Goal: Information Seeking & Learning: Check status

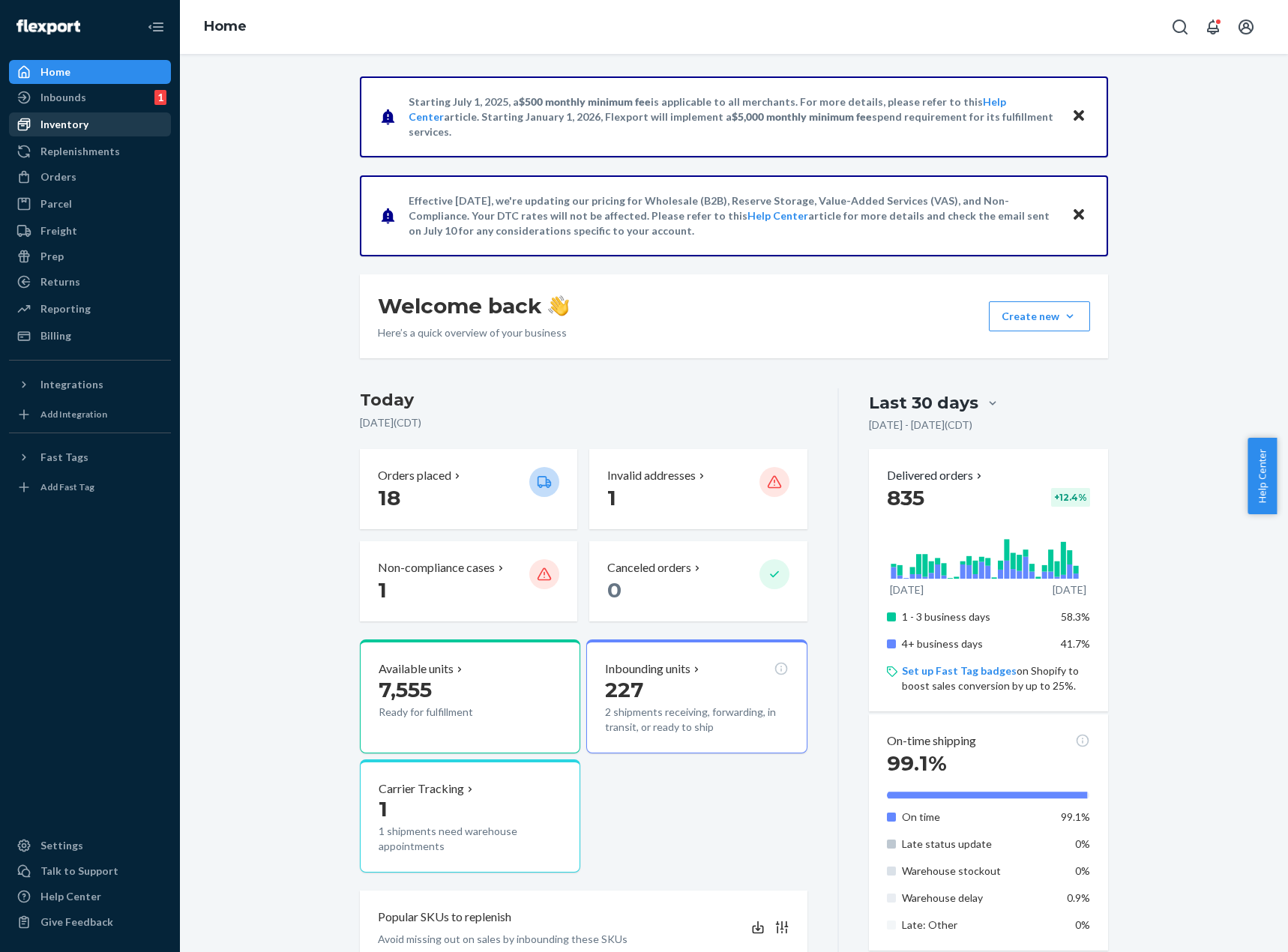
click at [125, 131] on div "Inventory" at bounding box center [90, 125] width 159 height 21
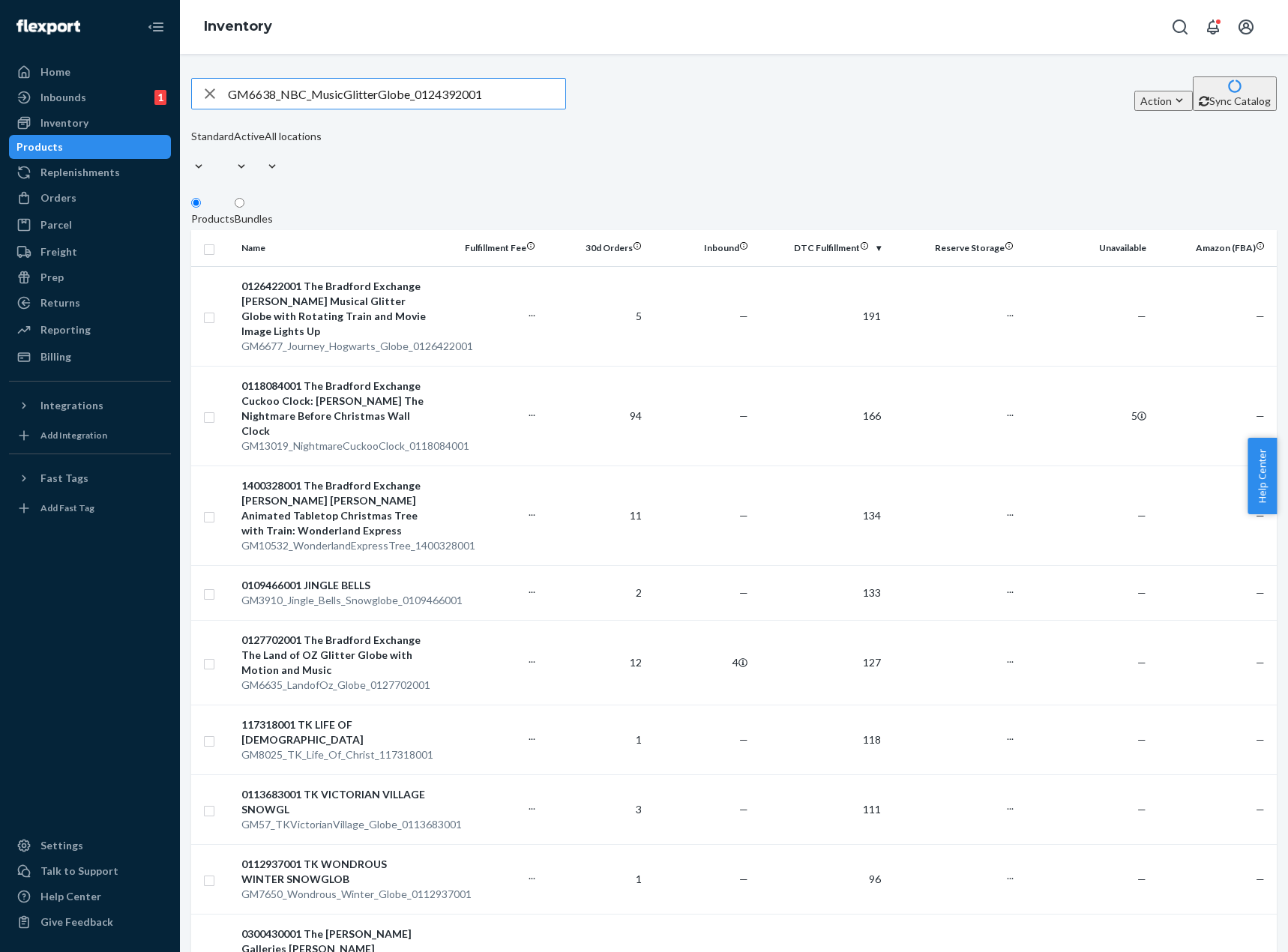
type input "GM6638_NBC_MusicGlitterGlobe_0124392001"
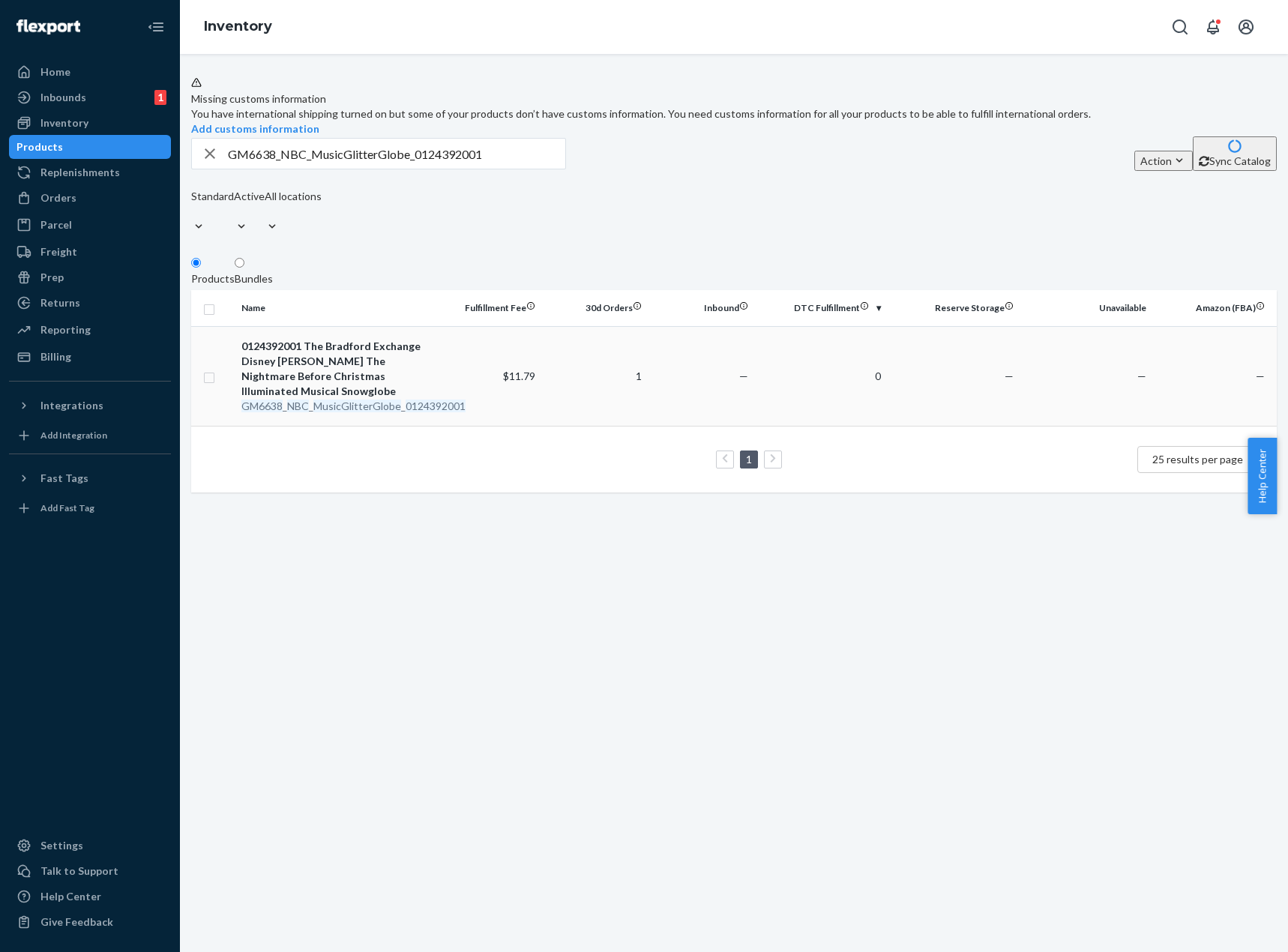
click at [718, 425] on td "—" at bounding box center [701, 375] width 106 height 99
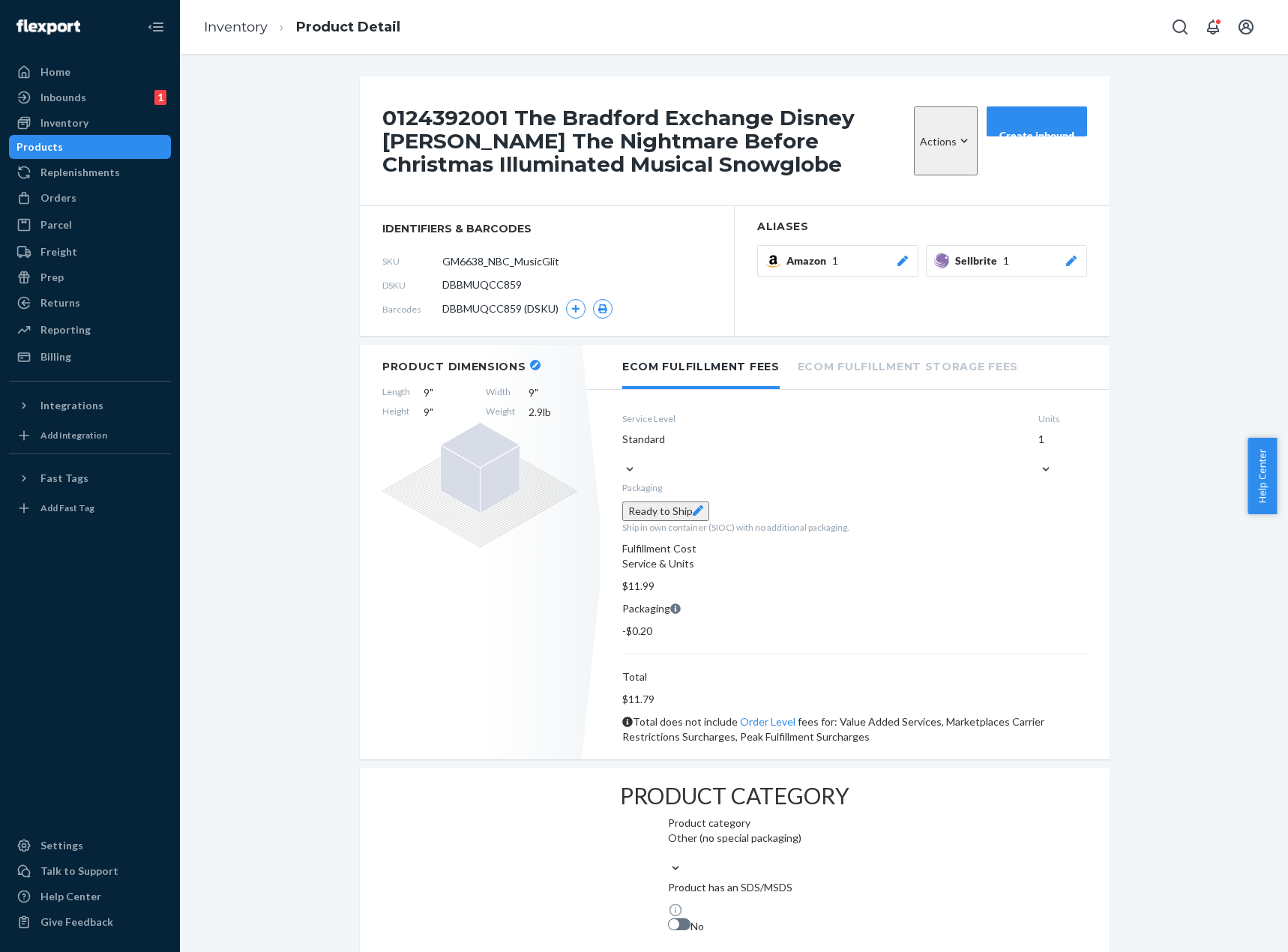
click at [493, 286] on span "DBBMUQCC859" at bounding box center [482, 285] width 79 height 15
copy span "DBBMUQCC859"
click at [326, 409] on div "0124392001 The Bradford Exchange Disney Tim Burton's The Nightmare Before Chris…" at bounding box center [734, 897] width 1086 height 1642
click at [478, 260] on input "GM6638_NBC_MusicGlitterGlobe_0124392001" at bounding box center [509, 260] width 117 height 29
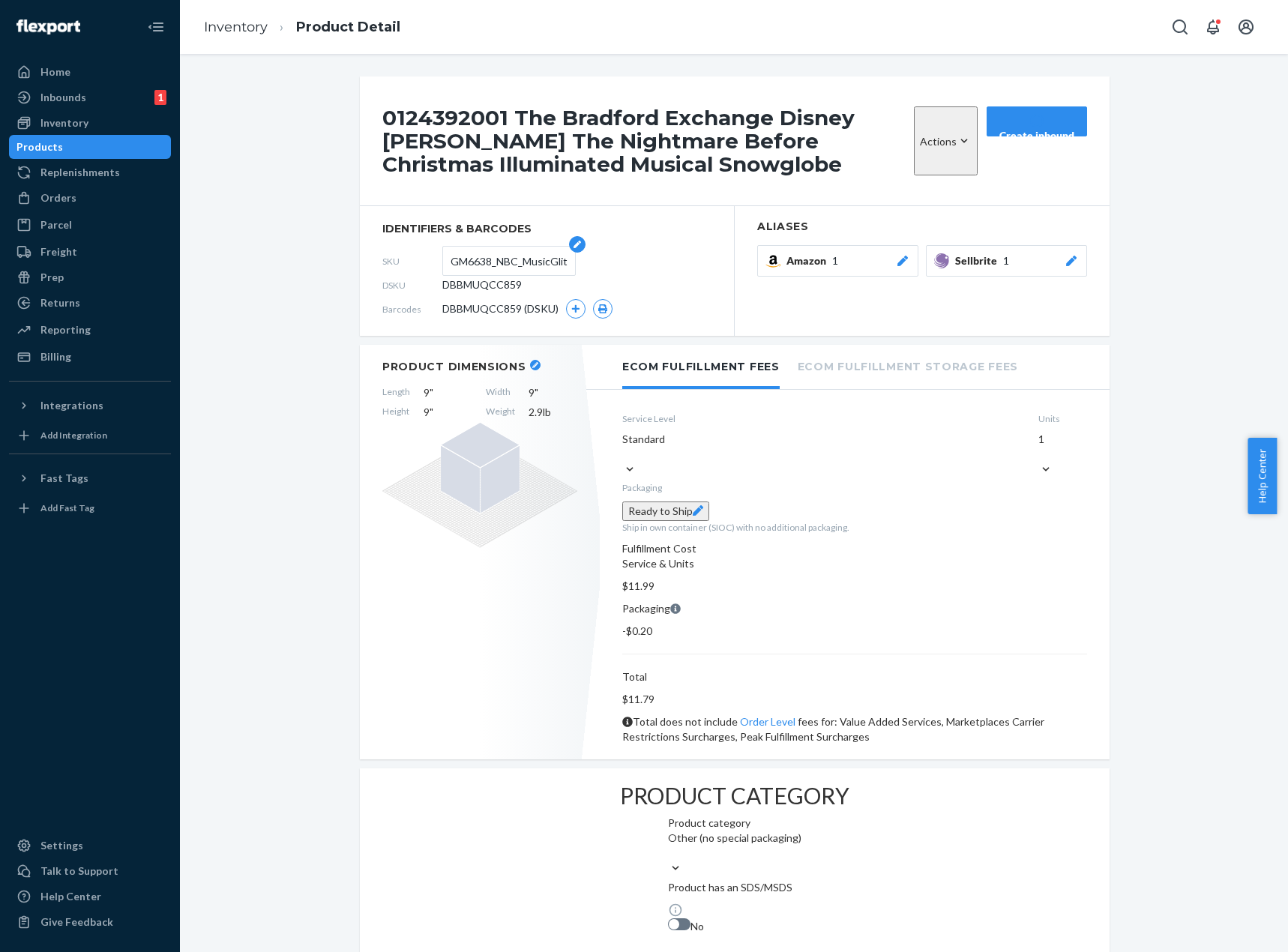
click at [478, 260] on input "GM6638_NBC_MusicGlitterGlobe_0124392001" at bounding box center [509, 260] width 117 height 29
click at [227, 24] on link "Inventory" at bounding box center [235, 27] width 64 height 17
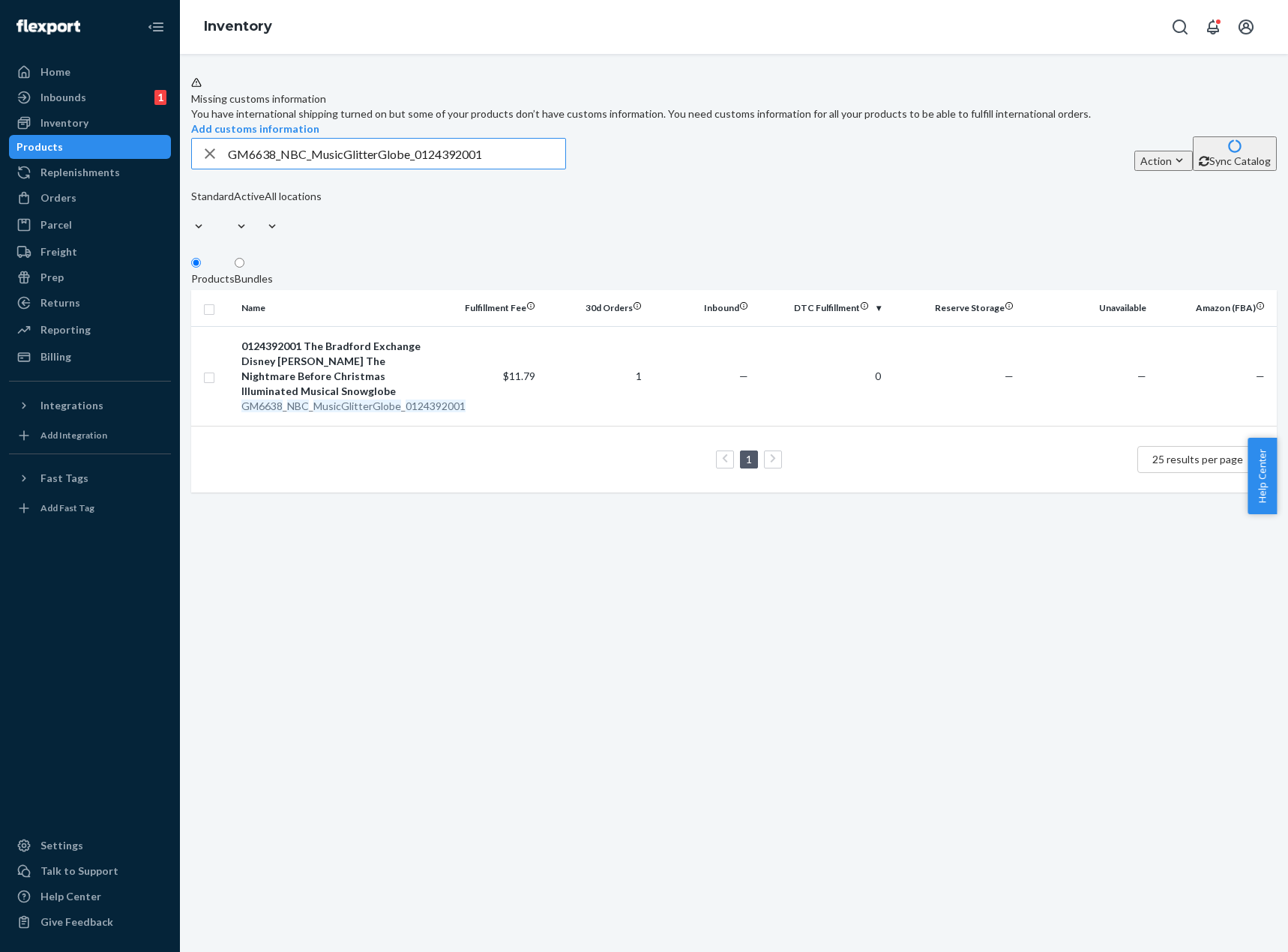
click at [457, 169] on input "GM6638_NBC_MusicGlitterGlobe_0124392001" at bounding box center [396, 153] width 337 height 30
type input "GM2283_3pk_SnowBellHoliday_1_0108636001"
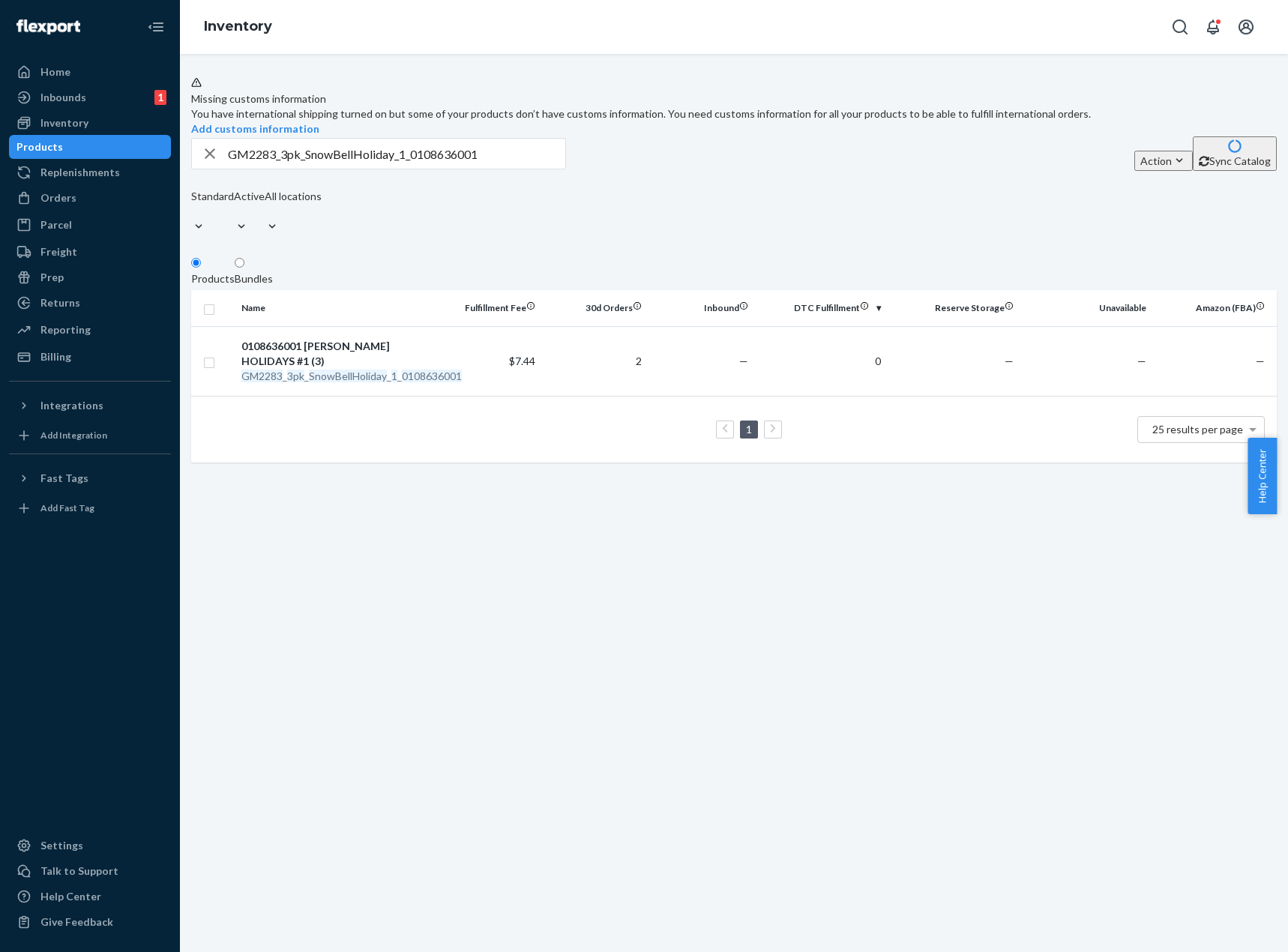
click at [814, 615] on div "Missing customs information You have international shipping turned on but some …" at bounding box center [734, 503] width 1108 height 898
click at [524, 730] on div "Missing customs information You have international shipping turned on but some …" at bounding box center [734, 503] width 1108 height 898
click at [472, 383] on td "$7.44" at bounding box center [488, 361] width 106 height 70
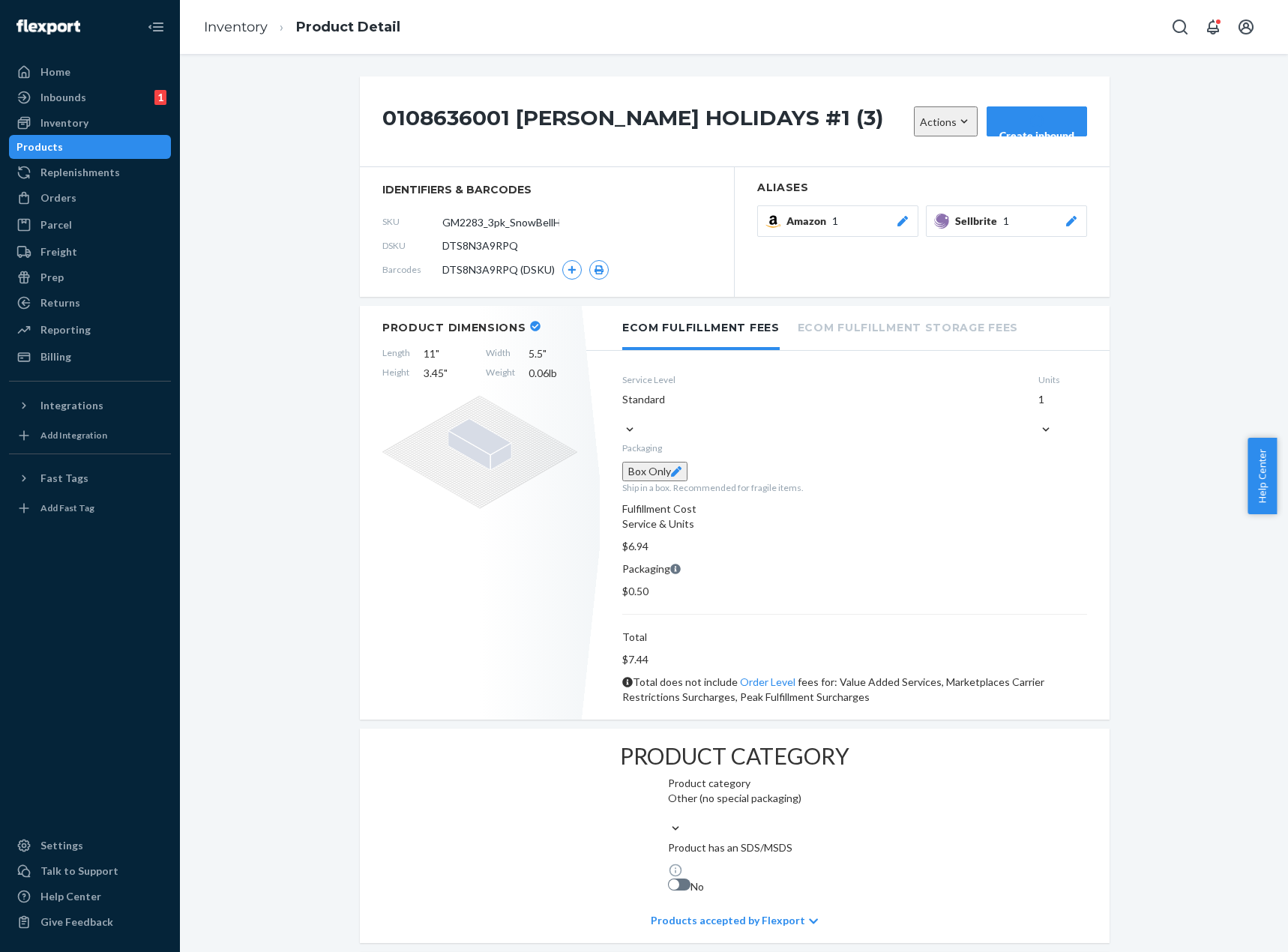
click at [468, 248] on span "DTS8N3A9RPQ" at bounding box center [480, 246] width 76 height 15
copy span "DTS8N3A9RPQ"
click at [256, 27] on link "Inventory" at bounding box center [235, 27] width 64 height 17
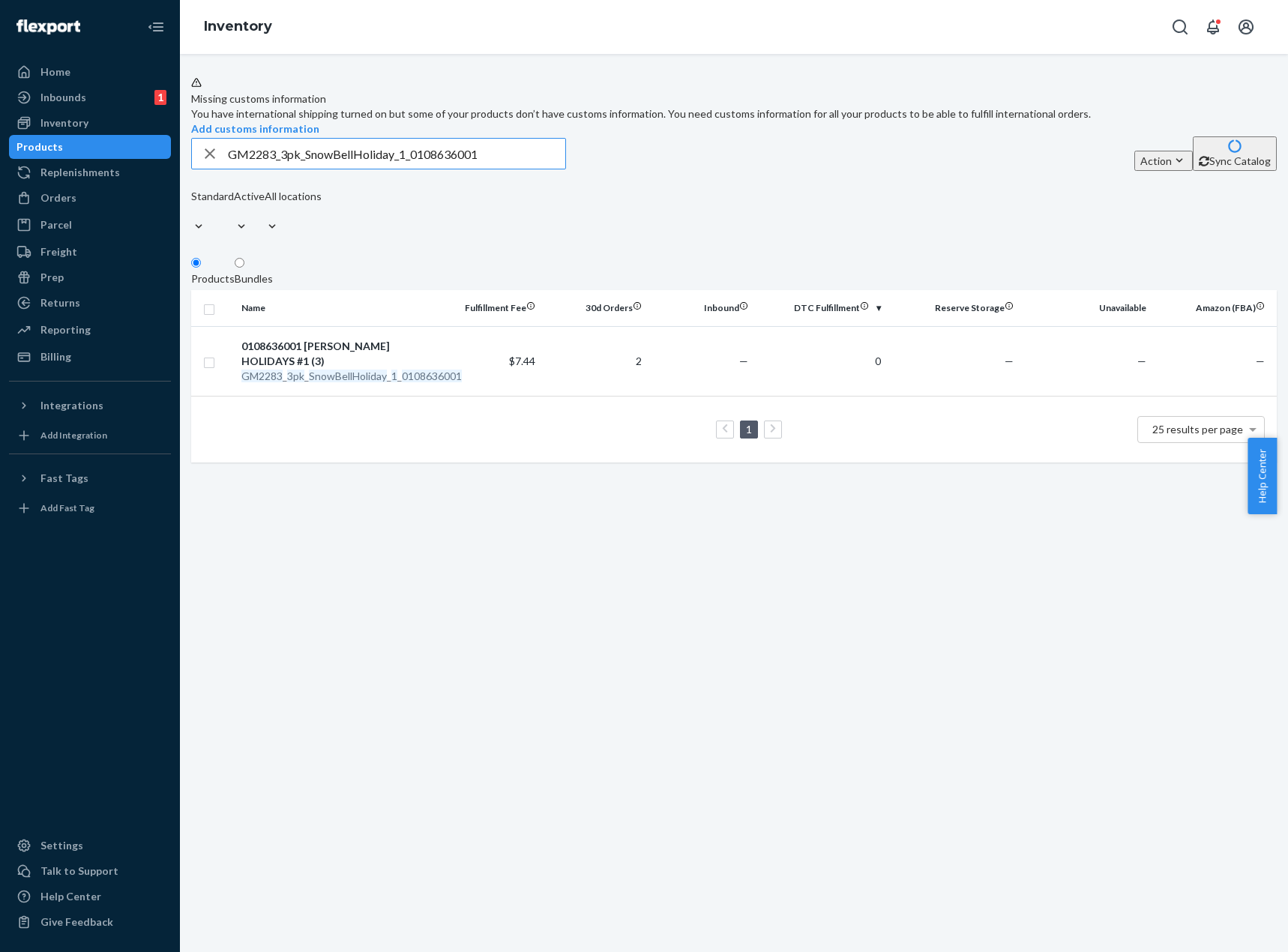
click at [380, 169] on input "GM2283_3pk_SnowBellHoliday_1_0108636001" at bounding box center [396, 153] width 337 height 30
type input "FBMGM100_MaidenWolfMoon_0303031001"
click at [469, 372] on td "$25.04" at bounding box center [488, 361] width 106 height 70
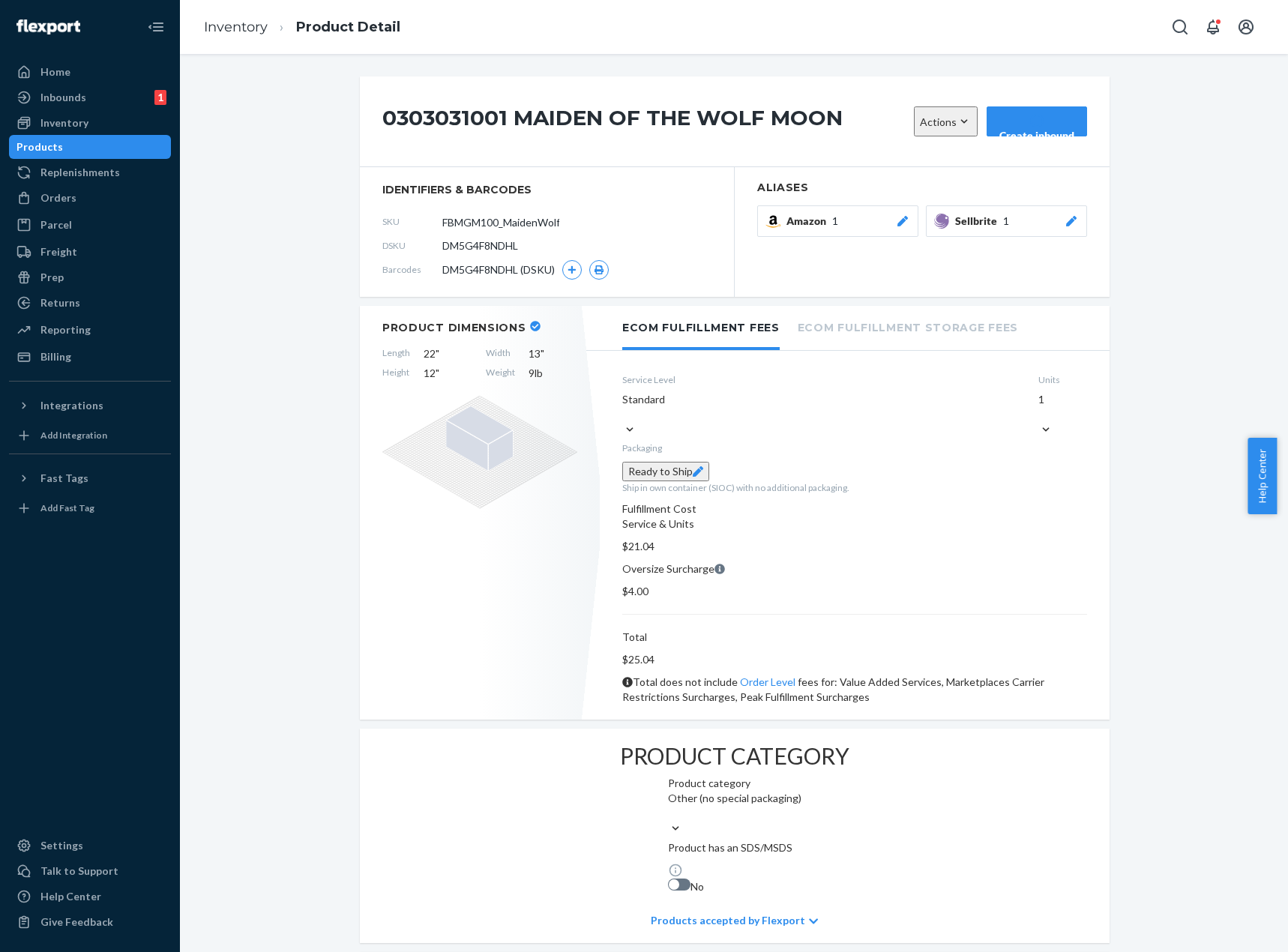
click at [470, 251] on span "DM5G4F8NDHL" at bounding box center [480, 246] width 76 height 15
drag, startPoint x: 470, startPoint y: 251, endPoint x: 451, endPoint y: 240, distance: 22.0
click at [469, 250] on span "DM5G4F8NDHL" at bounding box center [480, 246] width 76 height 15
copy span "DM5G4F8NDHL"
click at [84, 101] on div "Inbounds" at bounding box center [63, 97] width 46 height 15
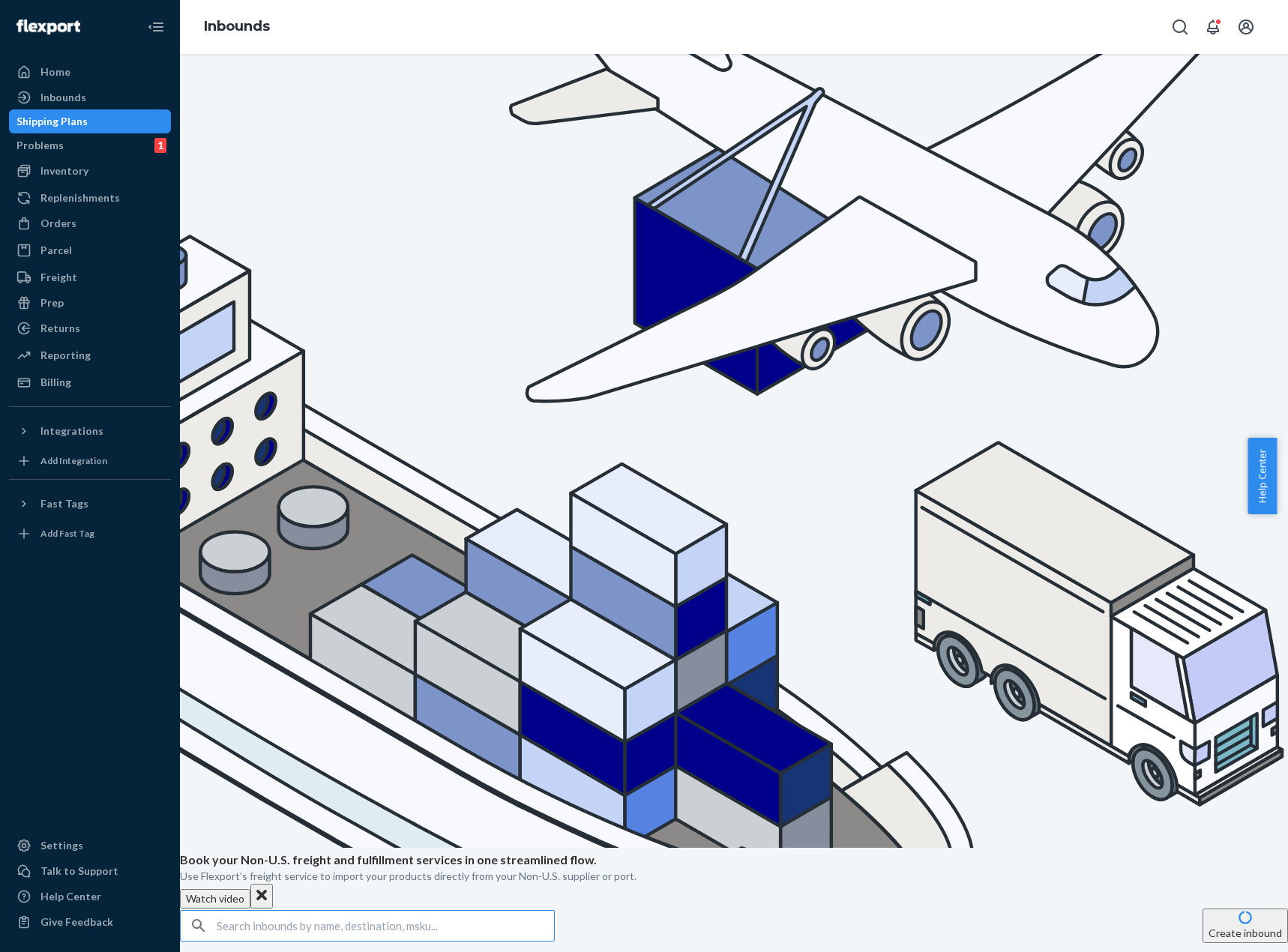
click at [462, 911] on input "text" at bounding box center [385, 926] width 337 height 30
click at [466, 911] on input "text" at bounding box center [385, 926] width 337 height 30
type input "DM5G4F8NDHL"
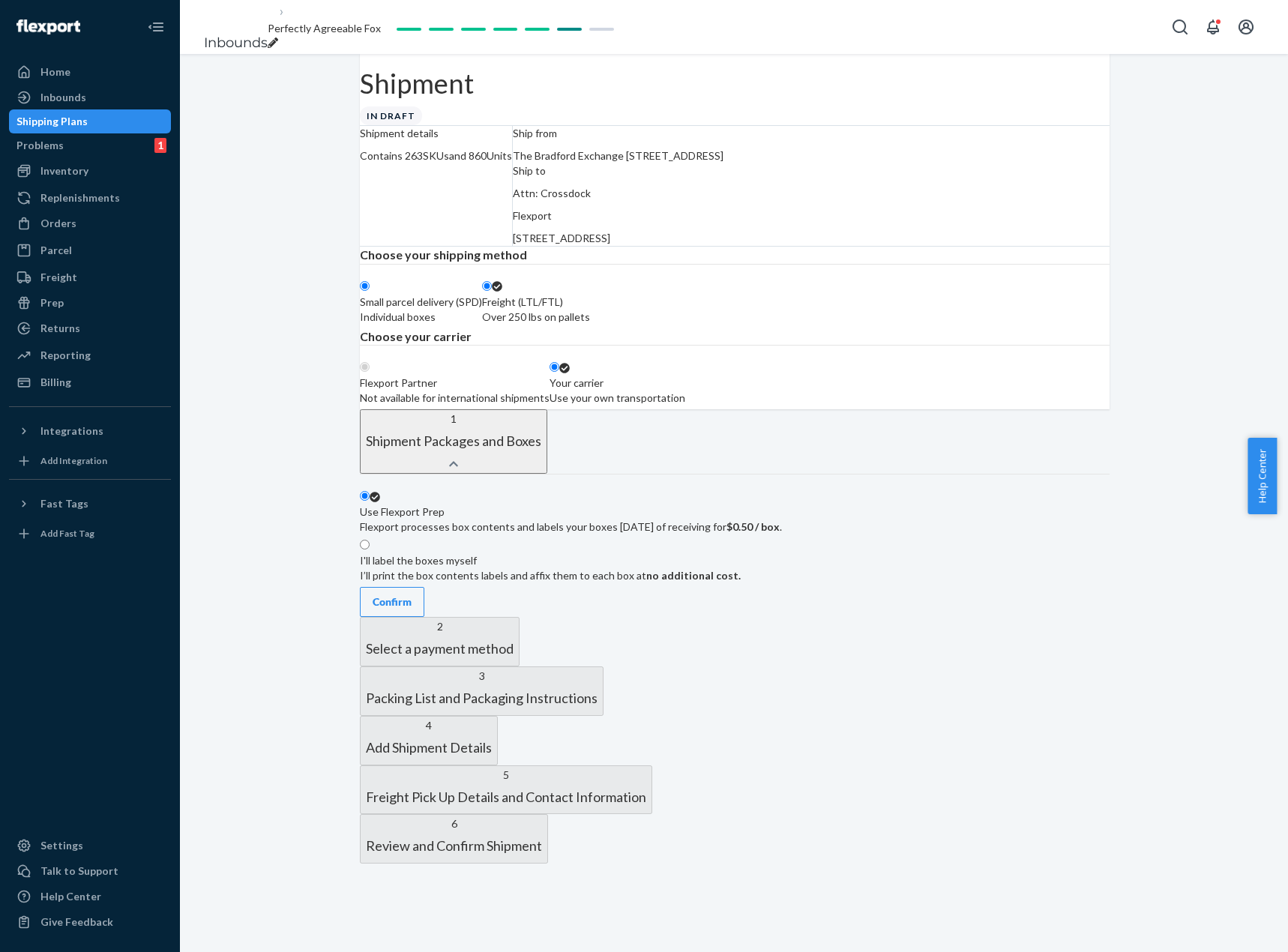
radio input "true"
radio input "false"
radio input "true"
radio input "false"
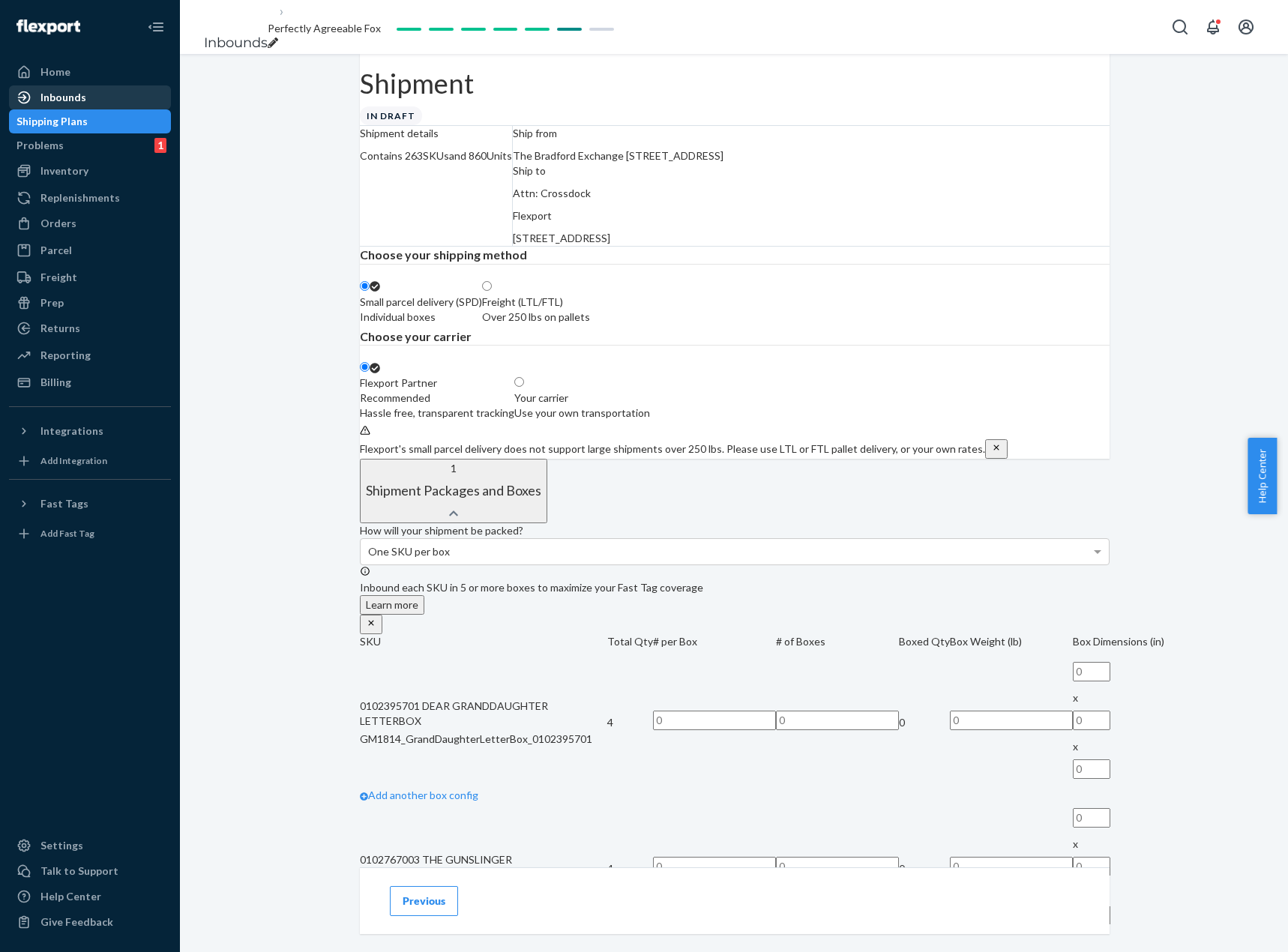
click at [79, 91] on div "Inbounds" at bounding box center [63, 97] width 46 height 15
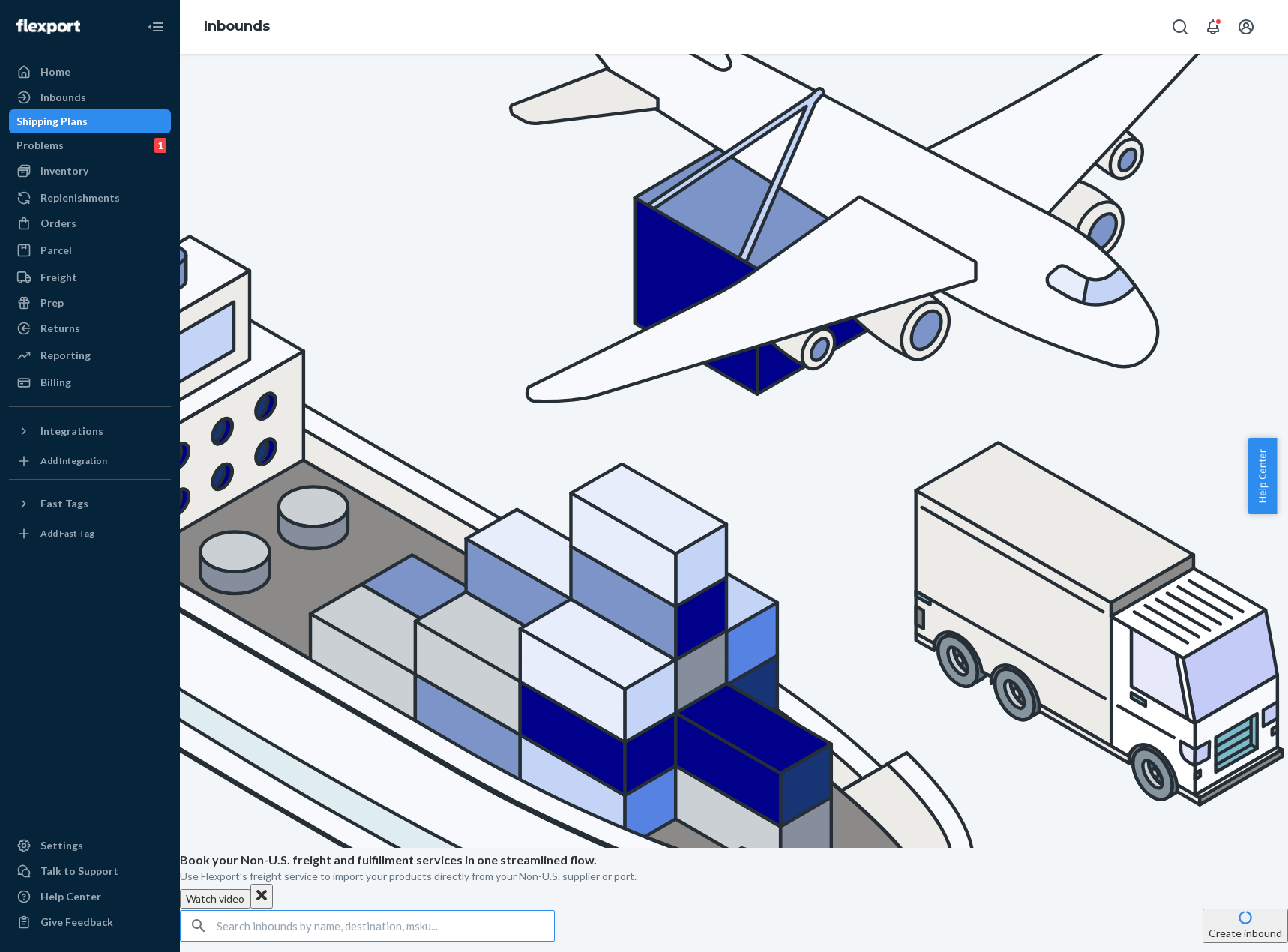
click at [468, 911] on input "text" at bounding box center [385, 926] width 337 height 30
paste input "DM5G4F8NDHL"
type input "DM5G4F8NDHL"
click at [464, 911] on input "DM5G4F8NDHL" at bounding box center [385, 926] width 337 height 30
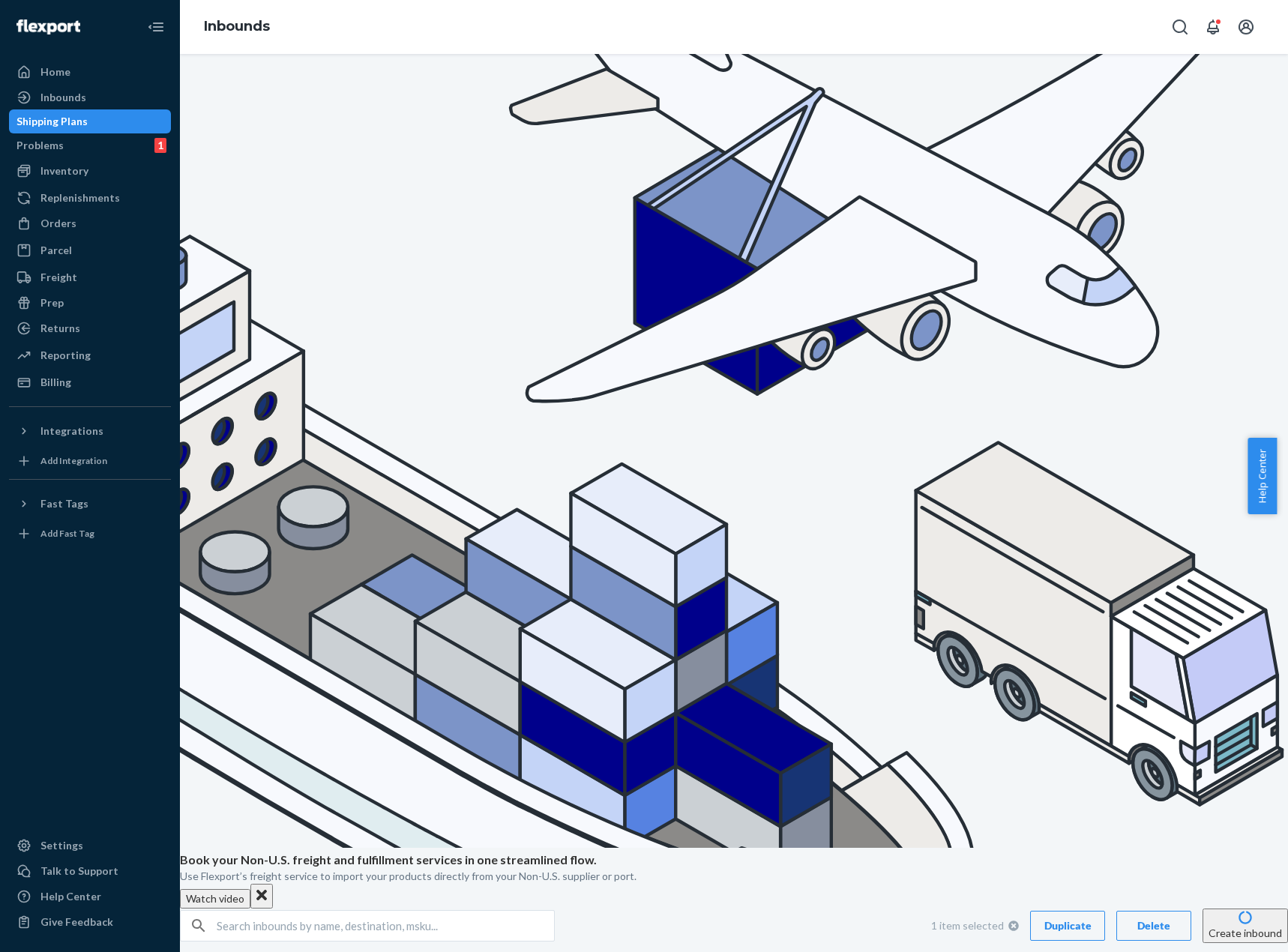
click at [1129, 919] on div "Delete" at bounding box center [1153, 926] width 50 height 15
checkbox input "false"
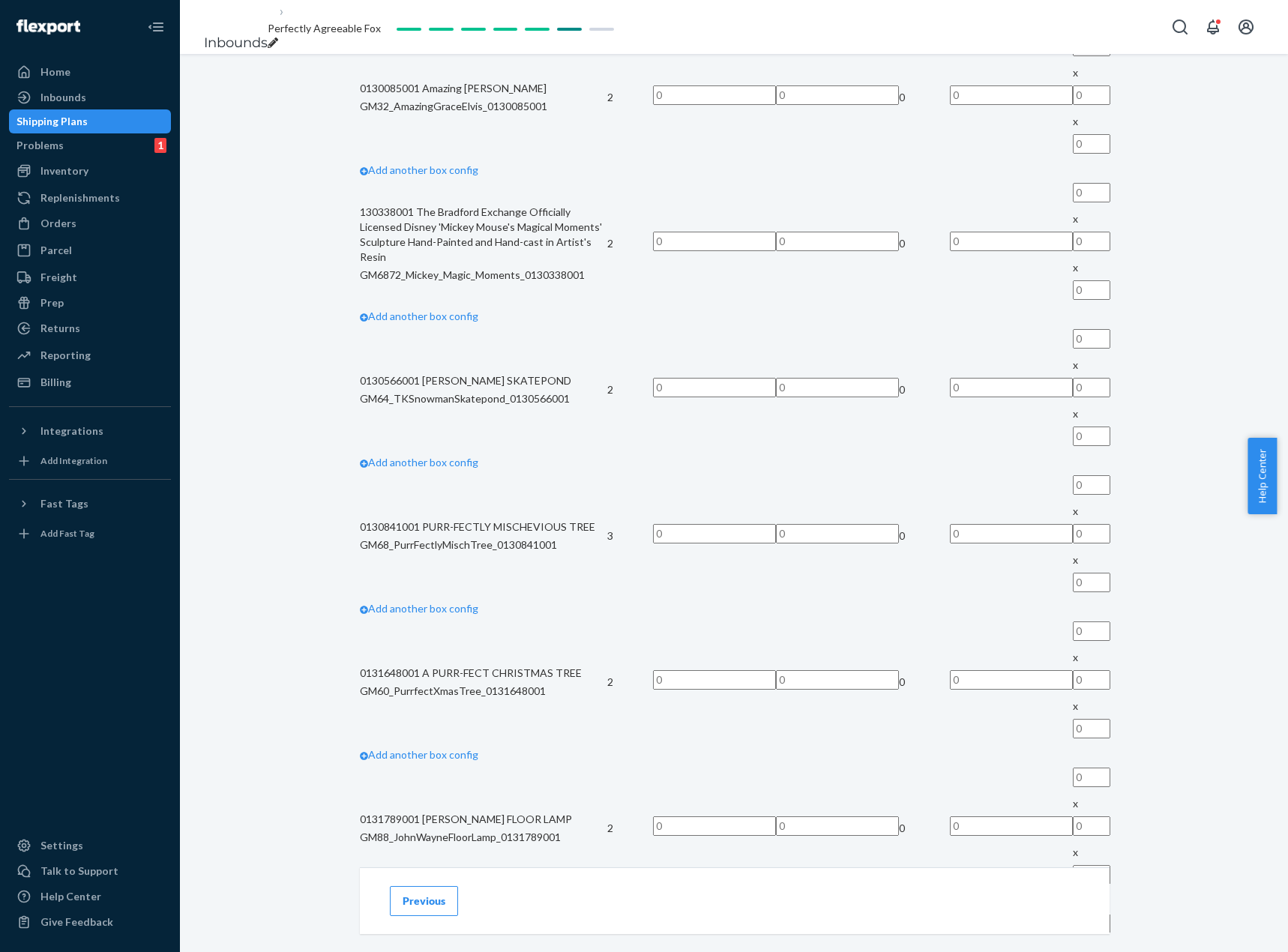
scroll to position [11022, 0]
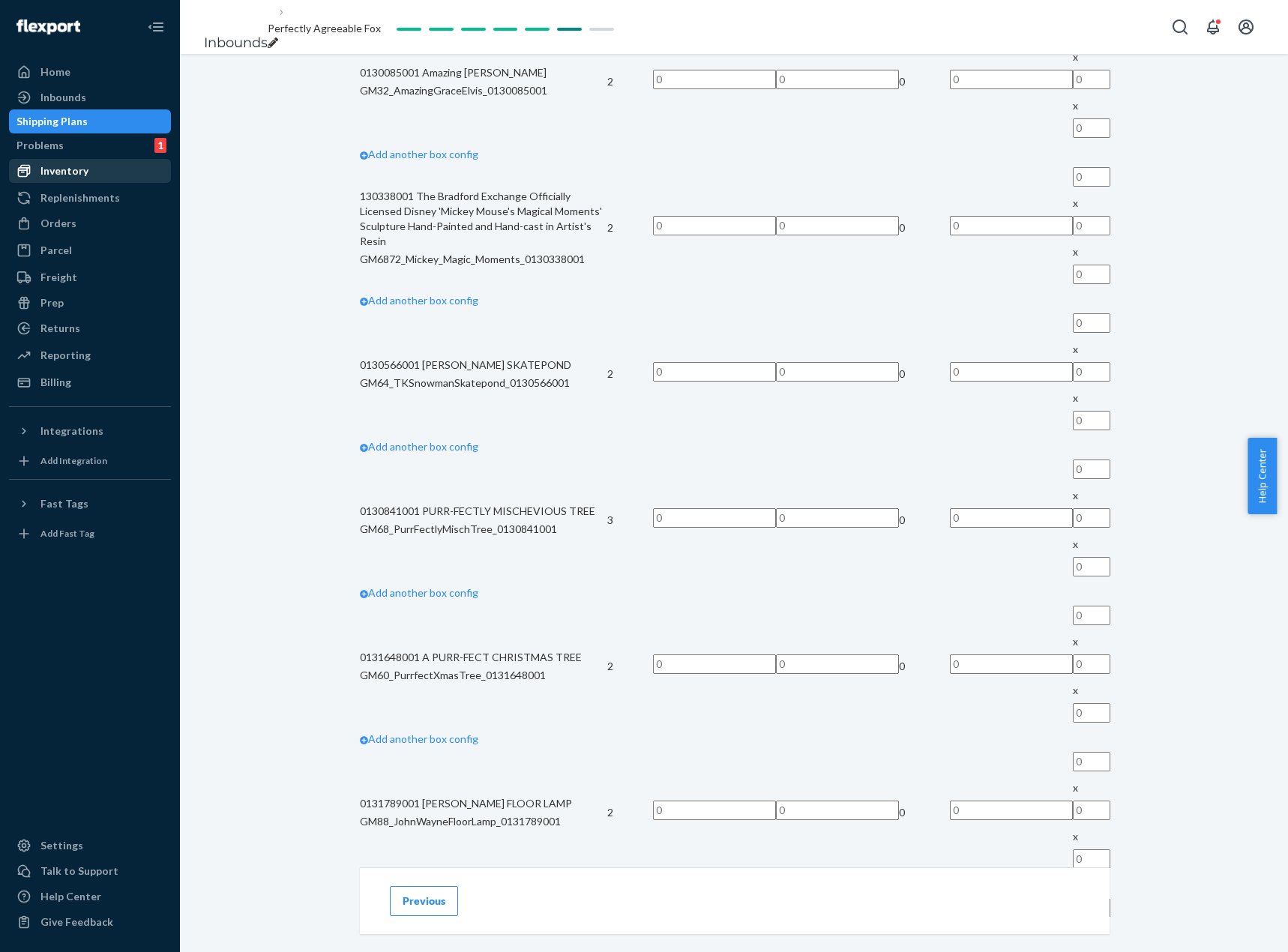
click at [78, 166] on div "Inventory" at bounding box center [64, 171] width 48 height 15
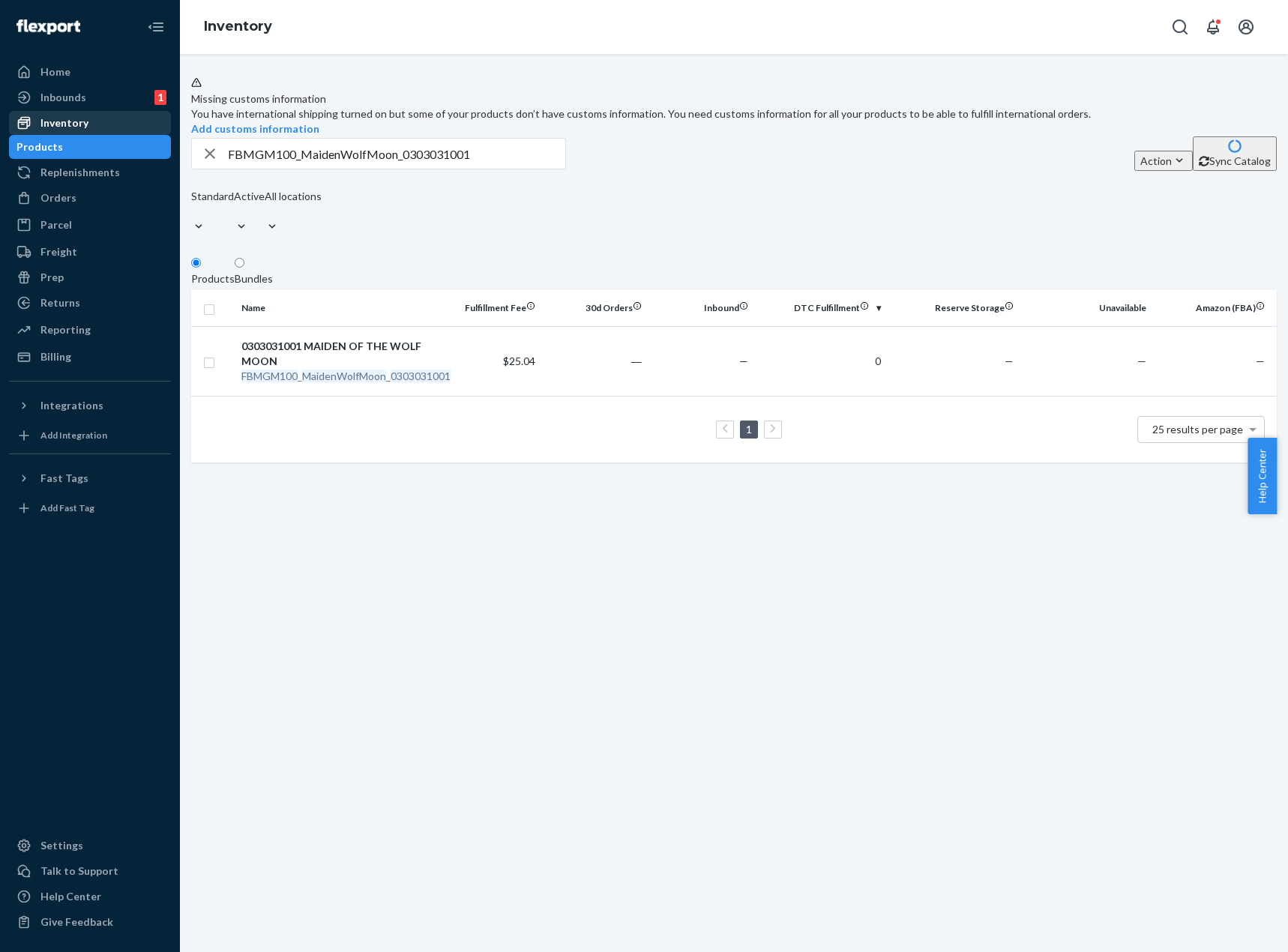
click at [98, 123] on div "Inventory" at bounding box center [90, 123] width 159 height 21
click at [341, 169] on input "FBMGM100_MaidenWolfMoon_0303031001" at bounding box center [396, 153] width 337 height 30
click at [510, 368] on span "$25.04" at bounding box center [519, 361] width 32 height 13
click at [670, 369] on td "—" at bounding box center [701, 361] width 106 height 70
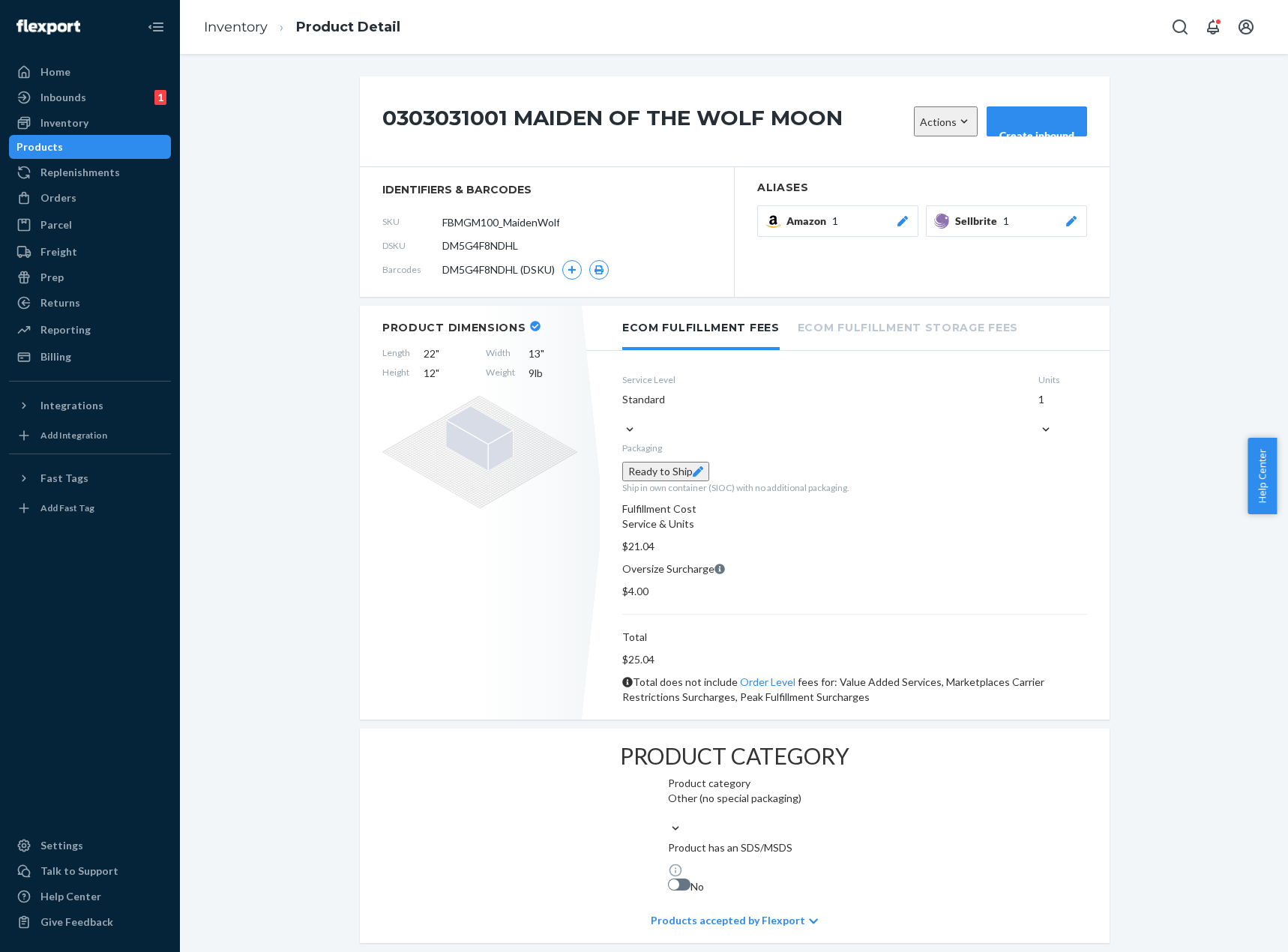
click at [486, 242] on span "DM5G4F8NDHL" at bounding box center [480, 246] width 76 height 15
click at [486, 244] on span "DM5G4F8NDHL" at bounding box center [480, 246] width 76 height 15
copy span "DM5G4F8NDHL"
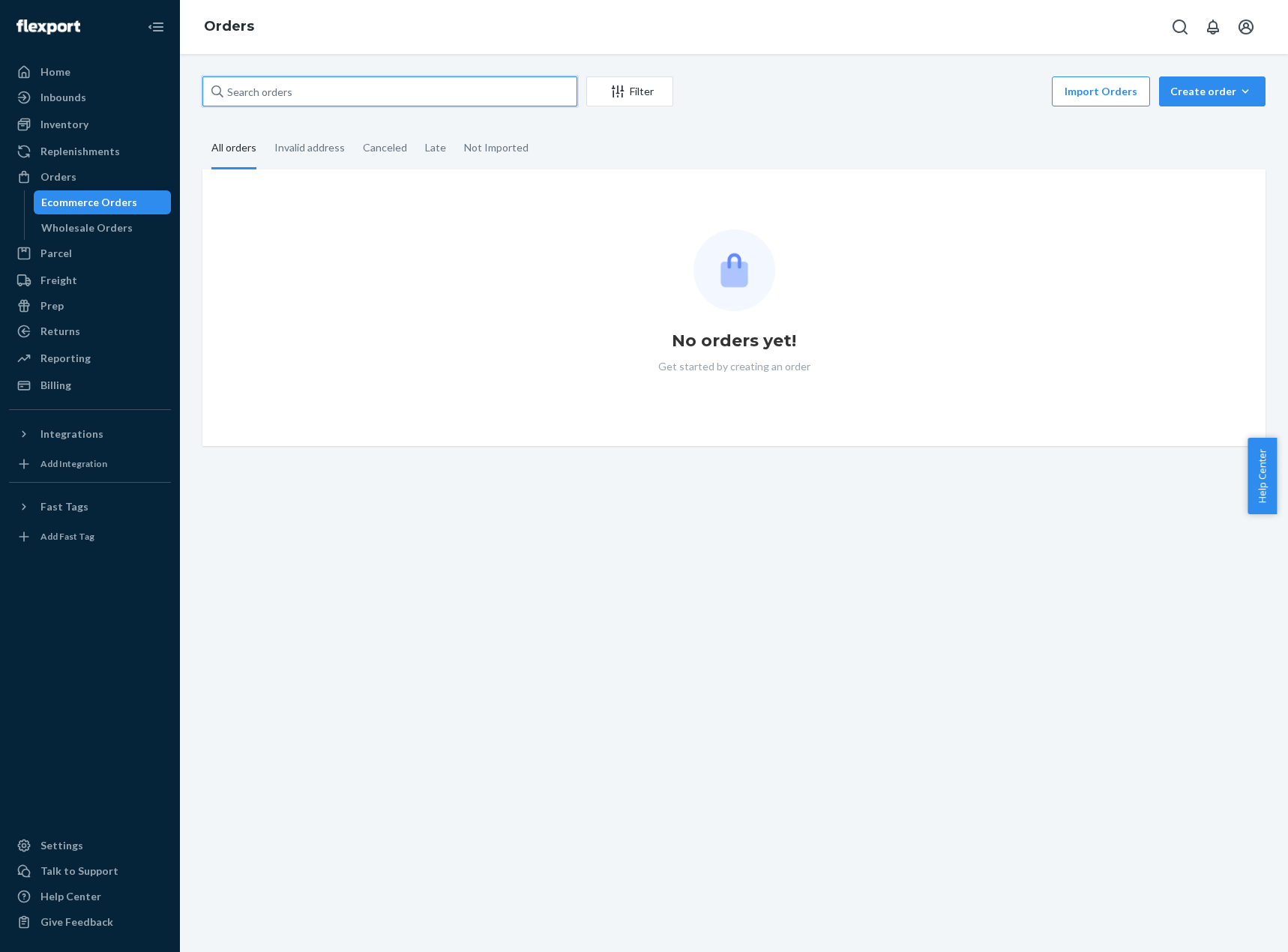
click at [318, 95] on input "text" at bounding box center [389, 91] width 374 height 30
paste input "GM7313_Batmobile_Sculpture_0126417001"
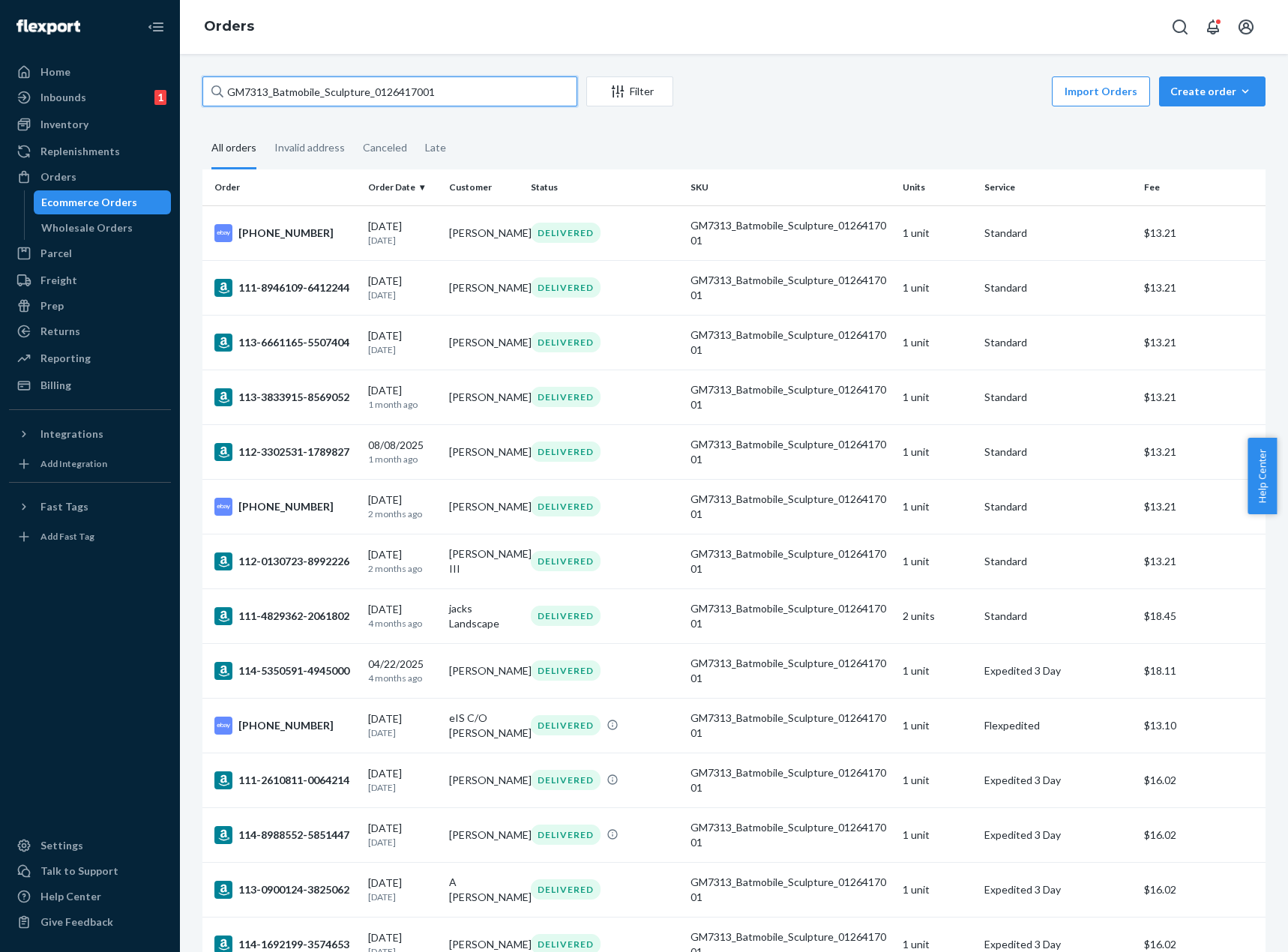
click at [398, 89] on input "GM7313_Batmobile_Sculpture_0126417001" at bounding box center [389, 91] width 374 height 30
paste input "24_KinkadeSantasOrn8_0319301008"
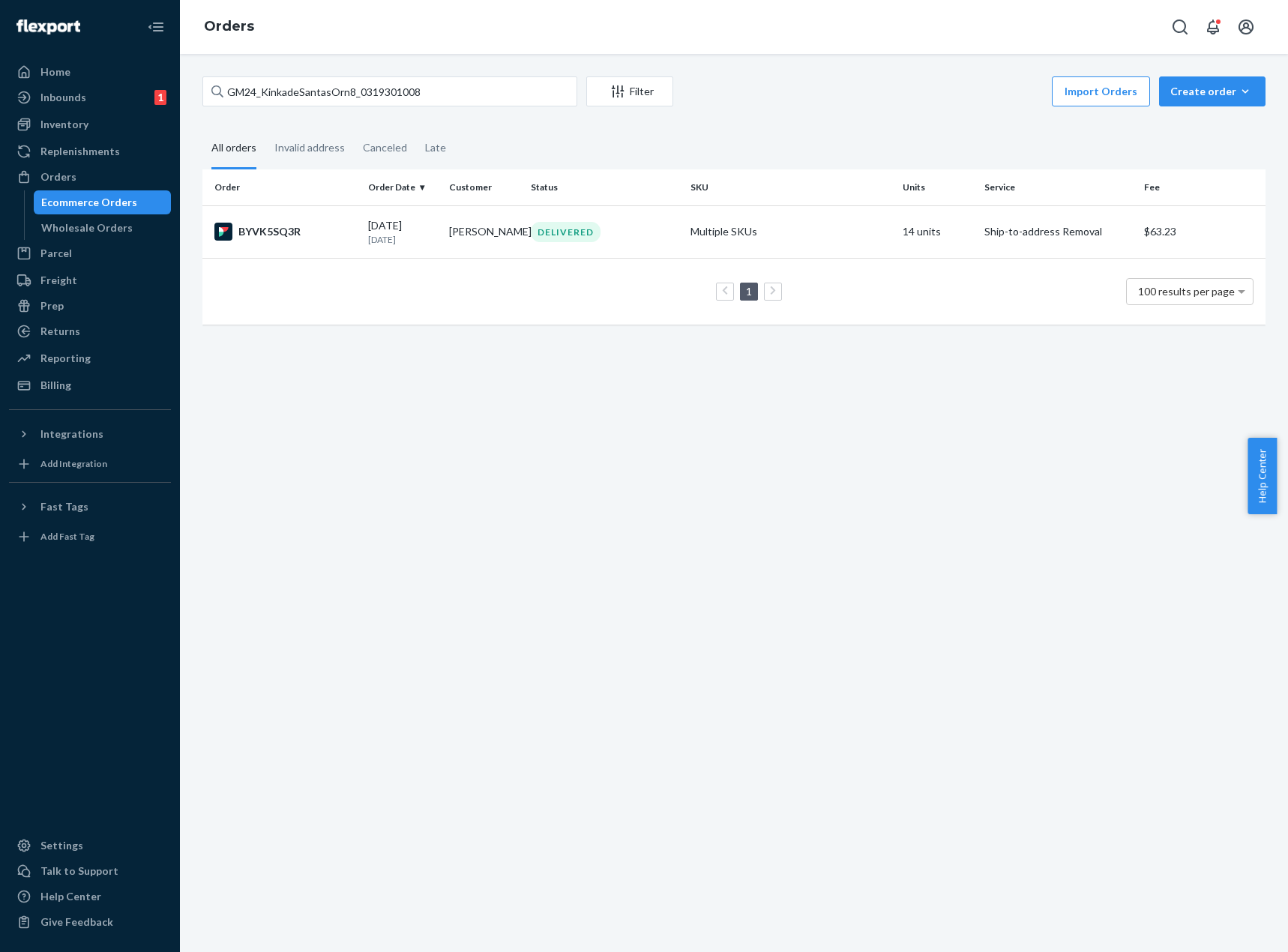
click at [795, 626] on div "GM24_KinkadeSantasOrn8_0319301008 Filter Import Orders Create order Ecommerce o…" at bounding box center [734, 503] width 1108 height 898
click at [486, 89] on input "GM24_KinkadeSantasOrn8_0319301008" at bounding box center [389, 91] width 374 height 30
paste input "283_3pk_SnowBellHoliday_1_0108636001"
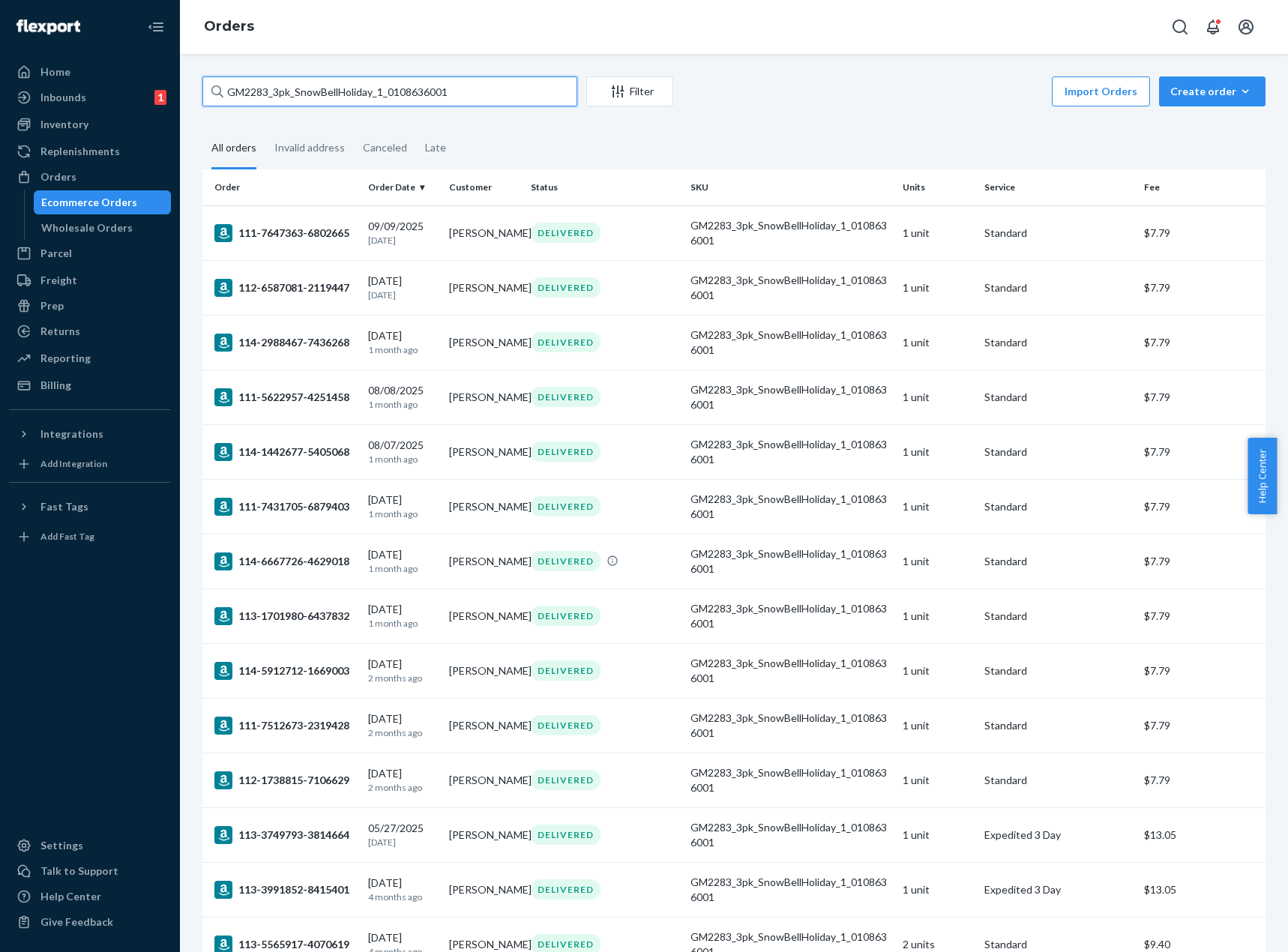
type input "GM2283_3pk_SnowBellHoliday_1_0108636001"
drag, startPoint x: 894, startPoint y: 139, endPoint x: 501, endPoint y: 132, distance: 393.1
click at [887, 139] on fieldset "All orders Invalid address Canceled Late" at bounding box center [733, 148] width 1063 height 41
click at [625, 94] on div "Filter" at bounding box center [630, 91] width 85 height 15
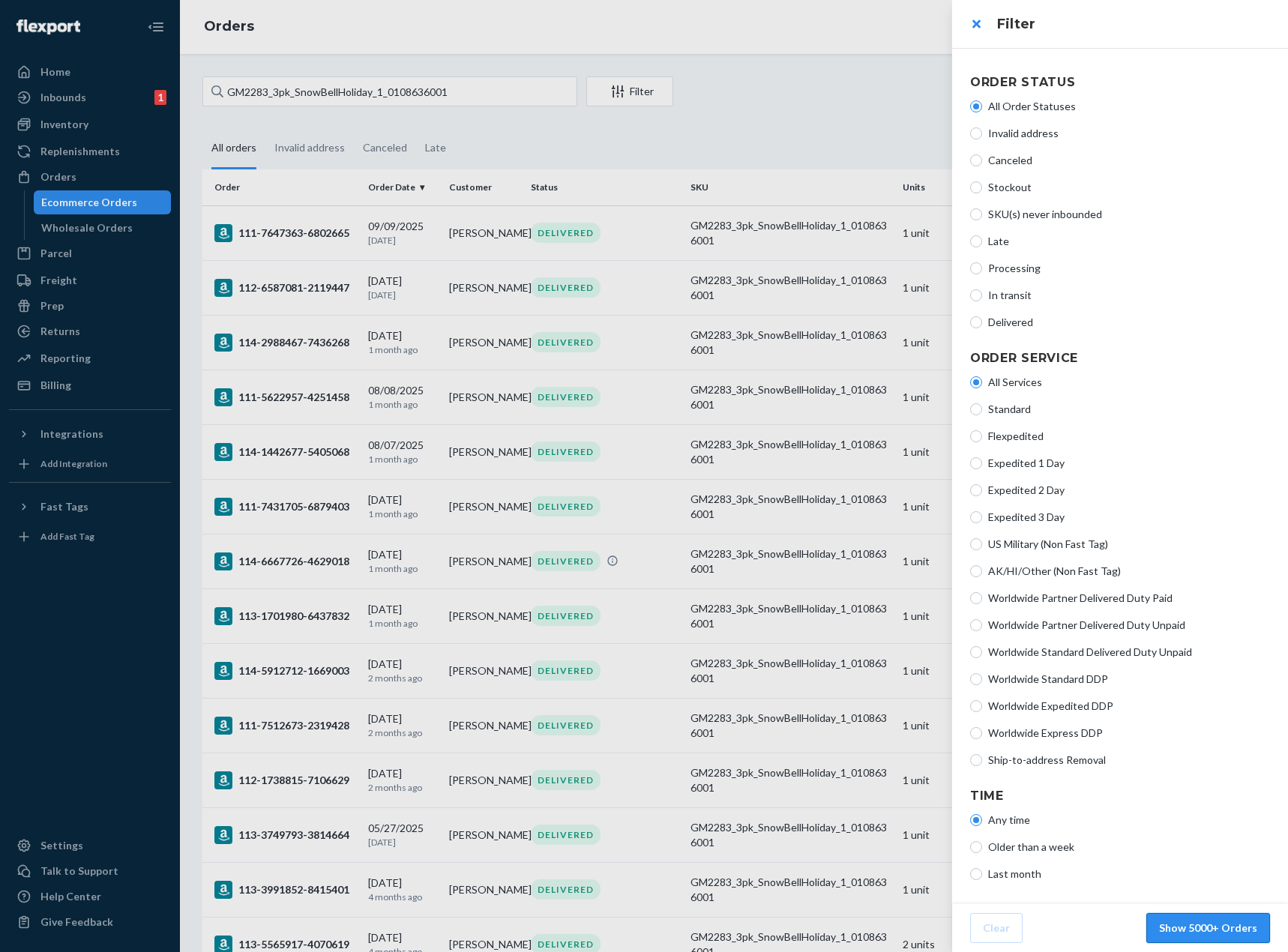
click at [1204, 927] on button "Show 5000+ Orders" at bounding box center [1208, 928] width 124 height 30
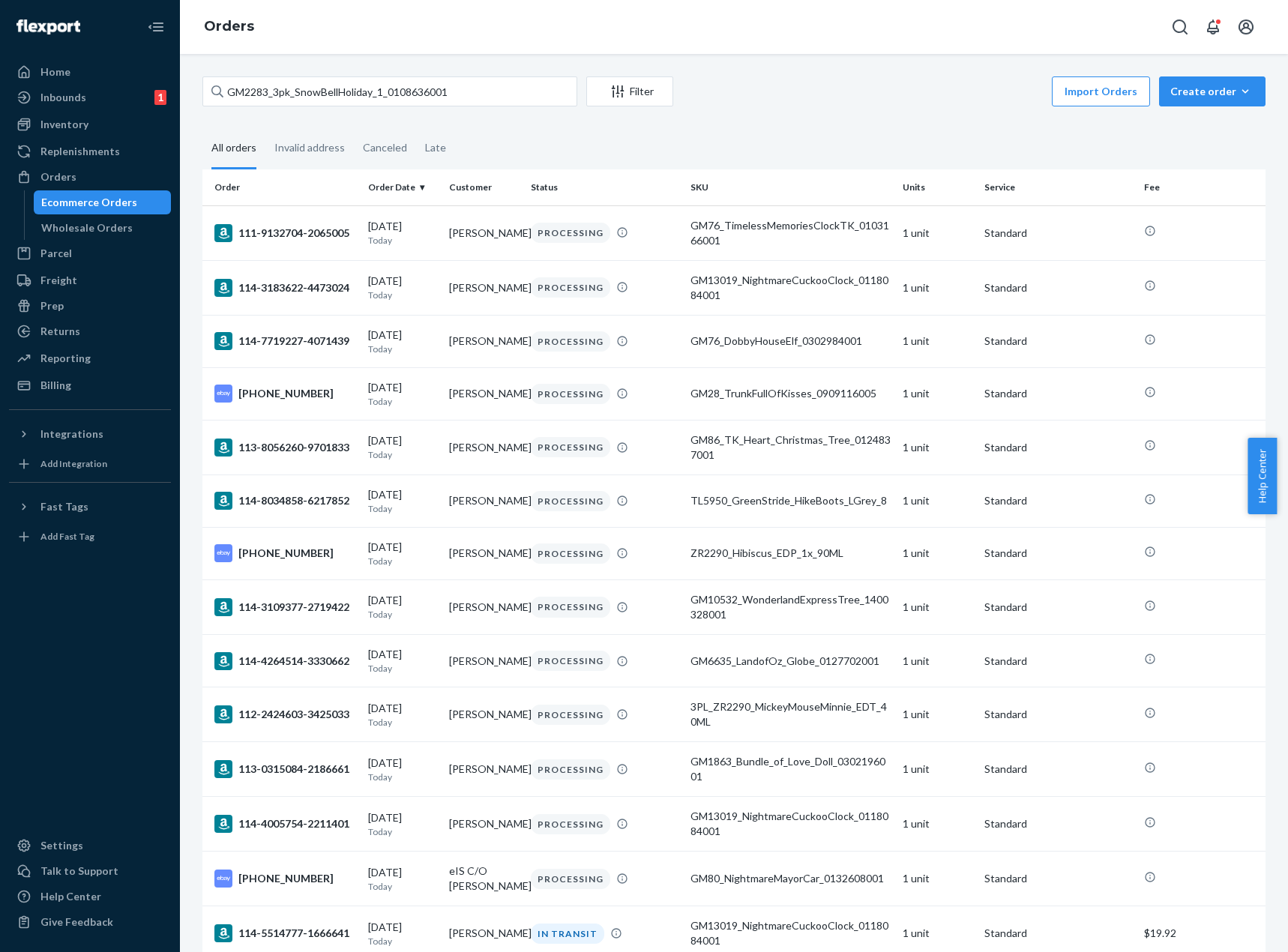
drag, startPoint x: 833, startPoint y: 119, endPoint x: 258, endPoint y: 48, distance: 579.4
click at [369, 99] on input "GM2283_3pk_SnowBellHoliday_1_0108636001" at bounding box center [389, 91] width 374 height 30
paste input "text"
click at [523, 80] on input "text" at bounding box center [389, 91] width 374 height 30
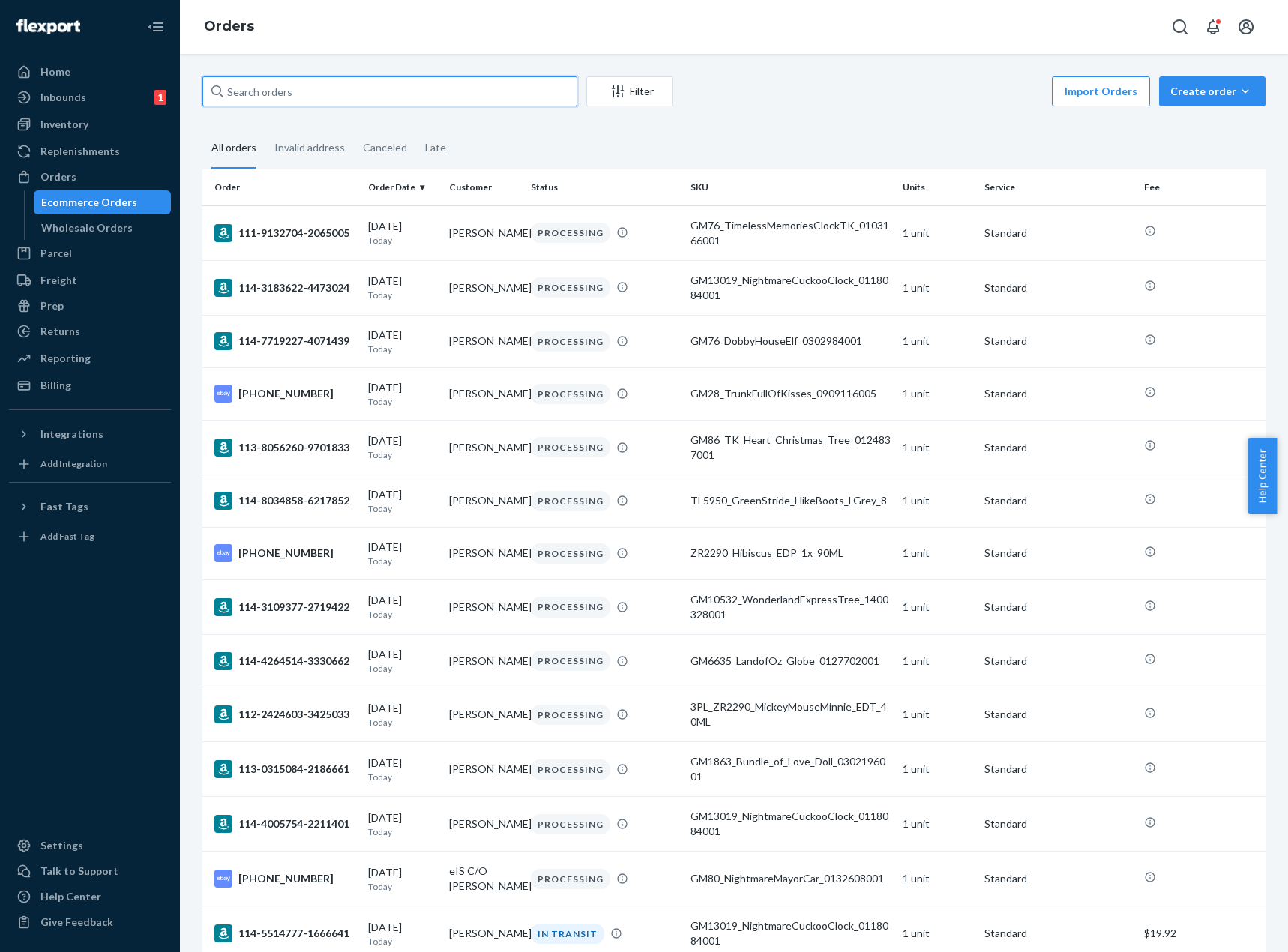
paste input "GM2283_3pk_SnowBellHoliday_1_0108636001"
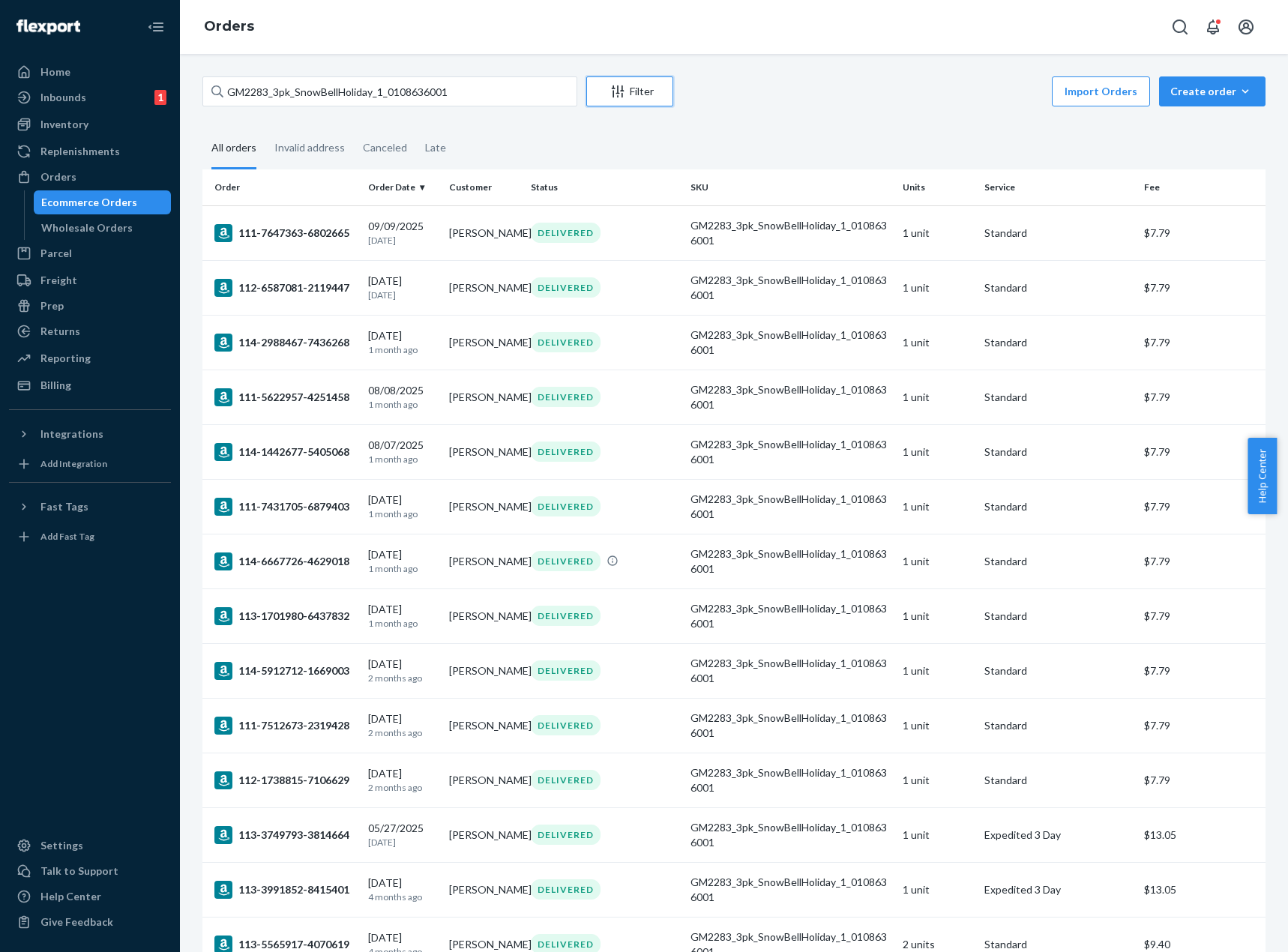
click at [603, 100] on button "Filter" at bounding box center [630, 91] width 87 height 30
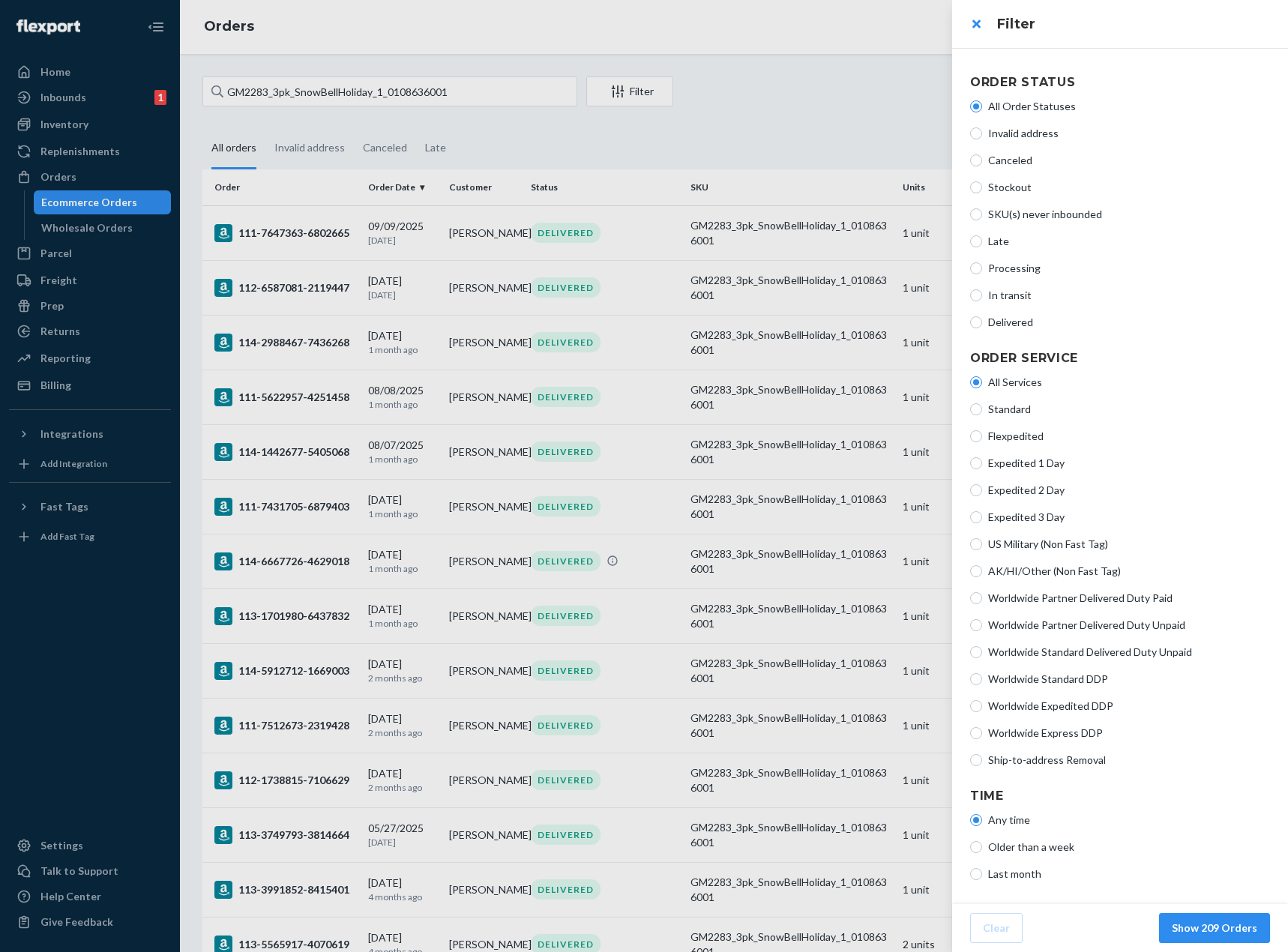
click at [603, 100] on div at bounding box center [644, 476] width 1288 height 952
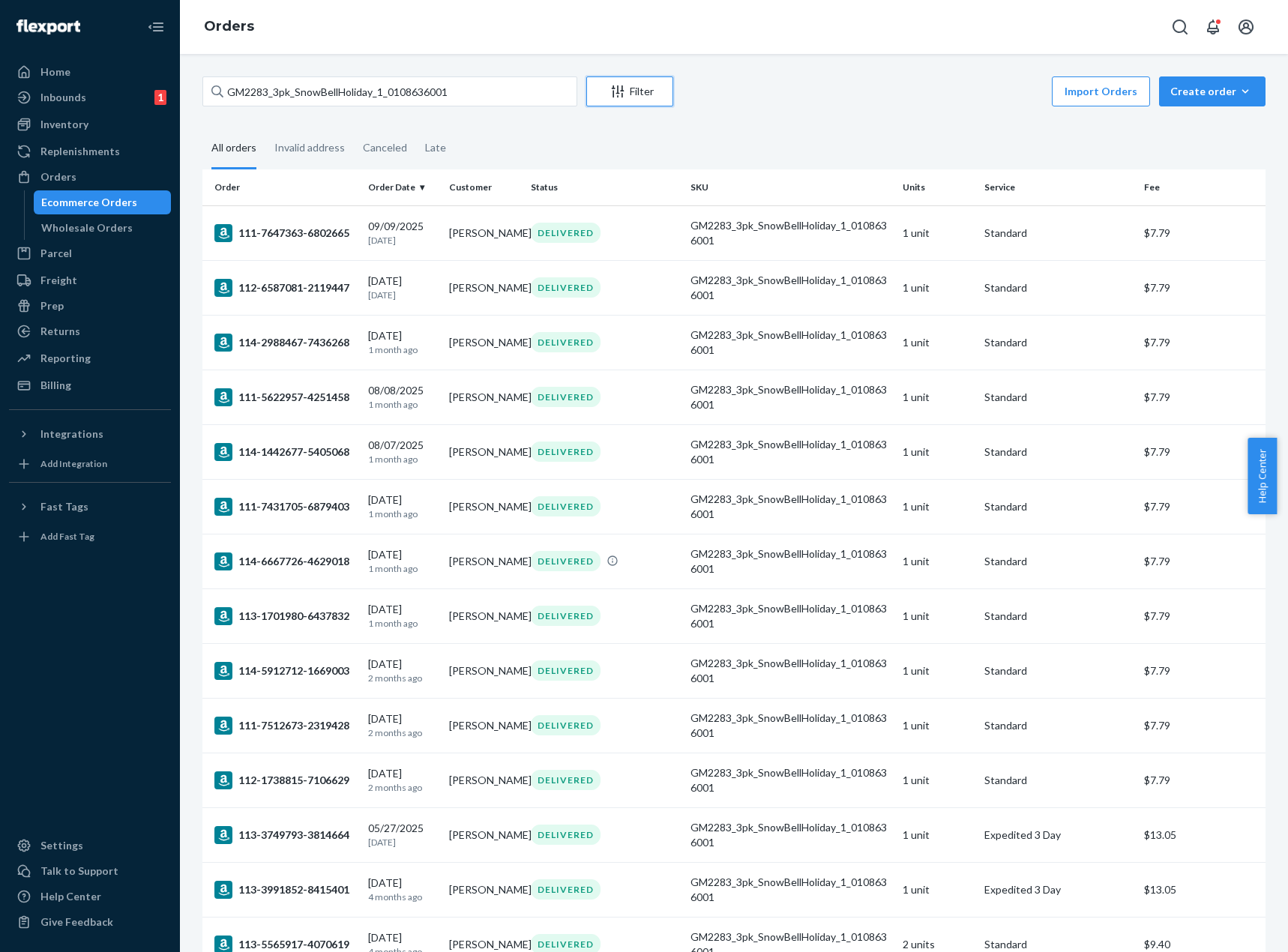
click at [624, 89] on icon "Filter" at bounding box center [617, 91] width 15 height 15
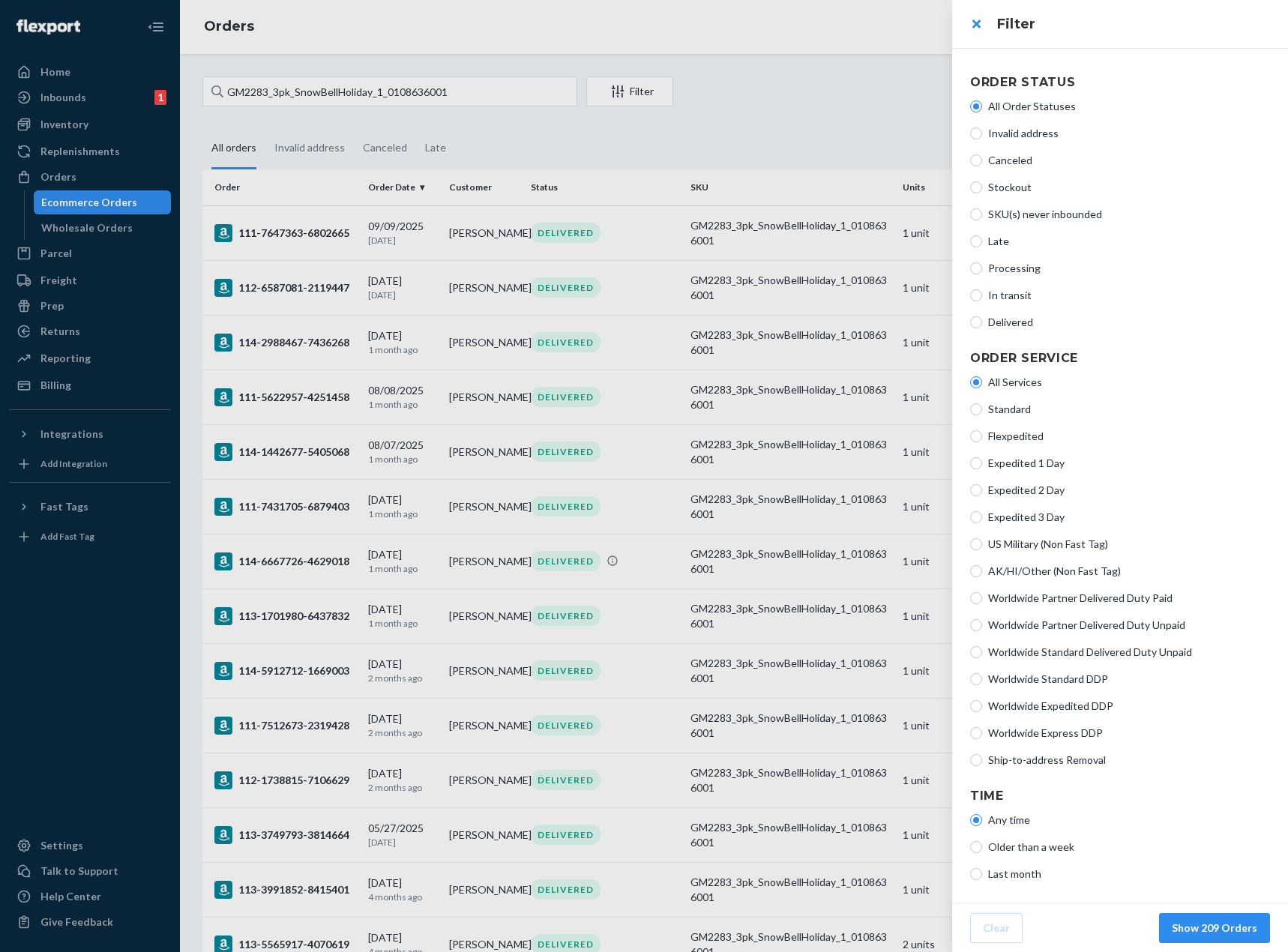
click at [624, 89] on div at bounding box center [644, 476] width 1288 height 952
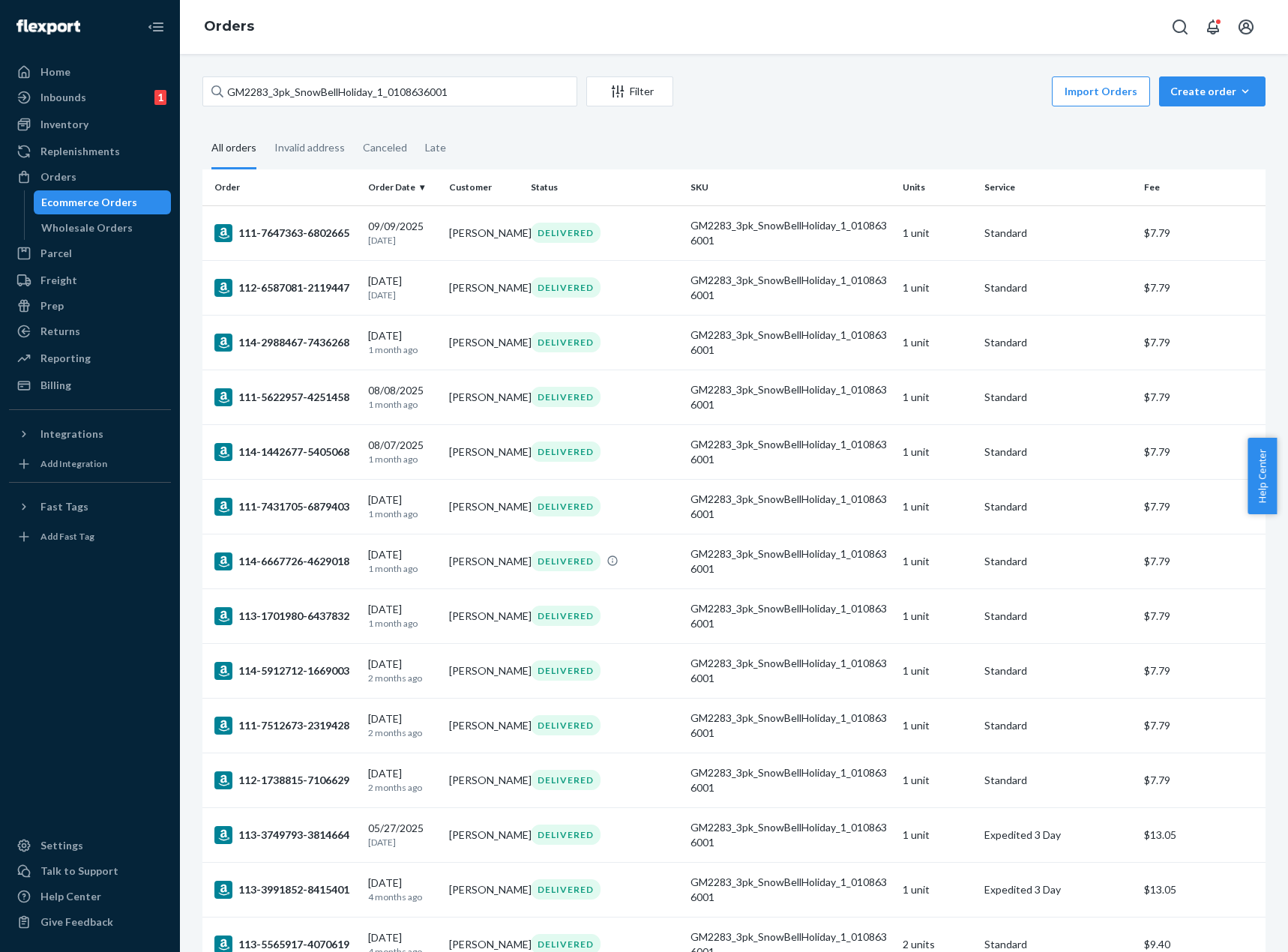
click at [806, 99] on div "Import Orders Create order Ecommerce order Removal order" at bounding box center [974, 93] width 583 height 34
click at [486, 92] on input "GM2283_3pk_SnowBellHoliday_1_0108636001" at bounding box center [389, 91] width 374 height 30
paste input "0104799002"
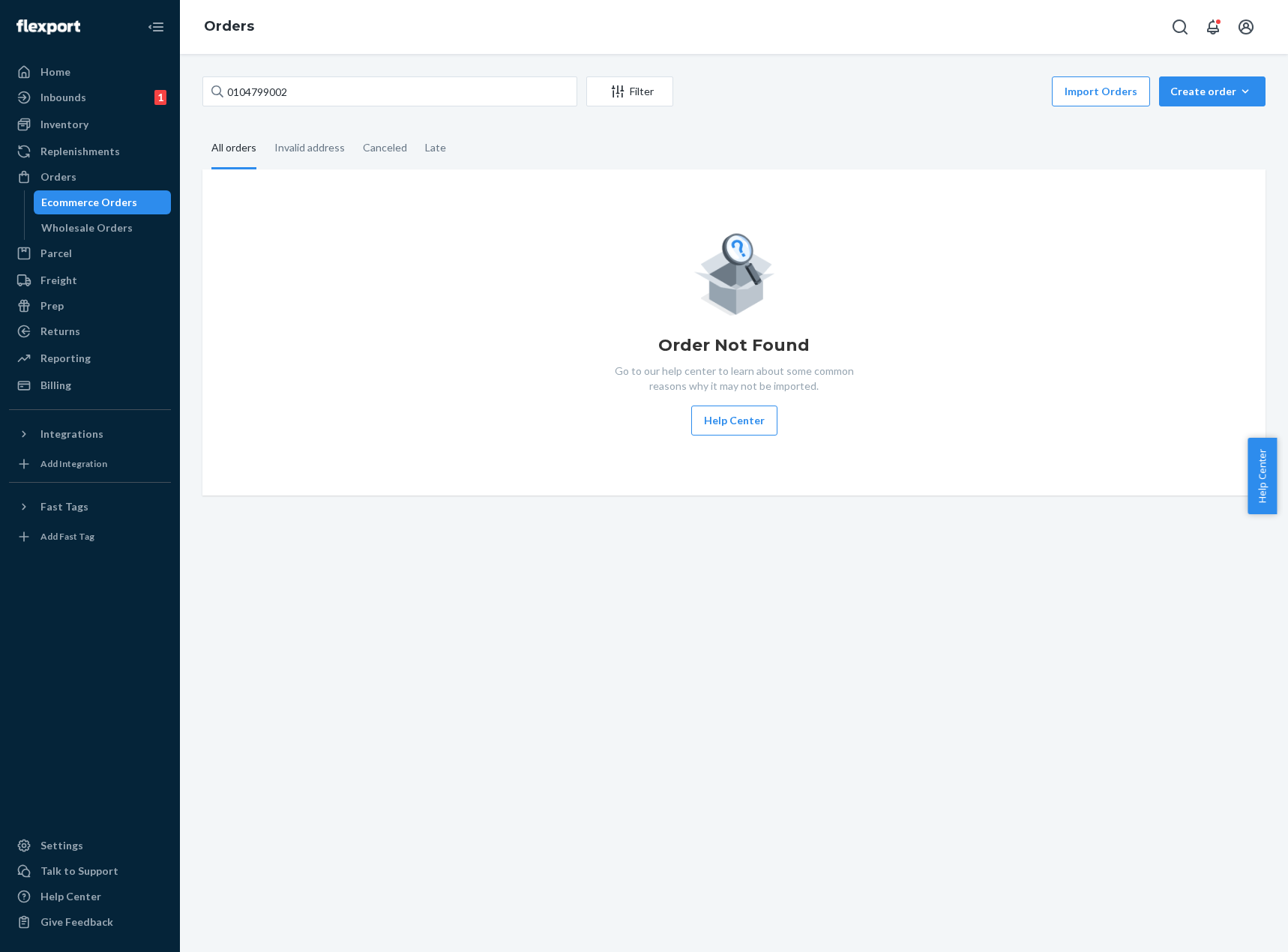
click at [523, 108] on div "0104799002 Filter Import Orders Create order Ecommerce order Removal order" at bounding box center [733, 93] width 1063 height 34
drag, startPoint x: 515, startPoint y: 98, endPoint x: 408, endPoint y: 57, distance: 114.6
click at [514, 98] on input "0104799002" at bounding box center [389, 91] width 374 height 30
paste input "GM28_TrustInLord_"
type input "GM28_TrustInLord_0104799002"
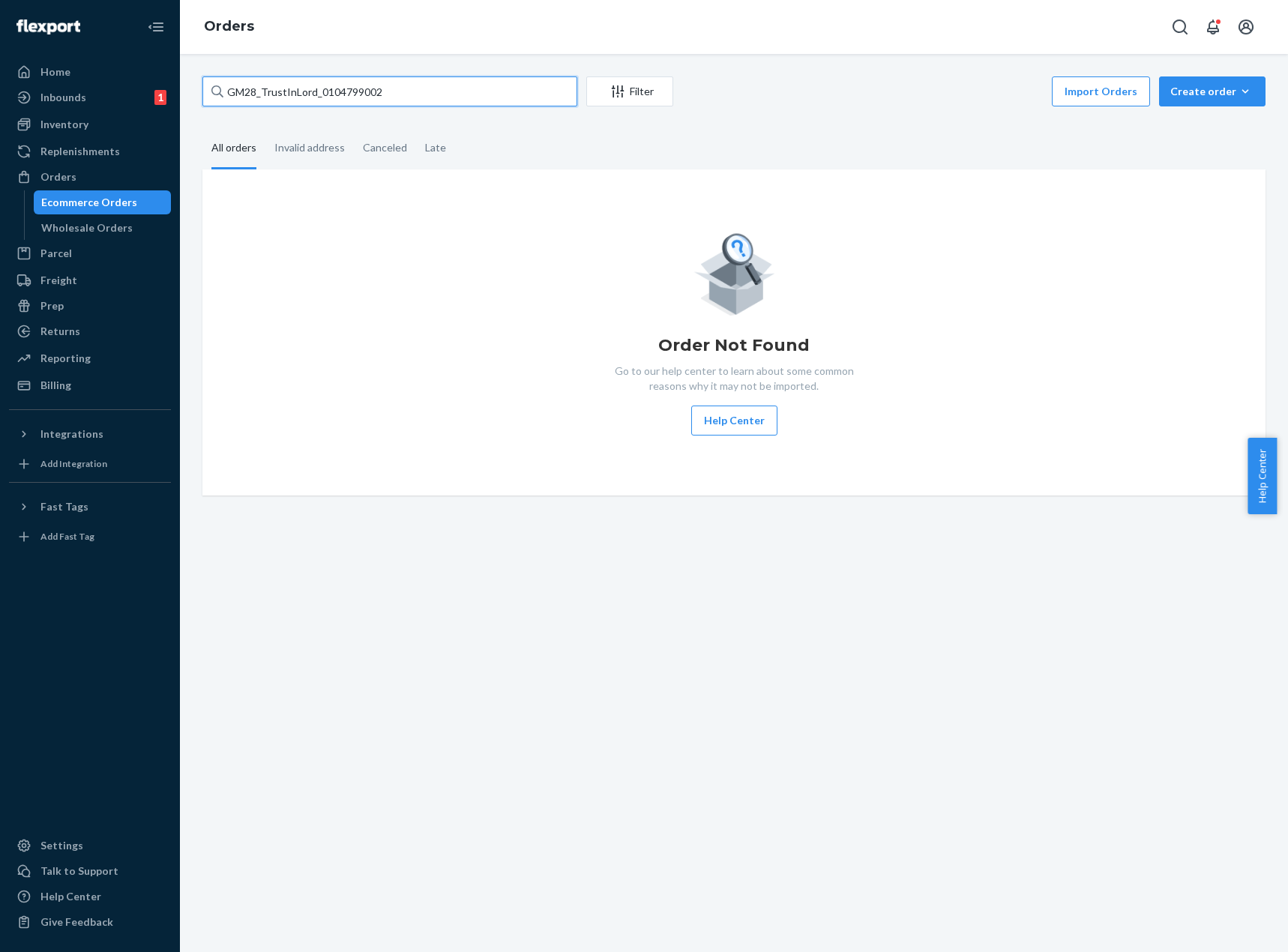
click at [451, 104] on input "GM28_TrustInLord_0104799002" at bounding box center [389, 91] width 374 height 30
click at [67, 118] on div "Inventory" at bounding box center [64, 124] width 48 height 15
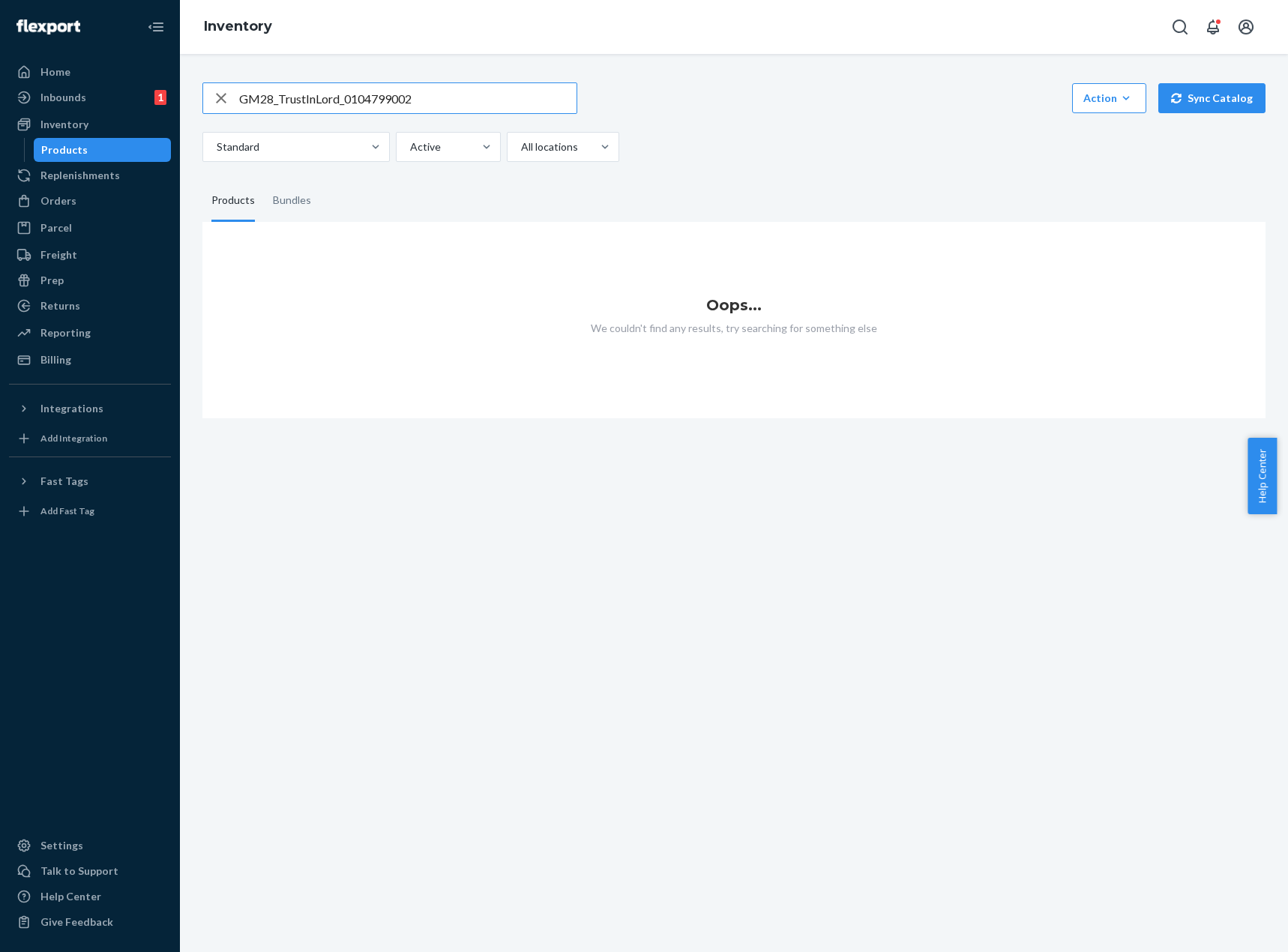
type input "GM28_TrustInLord_0104799002"
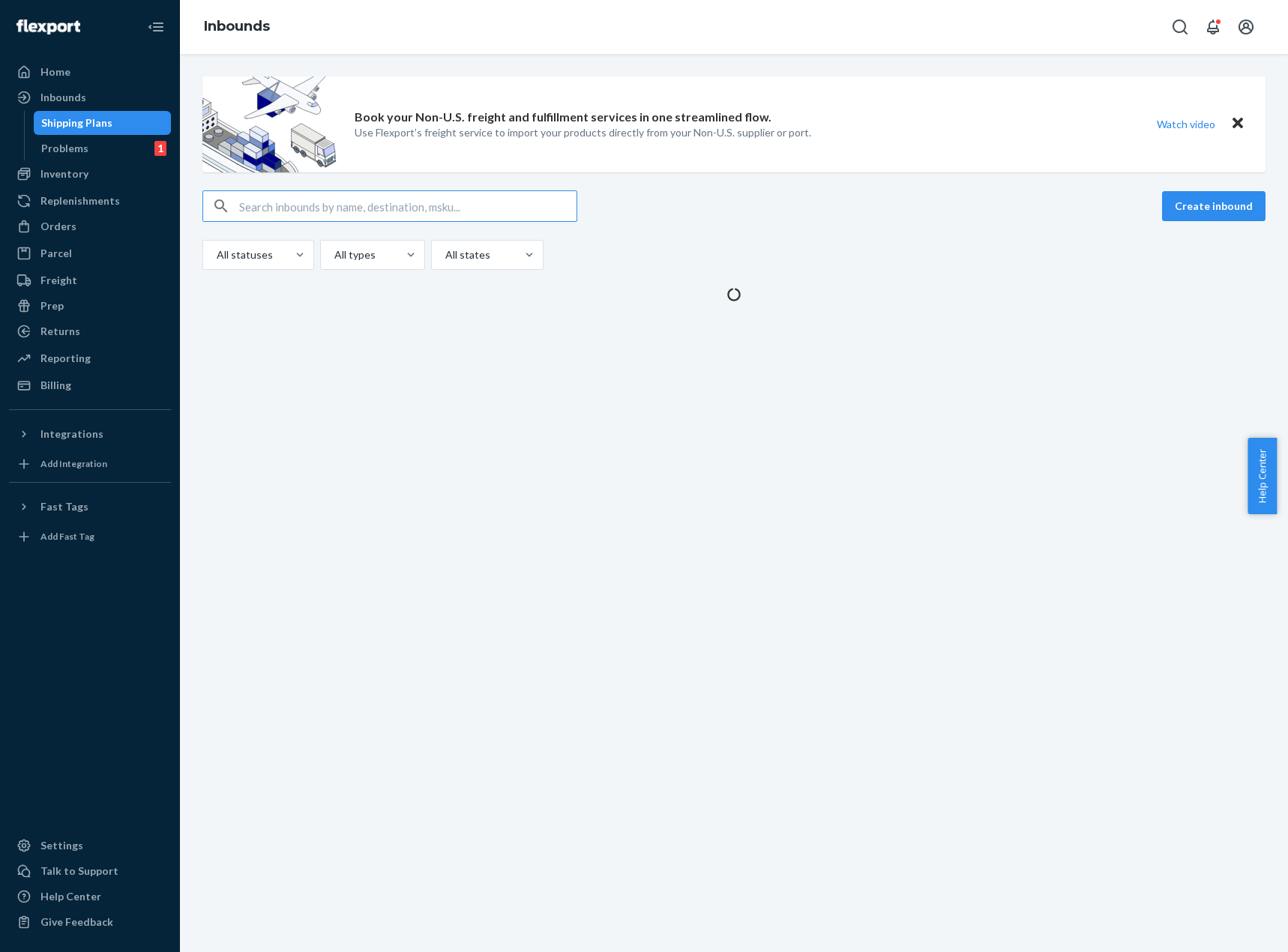
click at [328, 197] on input "text" at bounding box center [408, 206] width 337 height 30
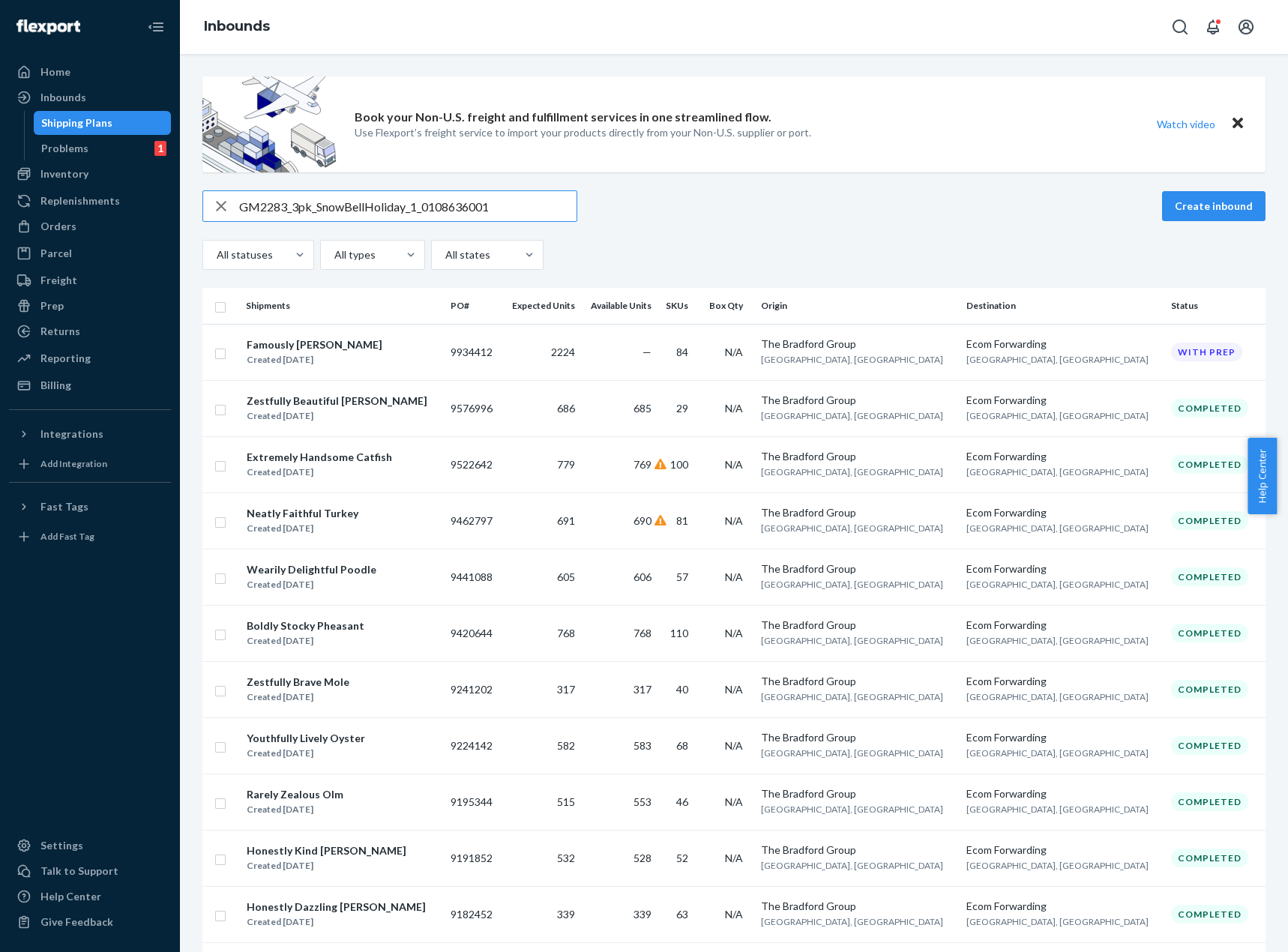
click at [324, 215] on input "GM2283_3pk_SnowBellHoliday_1_0108636001" at bounding box center [408, 206] width 337 height 30
paste input "DTS8N3A9RPQ"
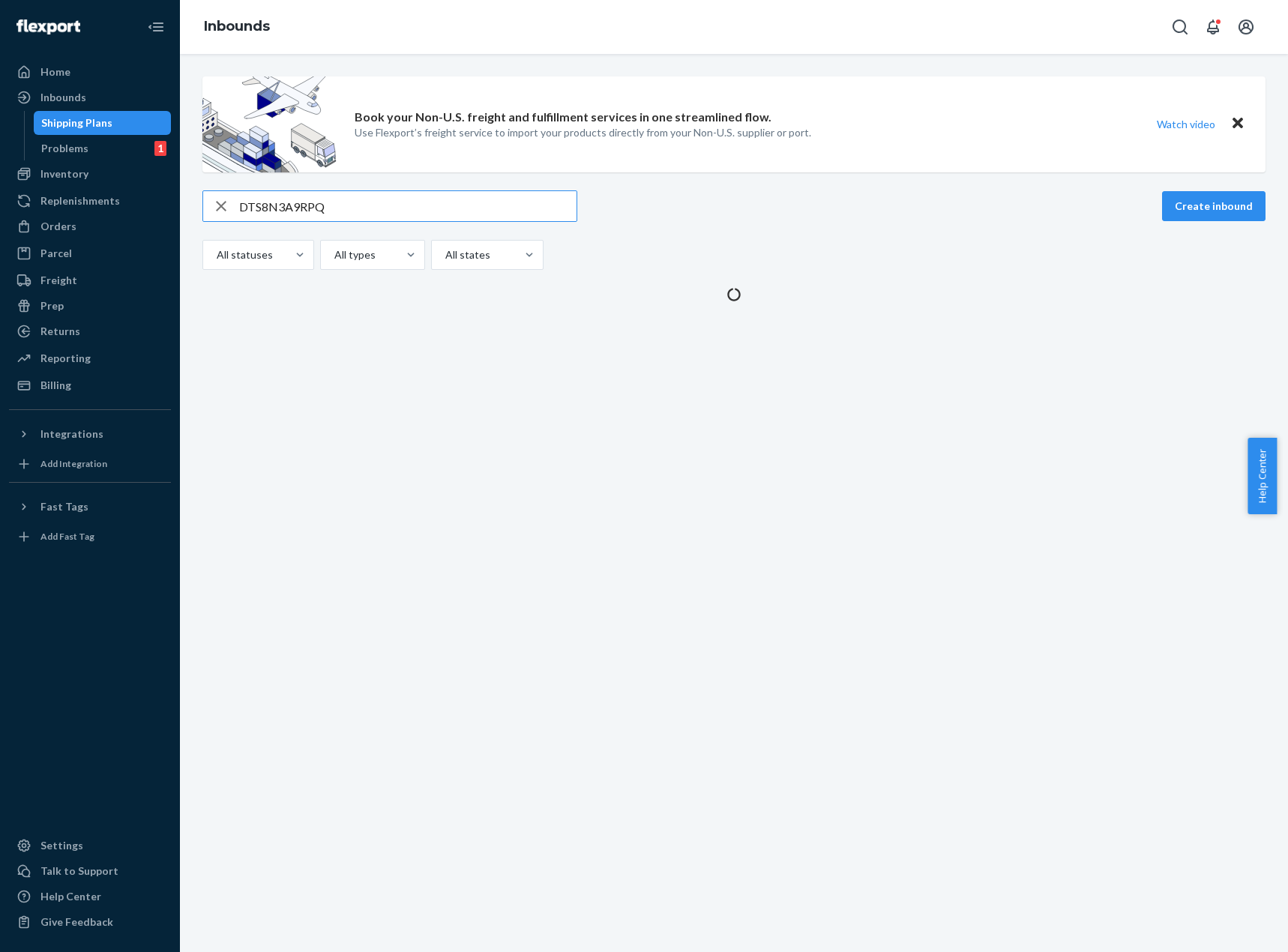
type input "DTS8N3A9RPQ"
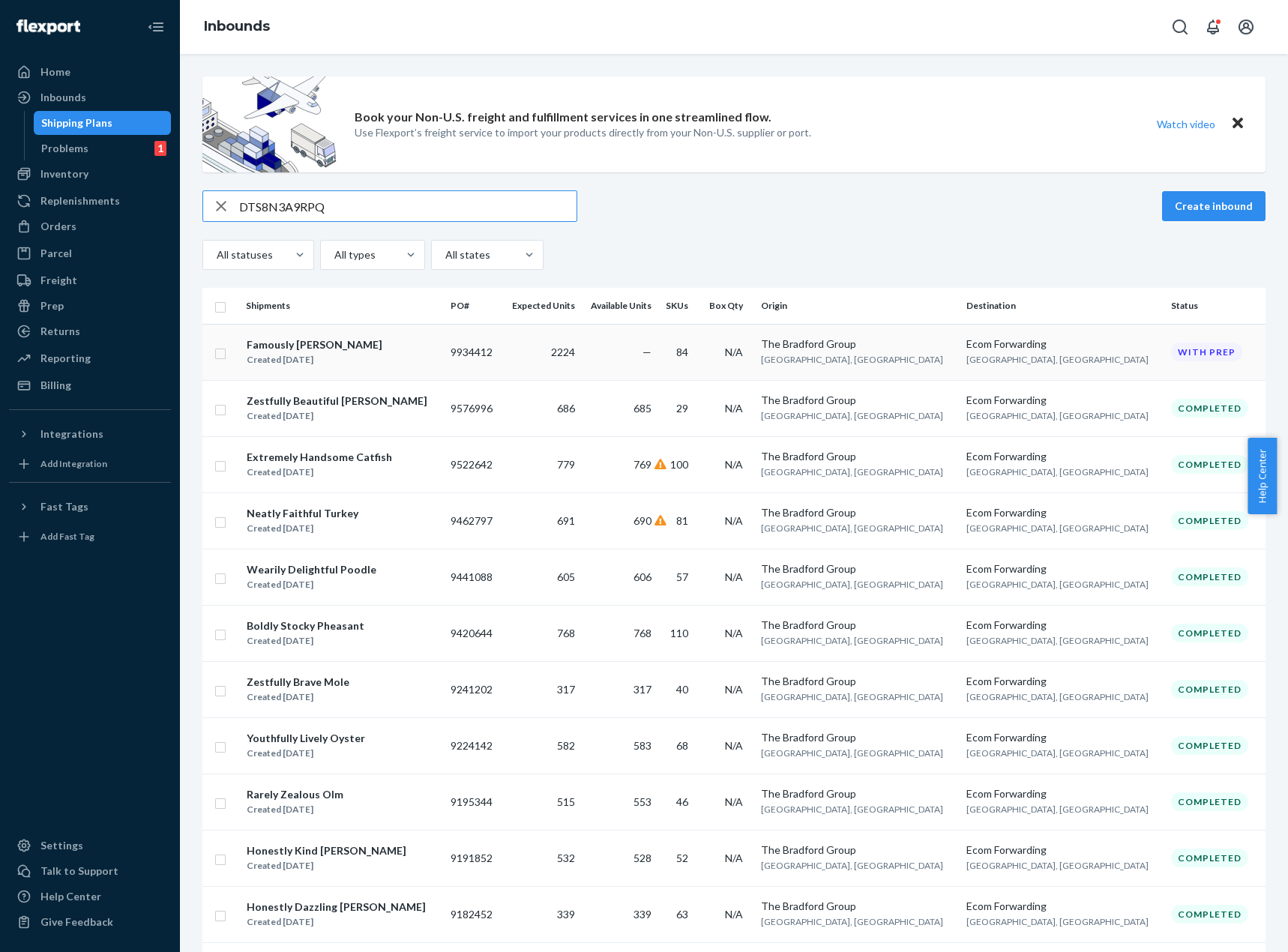
click at [421, 361] on div "Famously Witty Macaw Created Sep 12, 2025" at bounding box center [341, 353] width 192 height 31
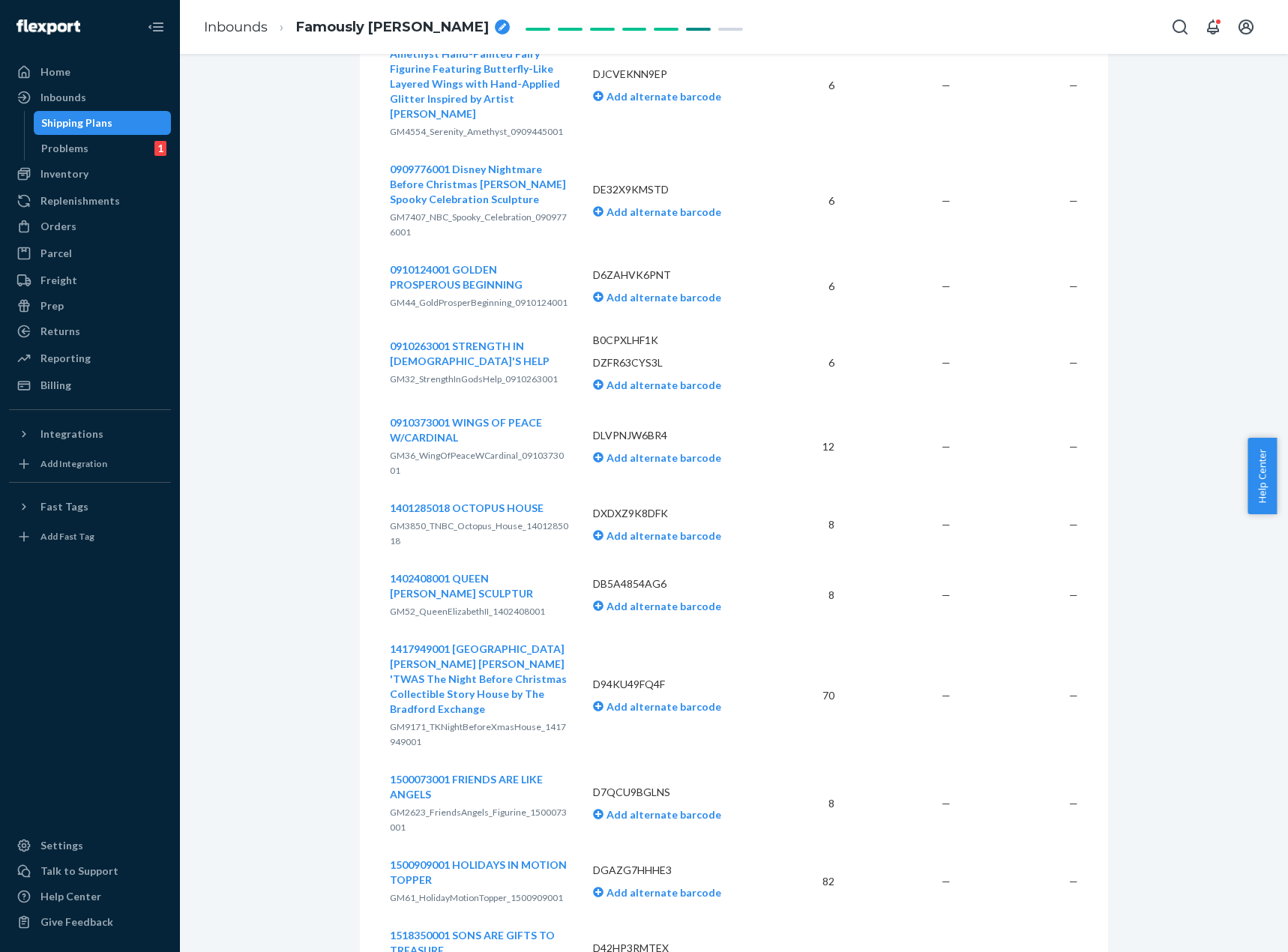
scroll to position [8915, 0]
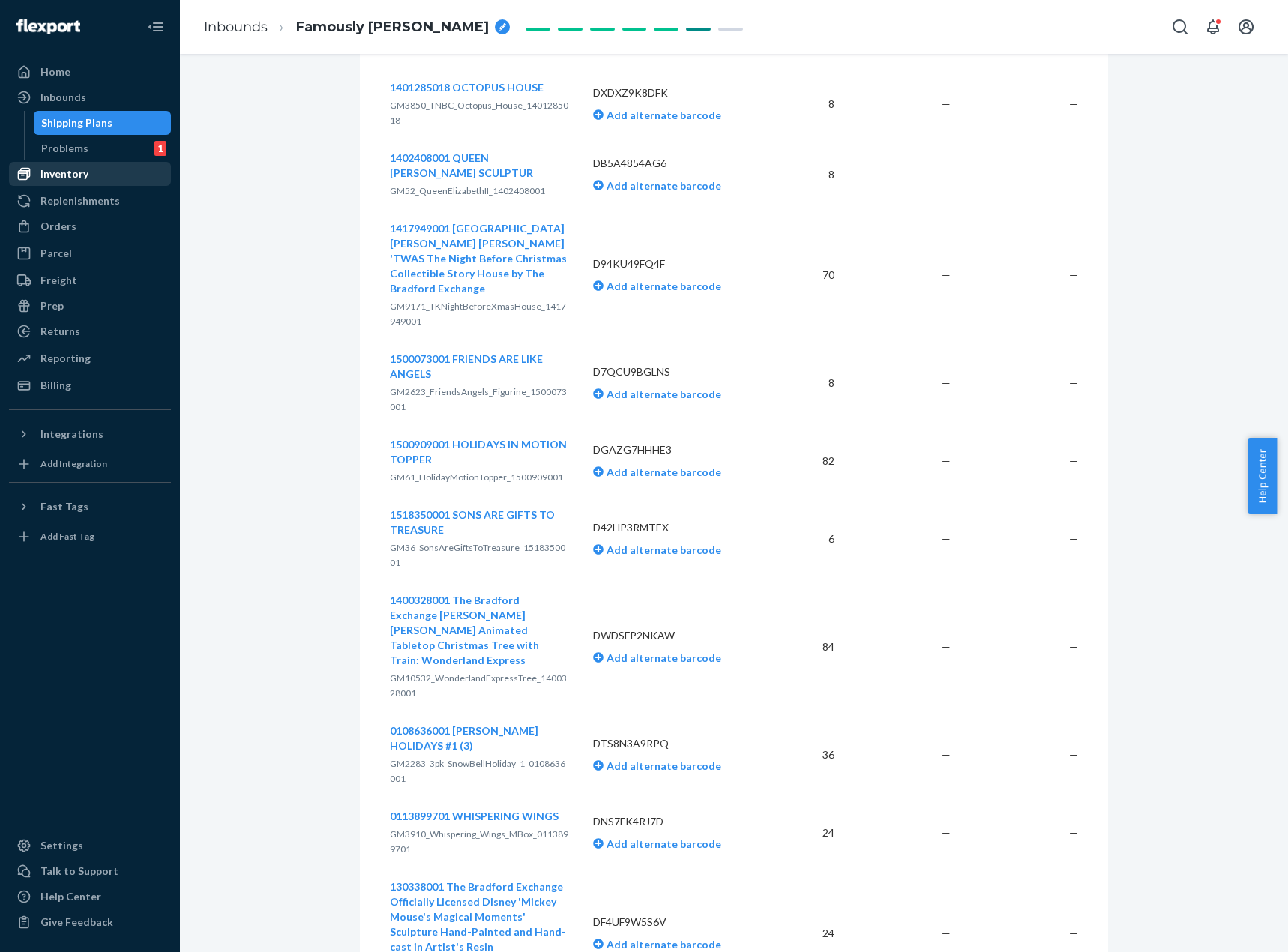
click at [99, 171] on div "Inventory" at bounding box center [90, 174] width 159 height 21
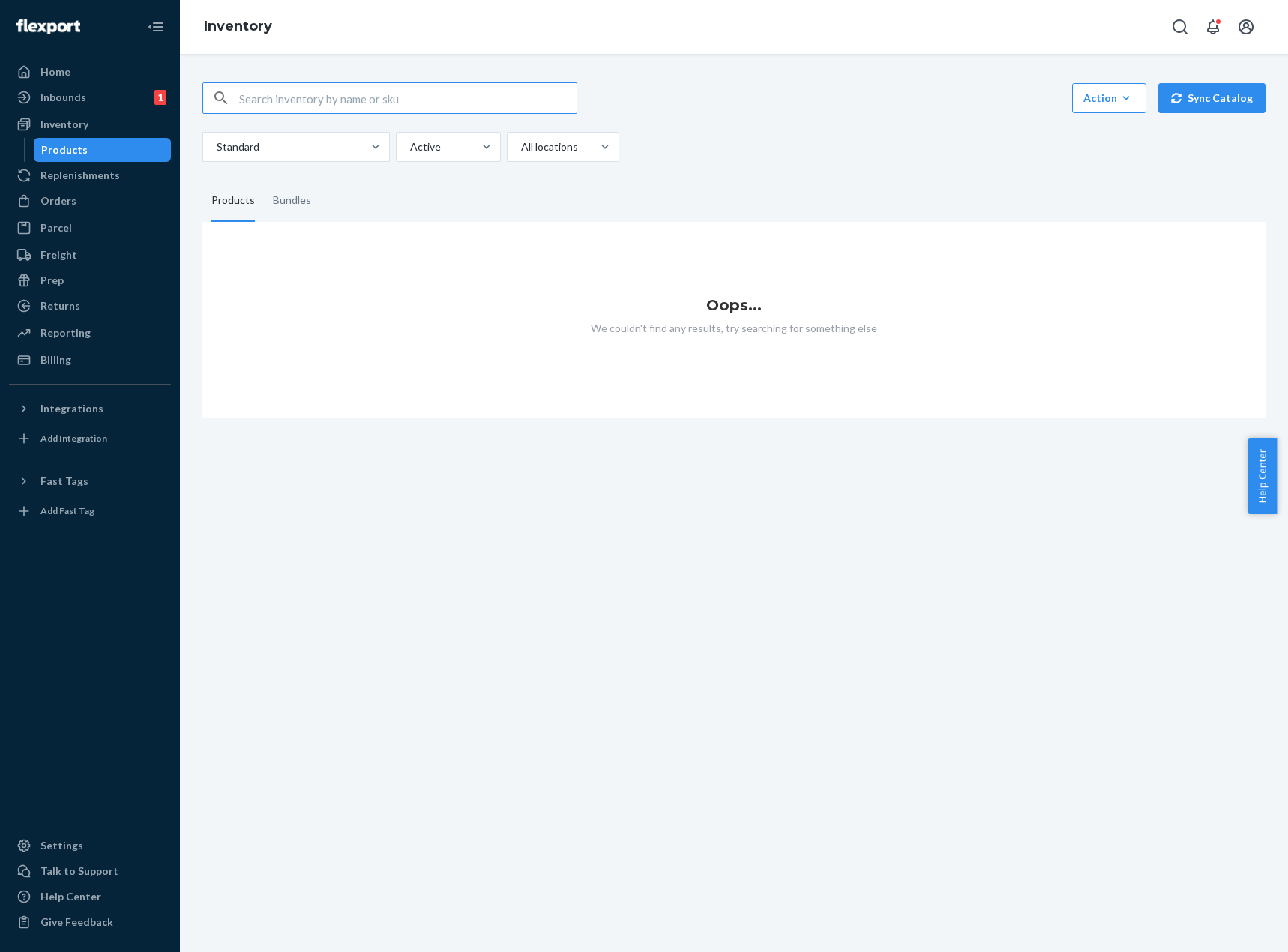
click at [420, 98] on input "text" at bounding box center [408, 98] width 337 height 30
type input "DM5G4F8NDHL"
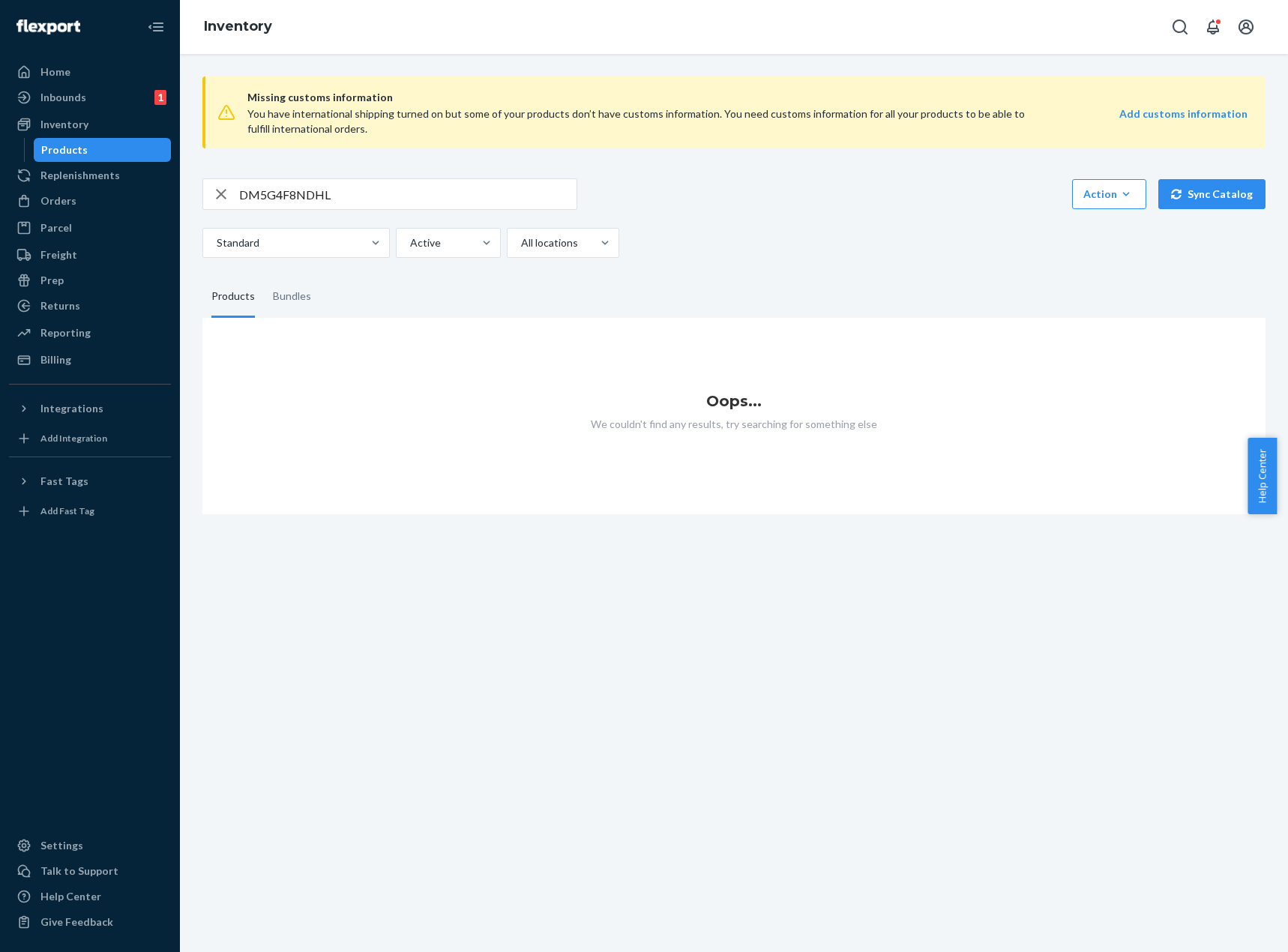
click at [502, 203] on input "DM5G4F8NDHL" at bounding box center [408, 194] width 337 height 30
click at [714, 239] on div "Standard Active All locations" at bounding box center [728, 243] width 1052 height 30
click at [367, 196] on input "DM5G4F8NDHL" at bounding box center [408, 194] width 337 height 30
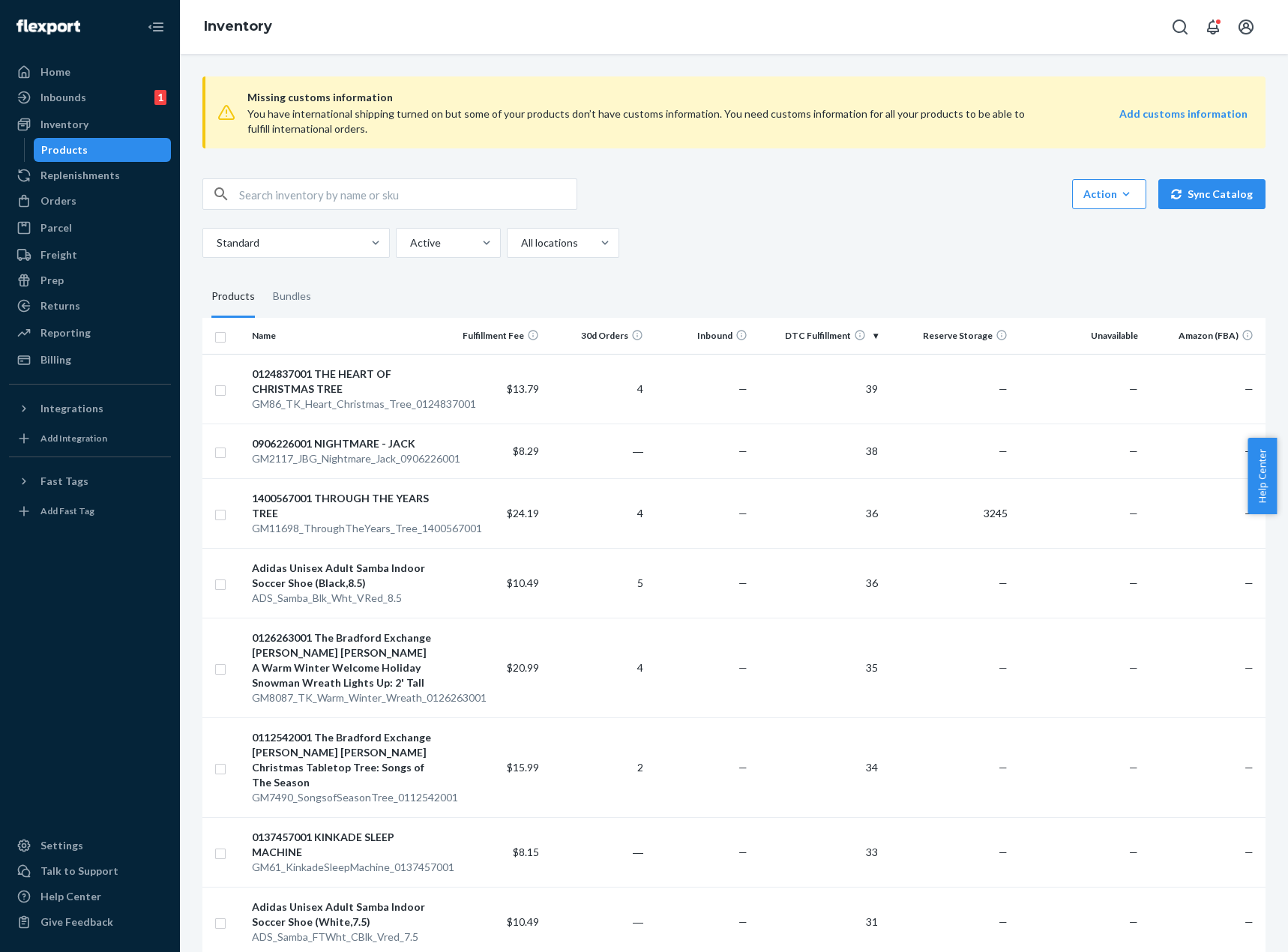
click at [406, 187] on input "text" at bounding box center [408, 194] width 337 height 30
paste input "DM5G4F8NDHL"
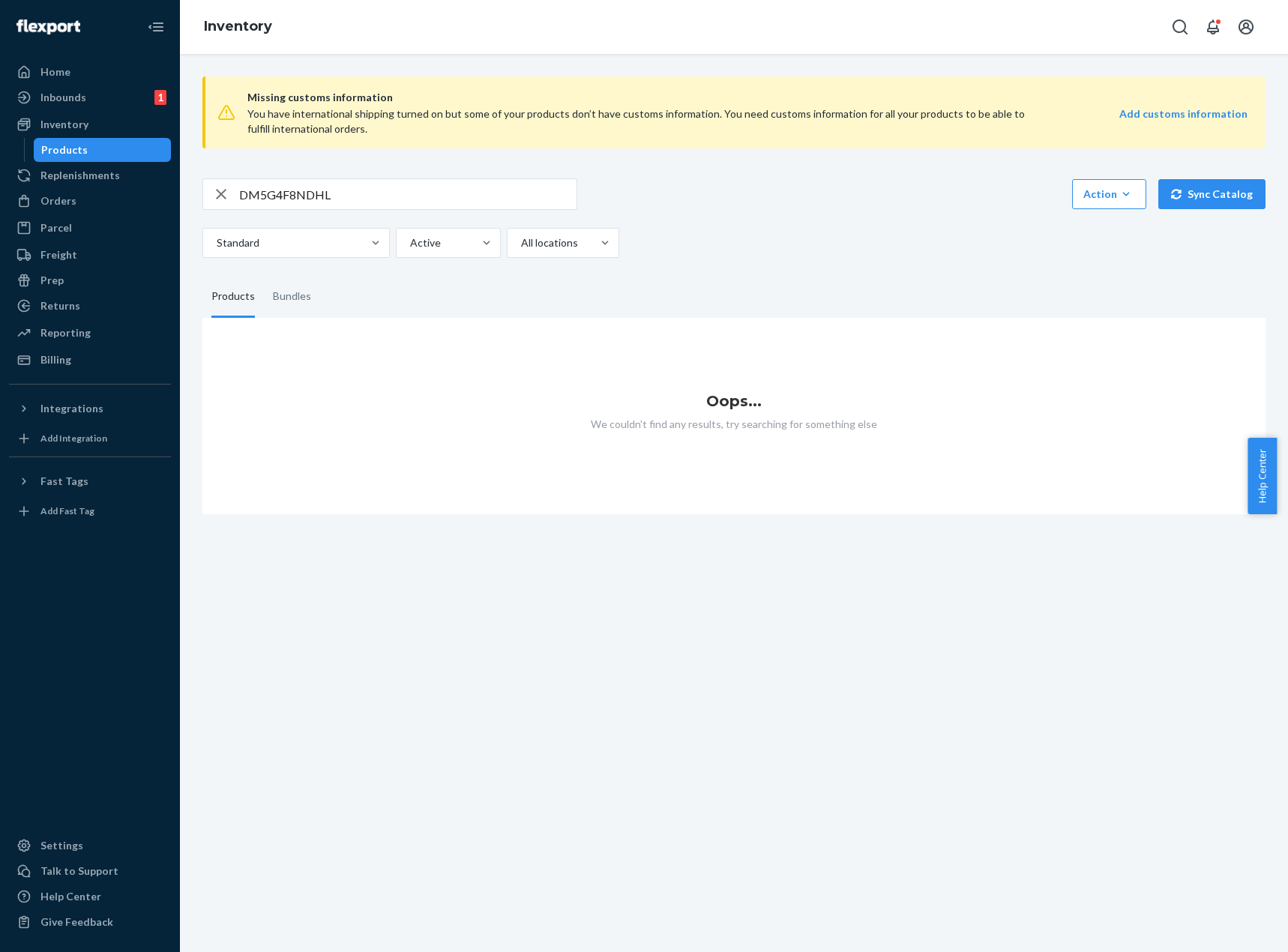
click at [401, 186] on input "DM5G4F8NDHL" at bounding box center [408, 194] width 337 height 30
paste input "FBMGM100_MaidenWolfMoon_0303031001"
click at [403, 183] on input "FBMGM100_MaidenWolfMoon_0303031001" at bounding box center [408, 194] width 337 height 30
type input "maiden wolf"
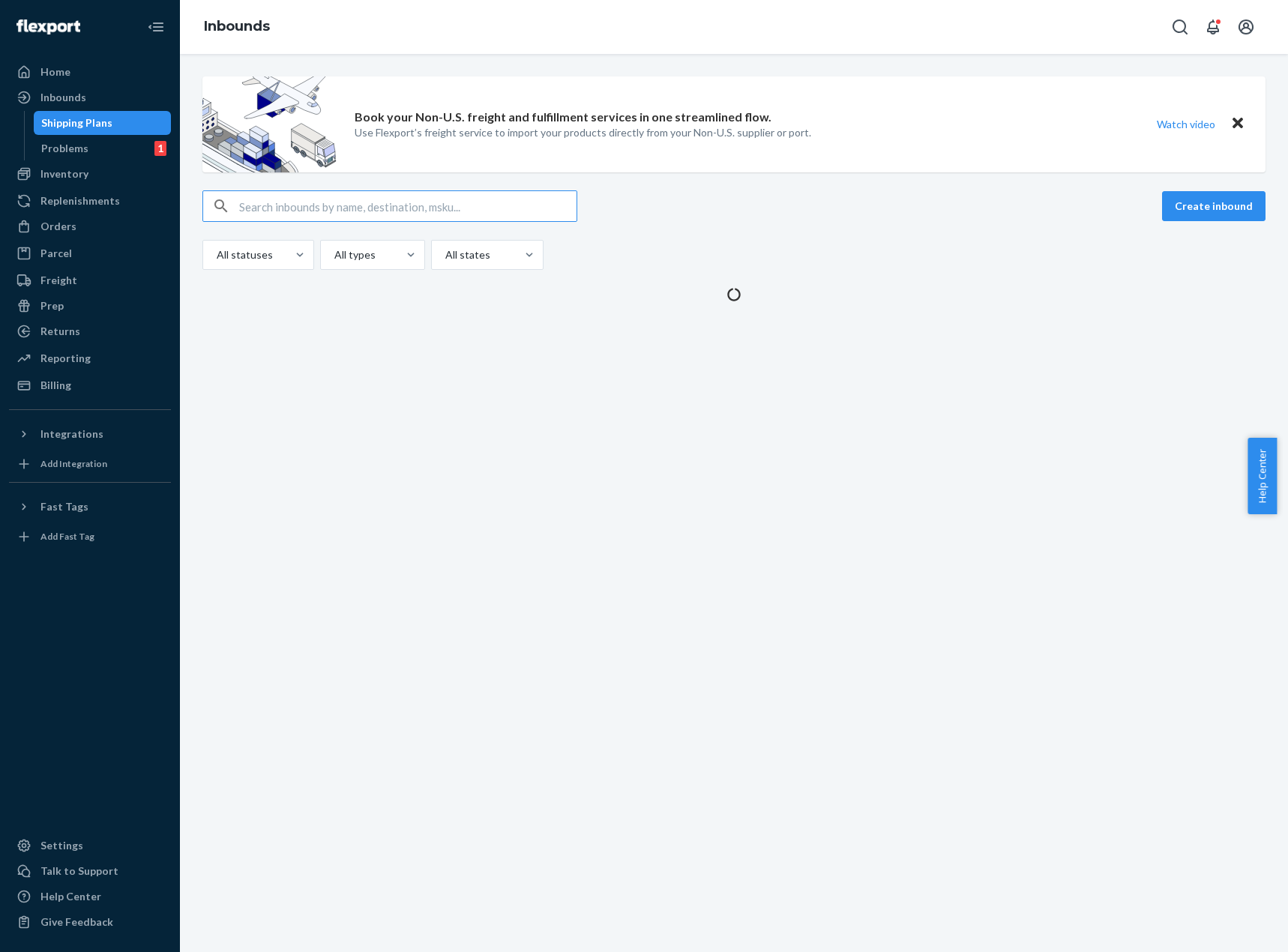
click at [461, 204] on input "text" at bounding box center [408, 206] width 337 height 30
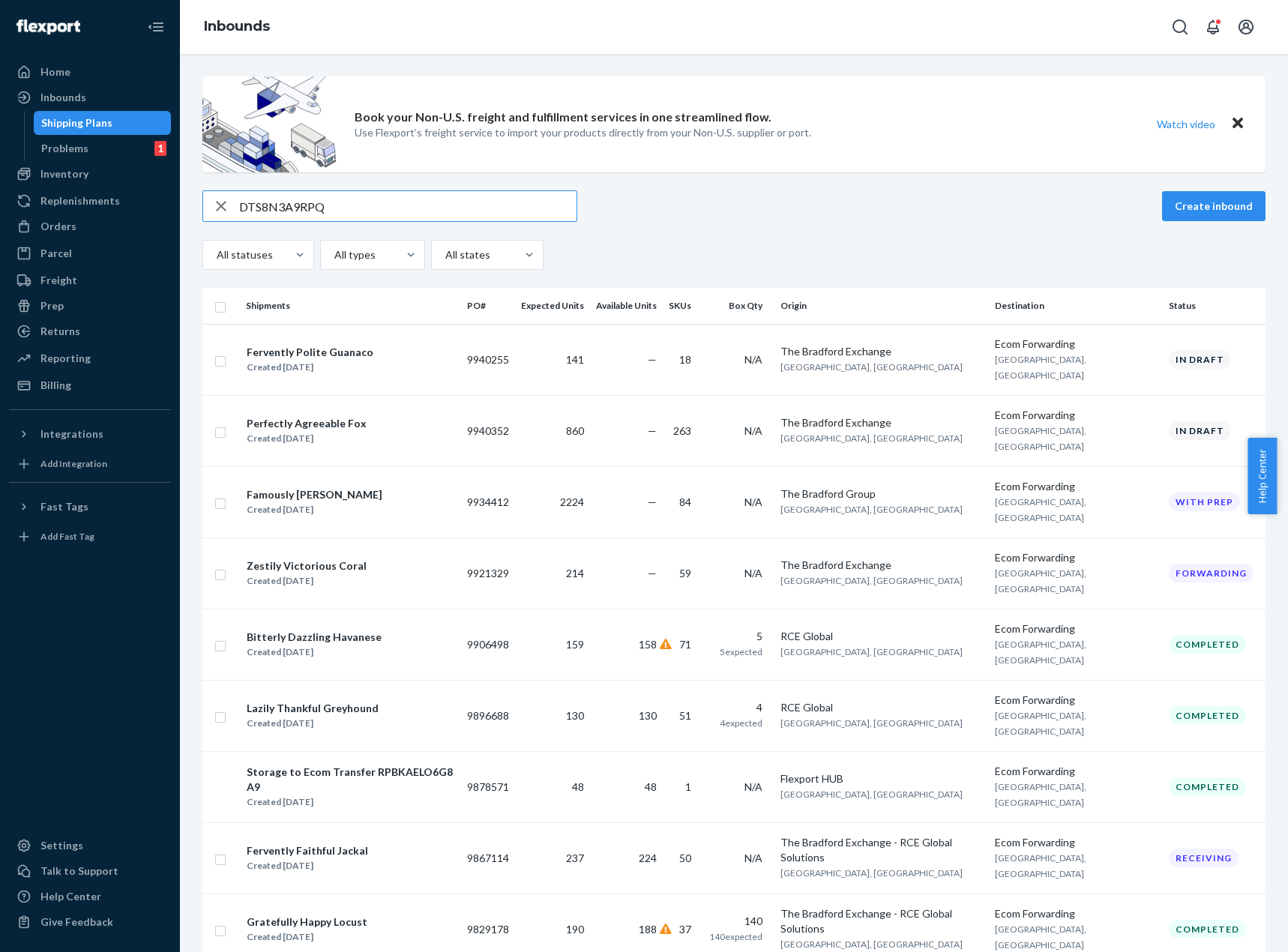
type input "DTS8N3A9RPQ"
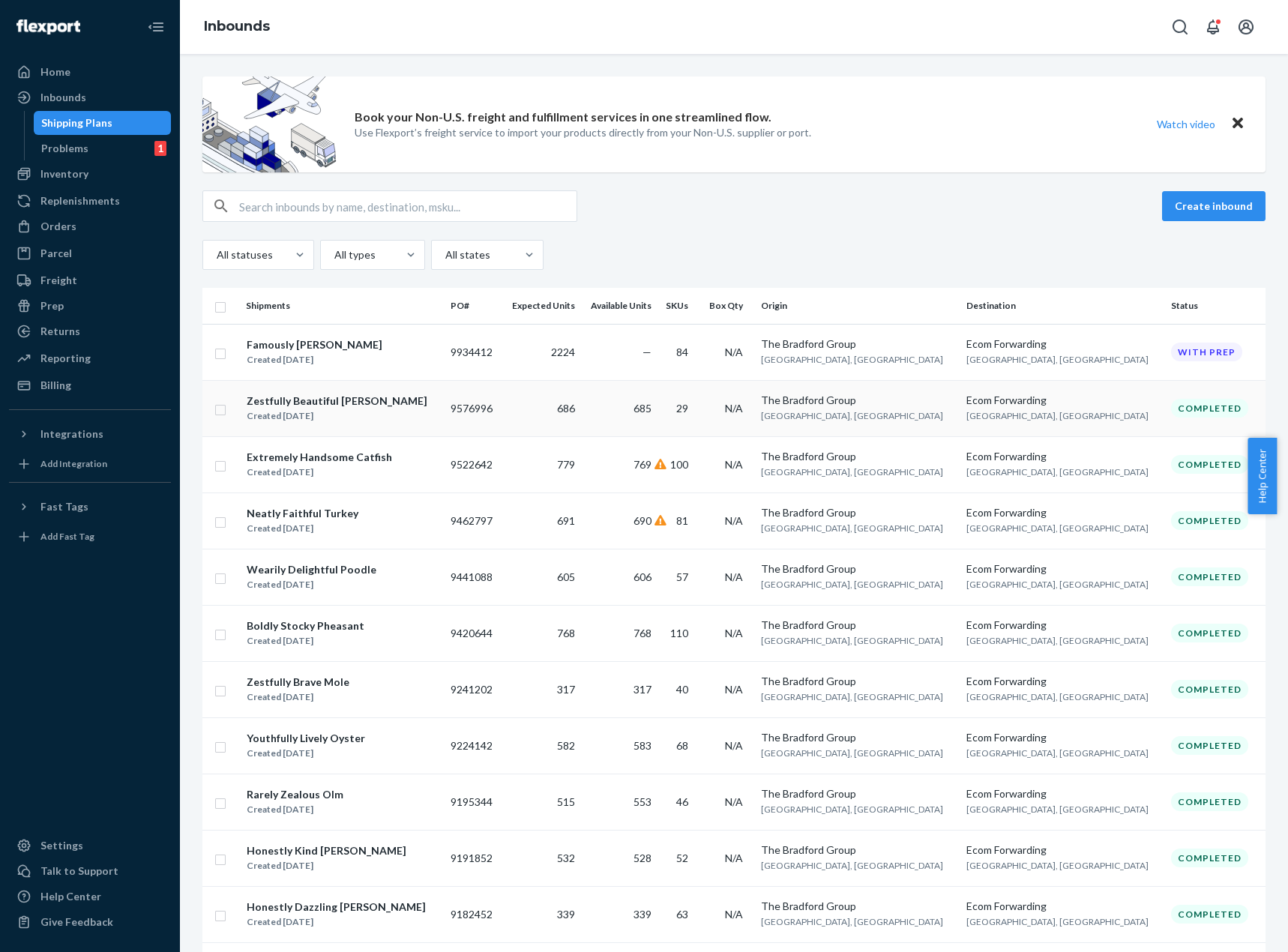
click at [657, 435] on td "685" at bounding box center [619, 408] width 77 height 57
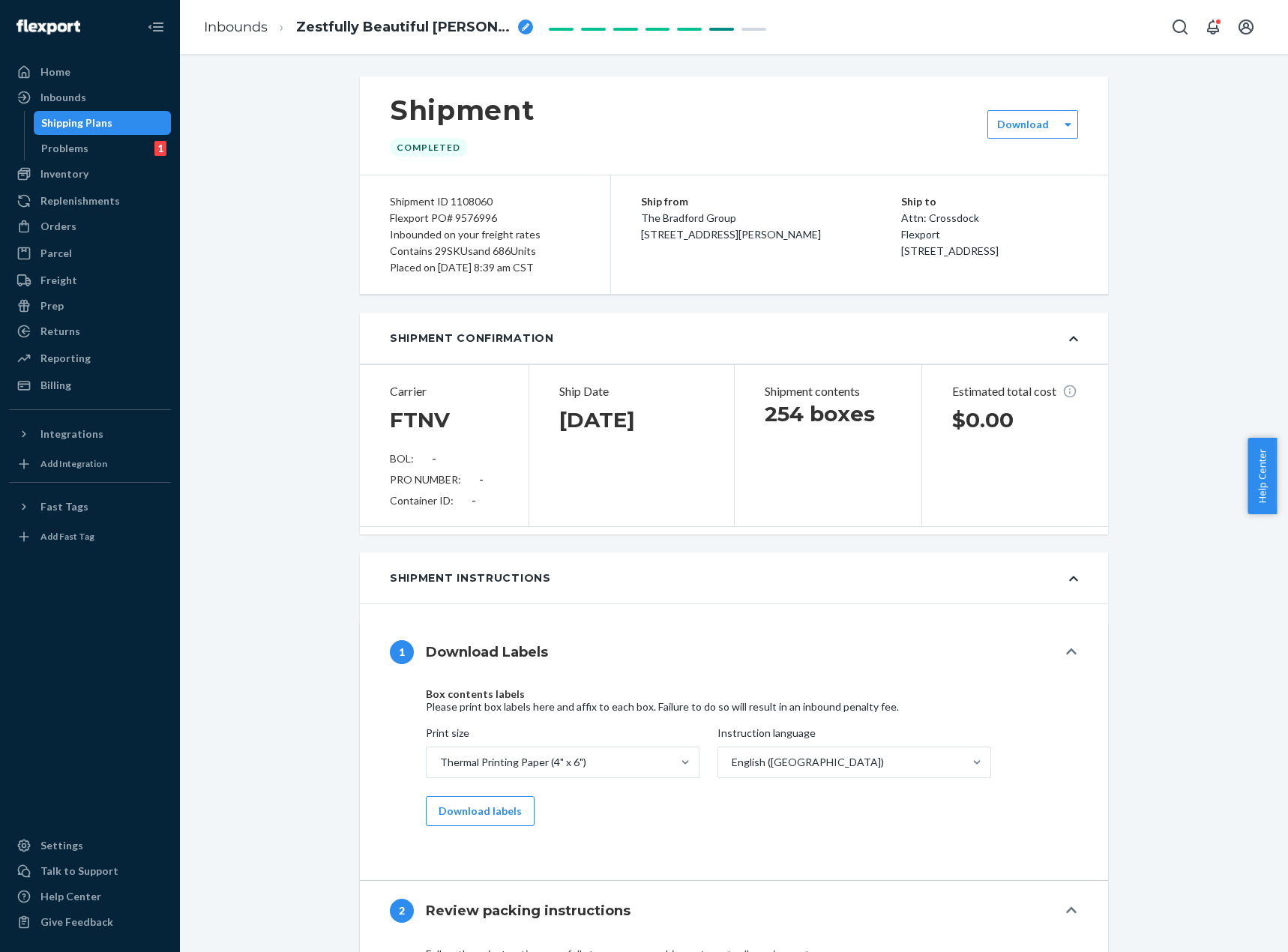
click at [132, 101] on div "Inbounds" at bounding box center [90, 98] width 159 height 21
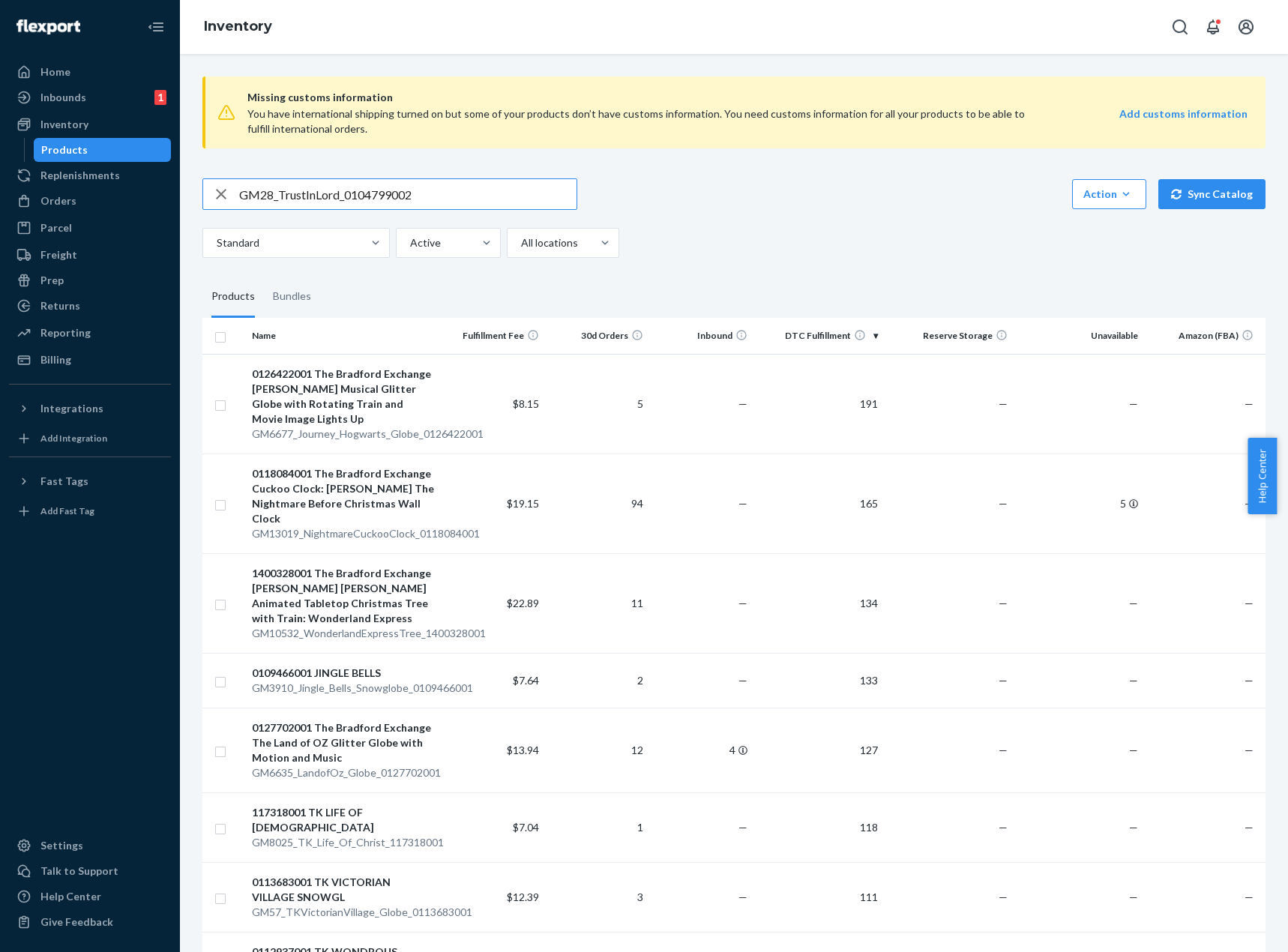
type input "GM28_TrustInLord_0104799002"
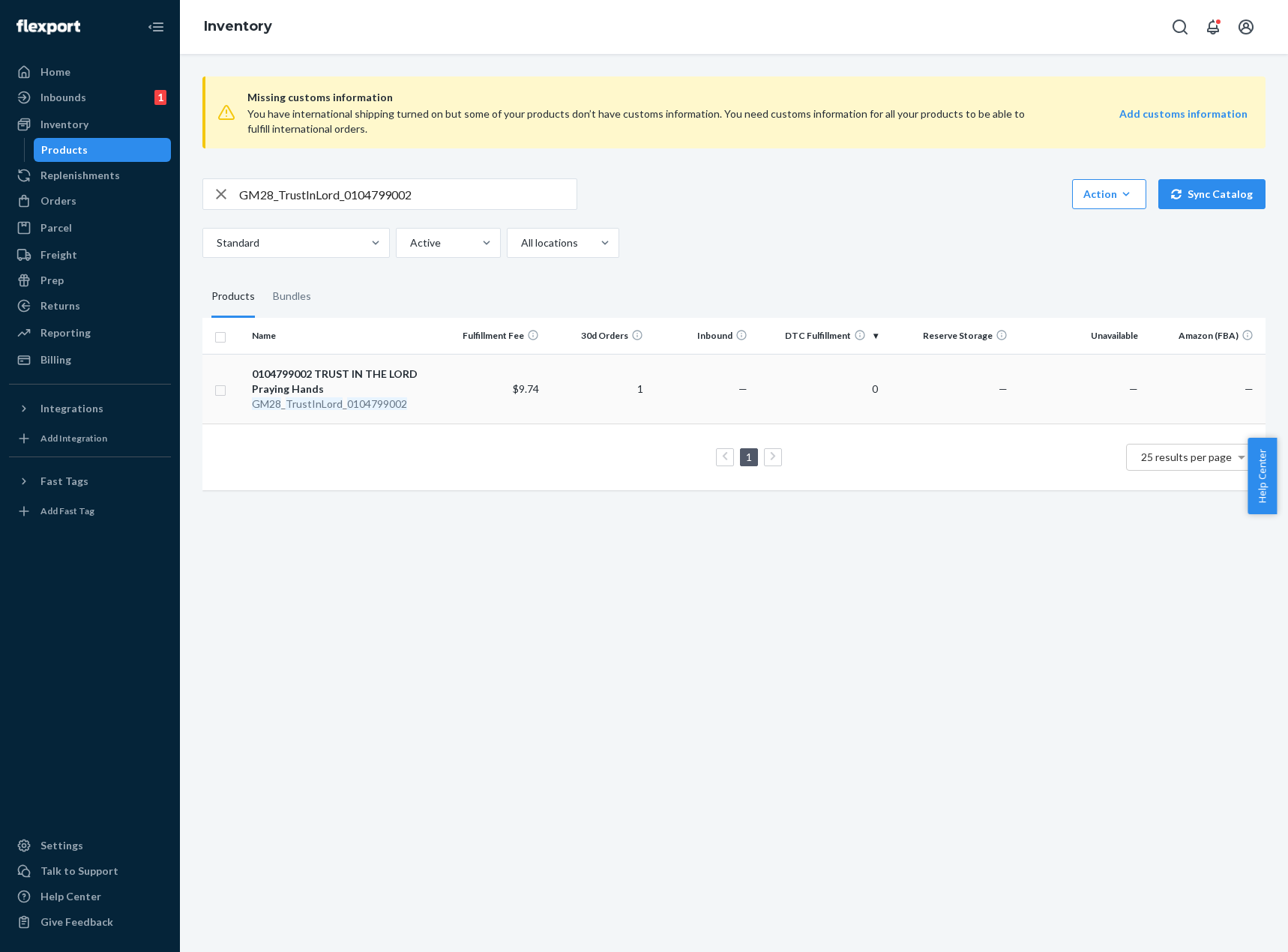
click at [666, 378] on td "—" at bounding box center [702, 388] width 105 height 70
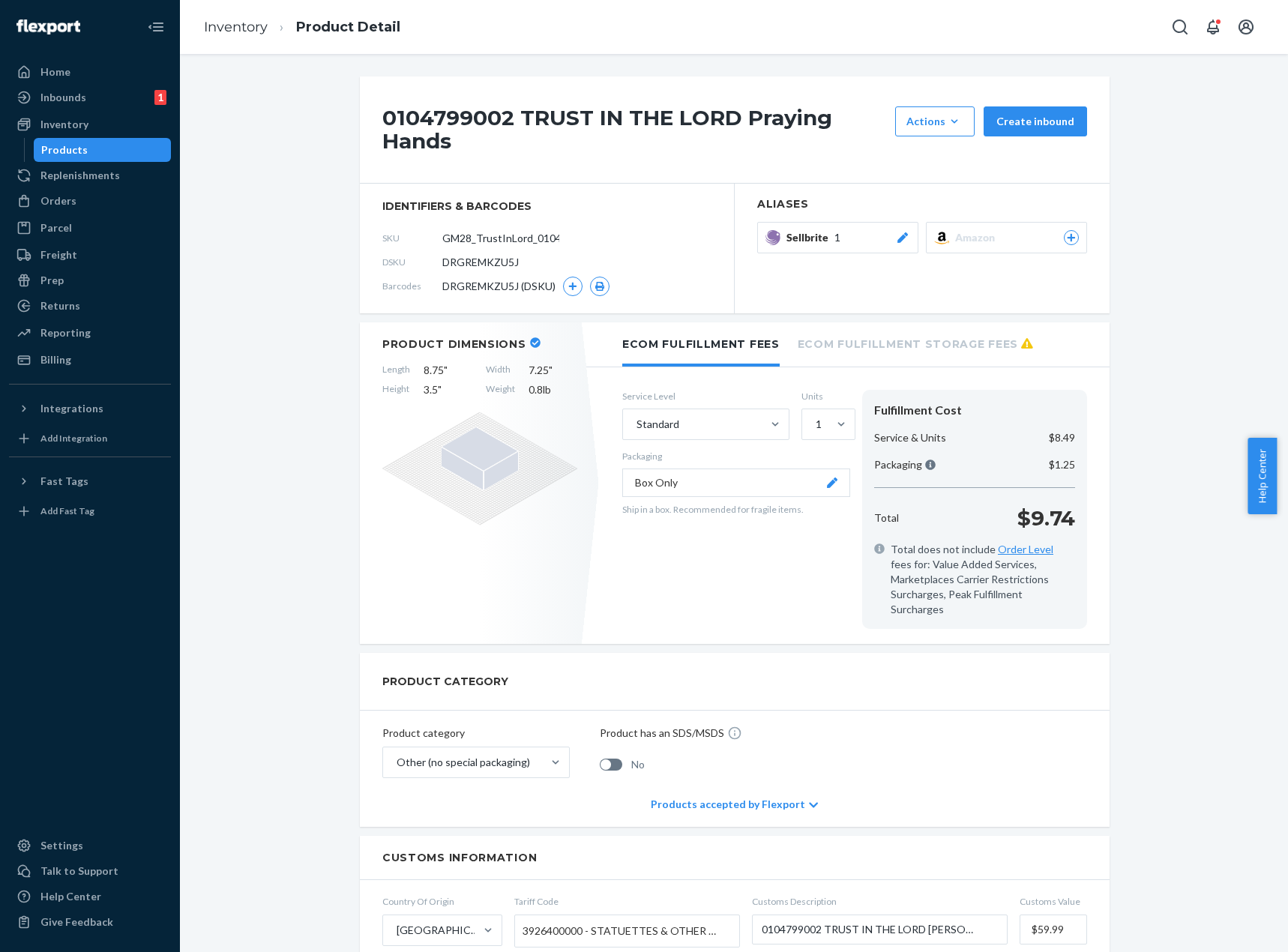
drag, startPoint x: 278, startPoint y: 395, endPoint x: 296, endPoint y: 399, distance: 18.4
click at [278, 395] on div "0104799002 TRUST IN THE LORD Praying Hands Actions Hide Create inbound identifi…" at bounding box center [734, 808] width 1086 height 1463
click at [239, 549] on div "0104799002 TRUST IN THE LORD Praying Hands Actions Hide Create inbound identifi…" at bounding box center [734, 808] width 1086 height 1463
click at [1110, 552] on div "0104799002 TRUST IN THE LORD Praying Hands Actions Hide Create inbound identifi…" at bounding box center [733, 808] width 771 height 1463
click at [450, 259] on span "DRGREMKZU5J" at bounding box center [481, 262] width 77 height 15
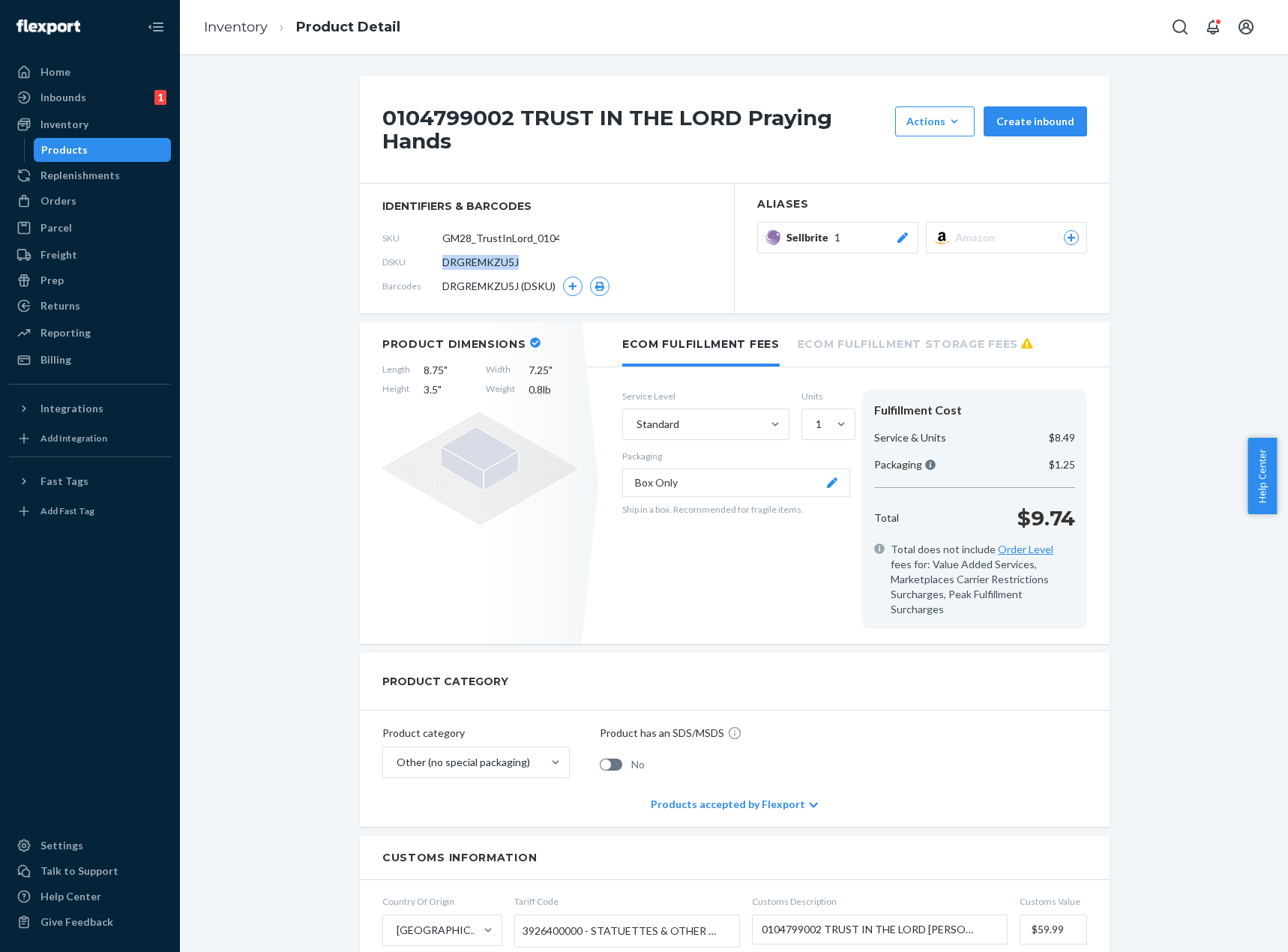
click at [450, 259] on span "DRGREMKZU5J" at bounding box center [481, 262] width 77 height 15
copy span "DRGREMKZU5J"
click at [90, 210] on div "Orders" at bounding box center [90, 201] width 159 height 21
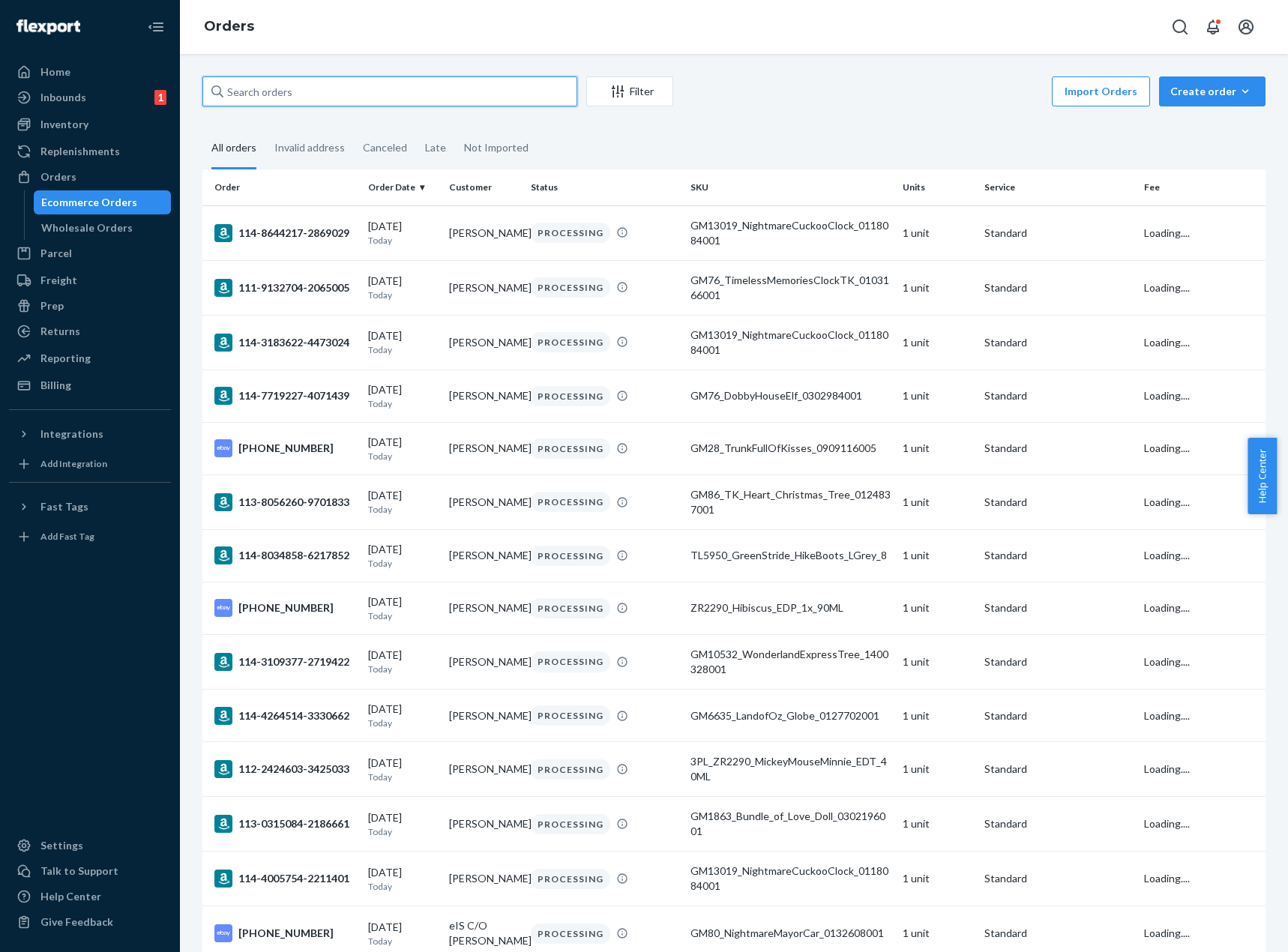
click at [493, 78] on input "text" at bounding box center [389, 91] width 374 height 30
paste input "DRGREMKZU5J"
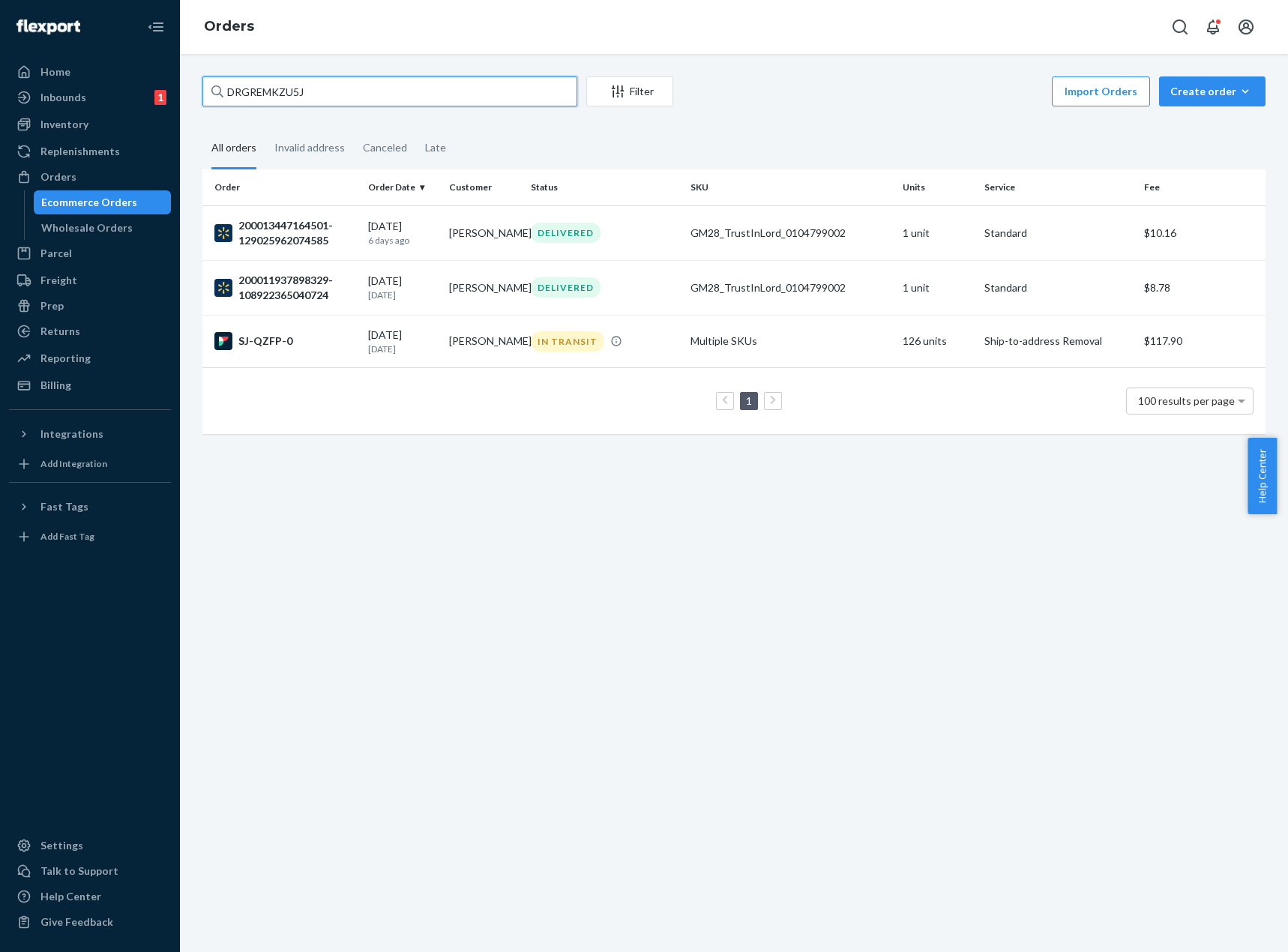
type input "DRGREMKZU5J"
click at [915, 755] on div "DRGREMKZU5J Filter Import Orders Create order Ecommerce order Removal order All…" at bounding box center [734, 503] width 1108 height 898
click at [995, 623] on div "DRGREMKZU5J Filter Import Orders Create order Ecommerce order Removal order All…" at bounding box center [734, 503] width 1108 height 898
click at [1042, 584] on div "DRGREMKZU5J Filter Import Orders Create order Ecommerce order Removal order All…" at bounding box center [734, 503] width 1108 height 898
click at [866, 85] on div "Import Orders Create order Ecommerce order Removal order" at bounding box center [974, 93] width 583 height 34
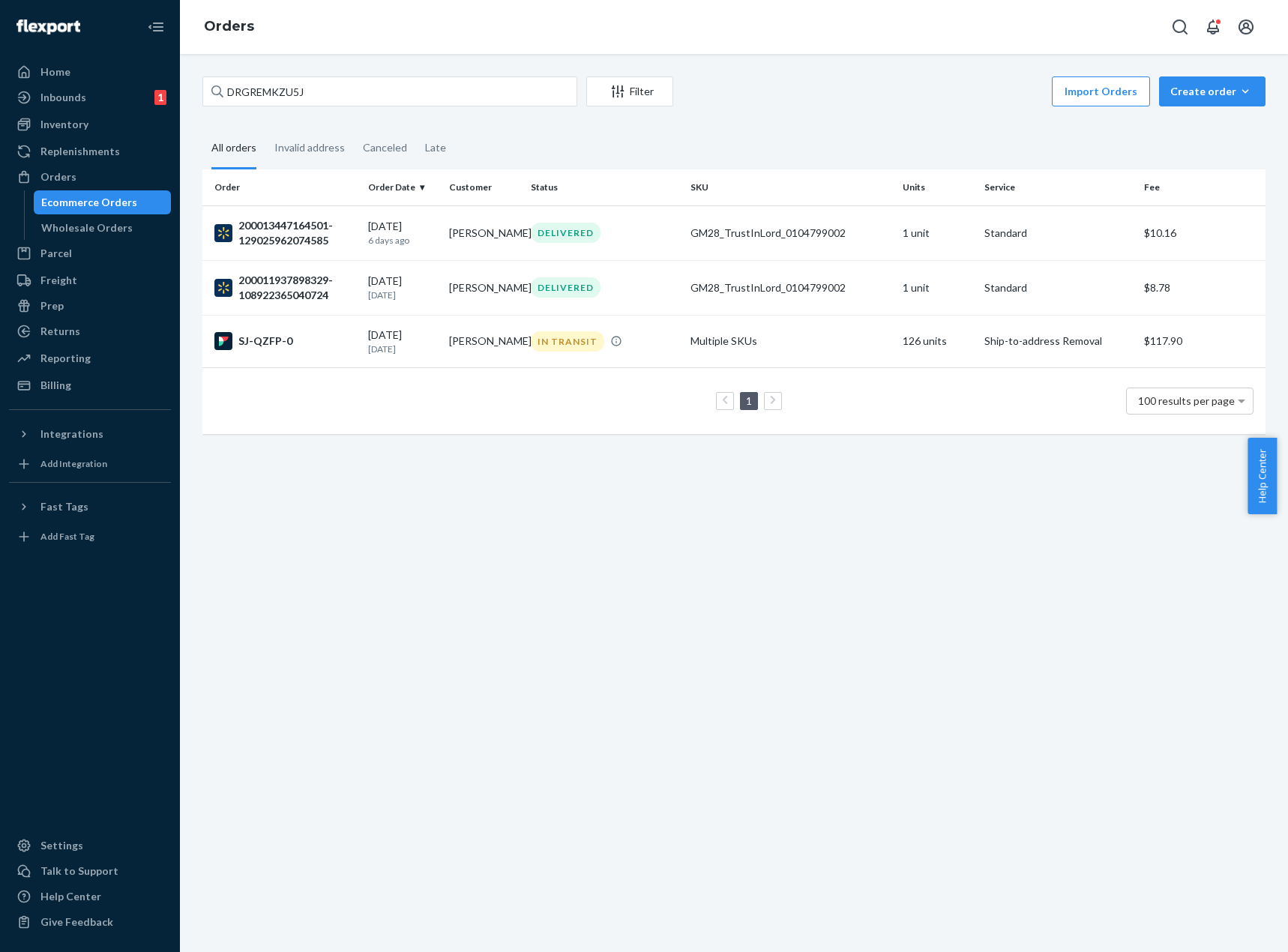
click at [998, 578] on div "DRGREMKZU5J Filter Import Orders Create order Ecommerce order Removal order All…" at bounding box center [734, 503] width 1108 height 898
click at [741, 346] on td "Multiple SKUs" at bounding box center [791, 341] width 212 height 52
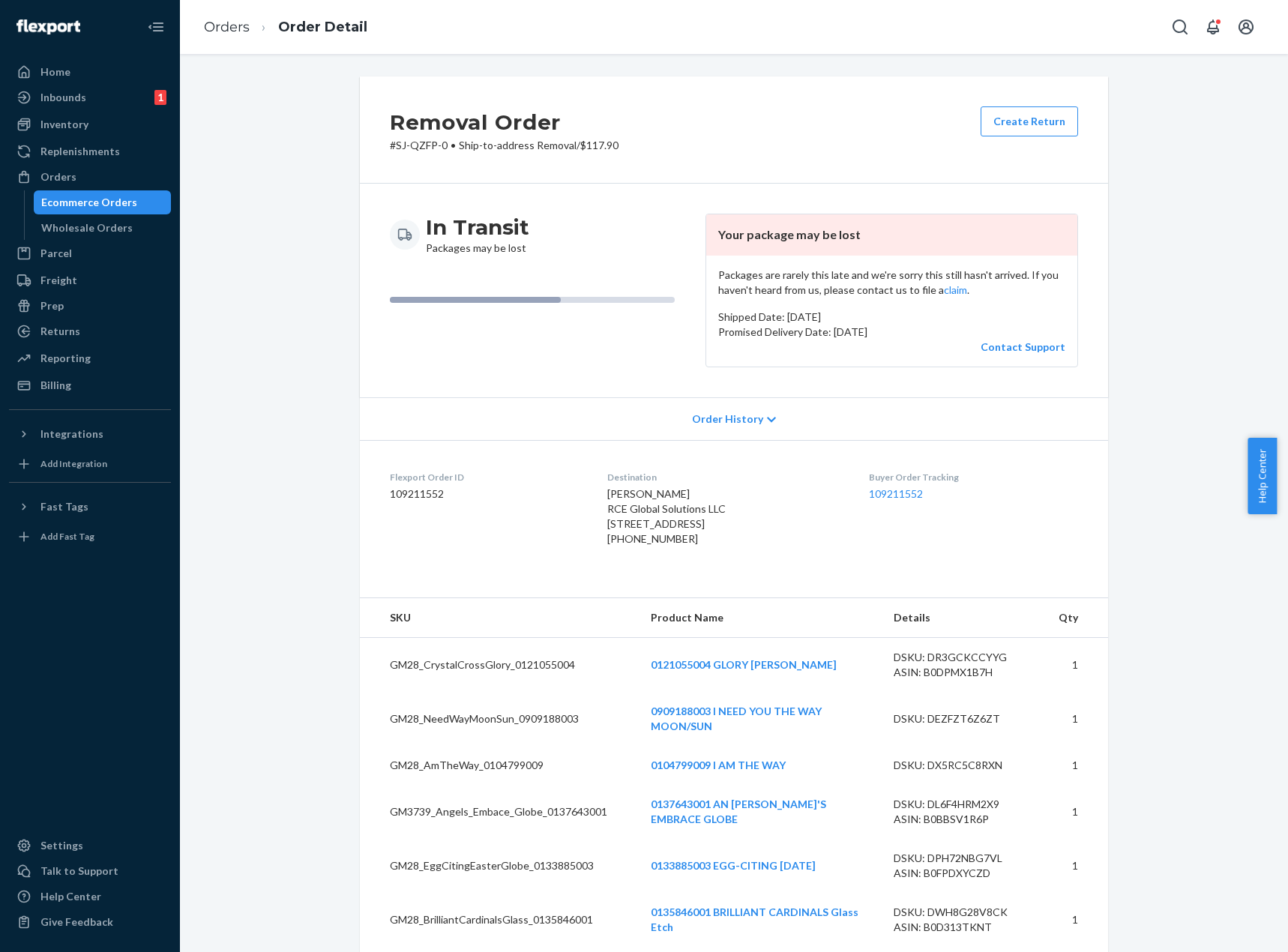
click at [213, 40] on ol "Orders Order Detail" at bounding box center [285, 27] width 187 height 44
click at [219, 24] on link "Orders" at bounding box center [226, 27] width 46 height 17
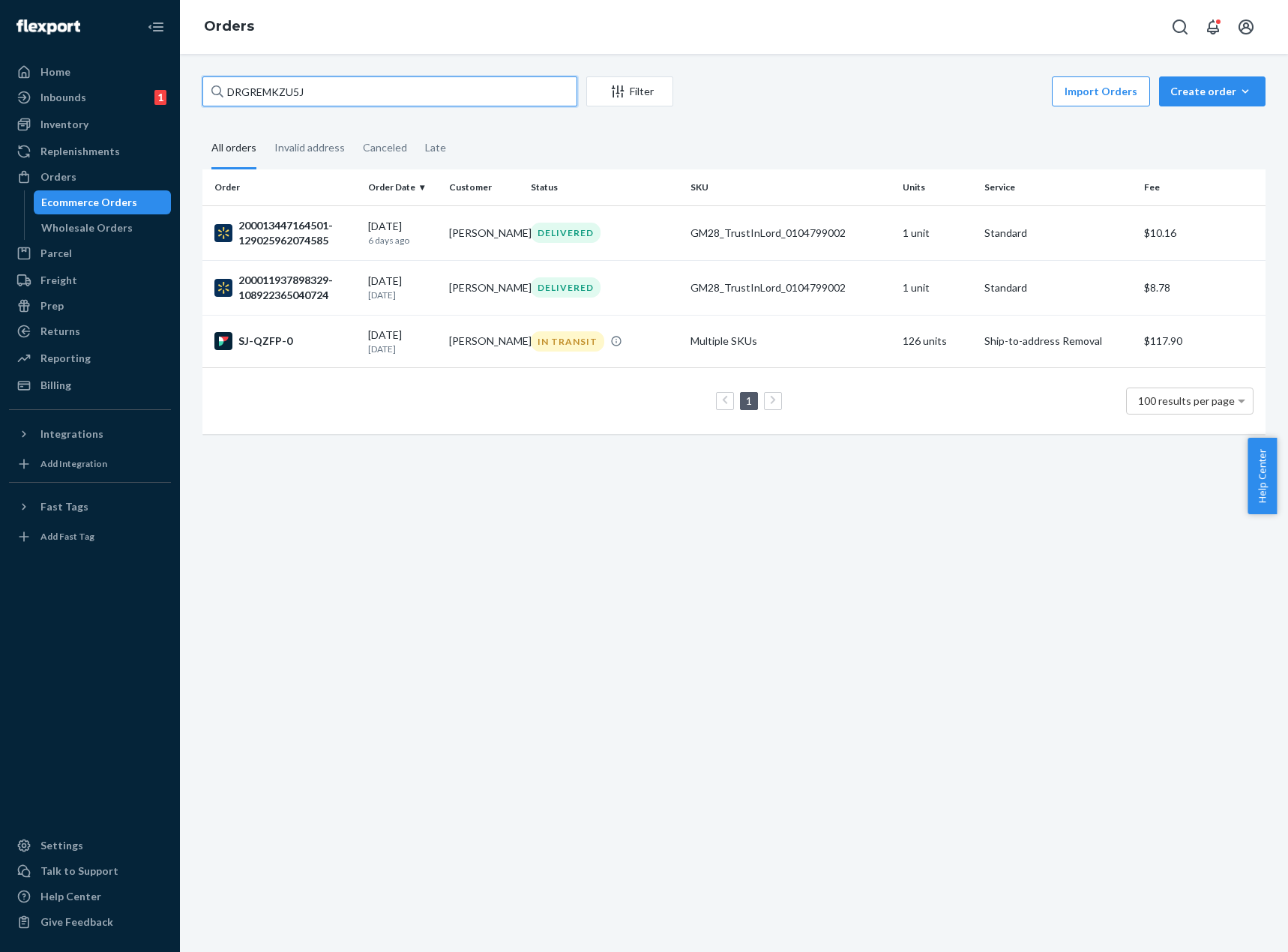
click at [482, 92] on input "DRGREMKZU5J" at bounding box center [389, 91] width 374 height 30
paste input "ADS_Samba_Blk_Wht_VRed_8"
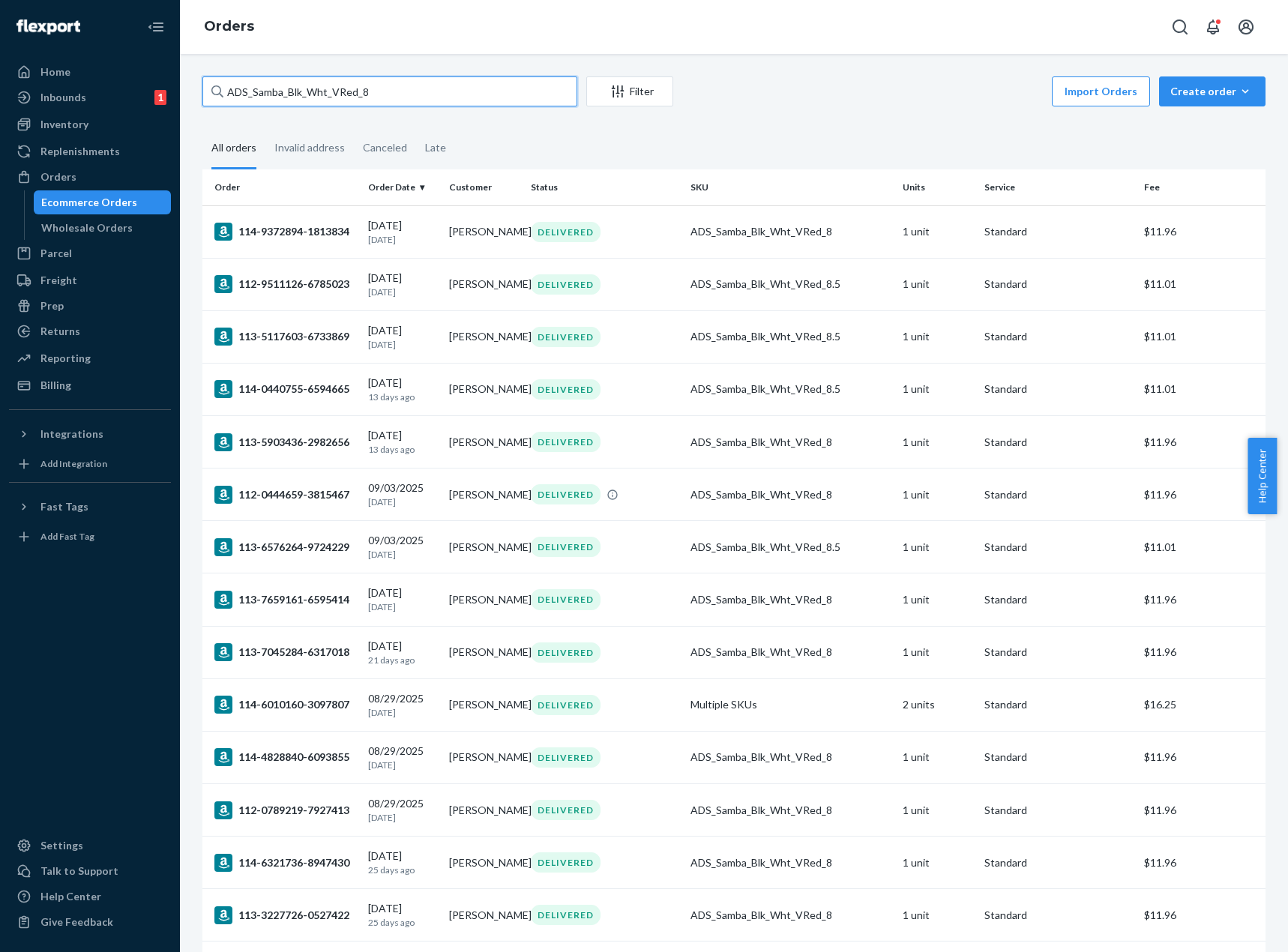
type input "ADS_Samba_Blk_Wht_VRed_8"
click at [954, 73] on div "ADS_Samba_Blk_Wht_VRed_8 Filter Import Orders Create order Ecommerce order Remo…" at bounding box center [734, 503] width 1108 height 898
click at [121, 168] on div "Orders" at bounding box center [90, 177] width 159 height 21
click at [111, 97] on div "Inbounds 1" at bounding box center [90, 98] width 159 height 21
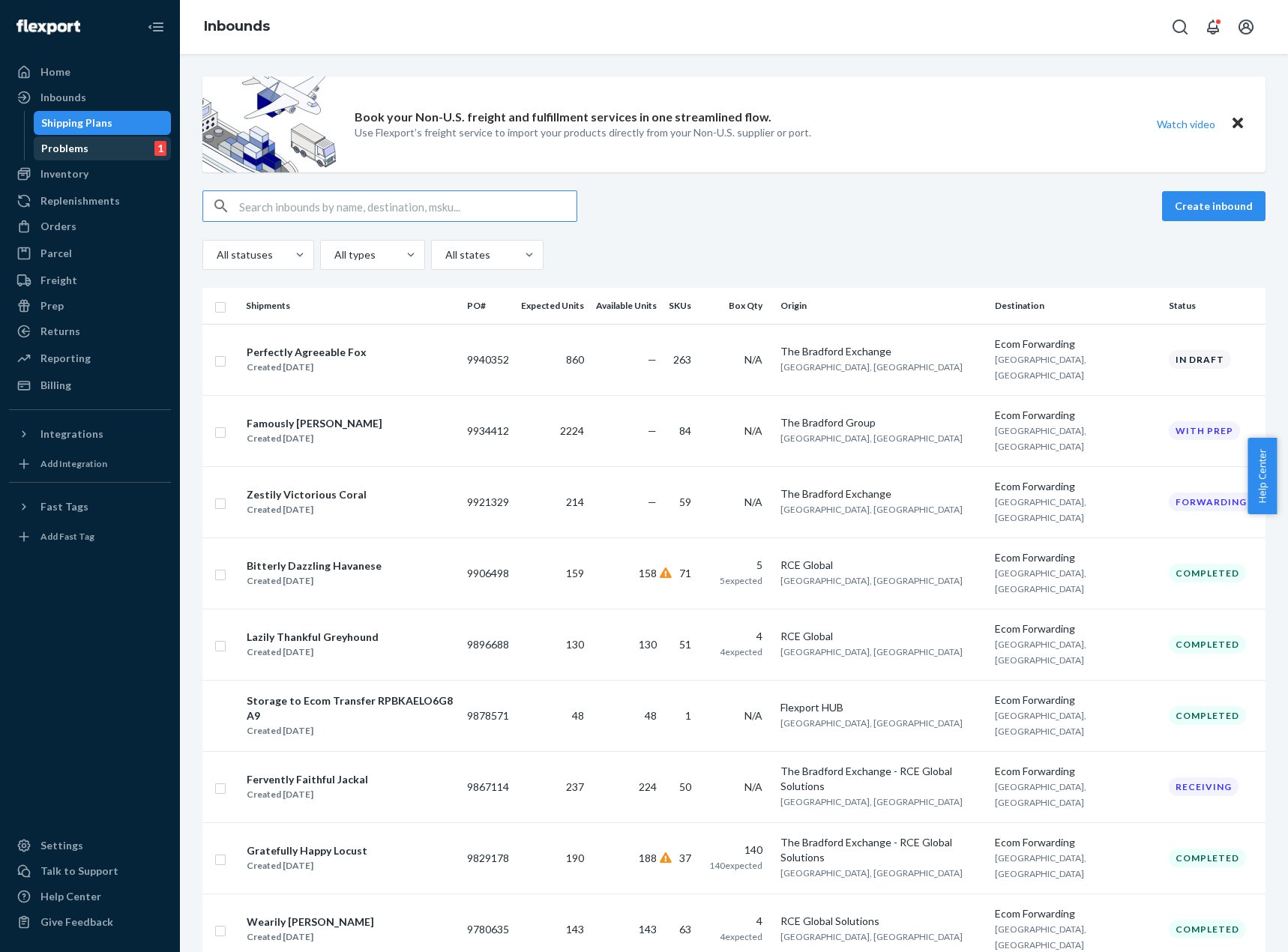
click at [121, 147] on div "Problems 1" at bounding box center [102, 148] width 135 height 21
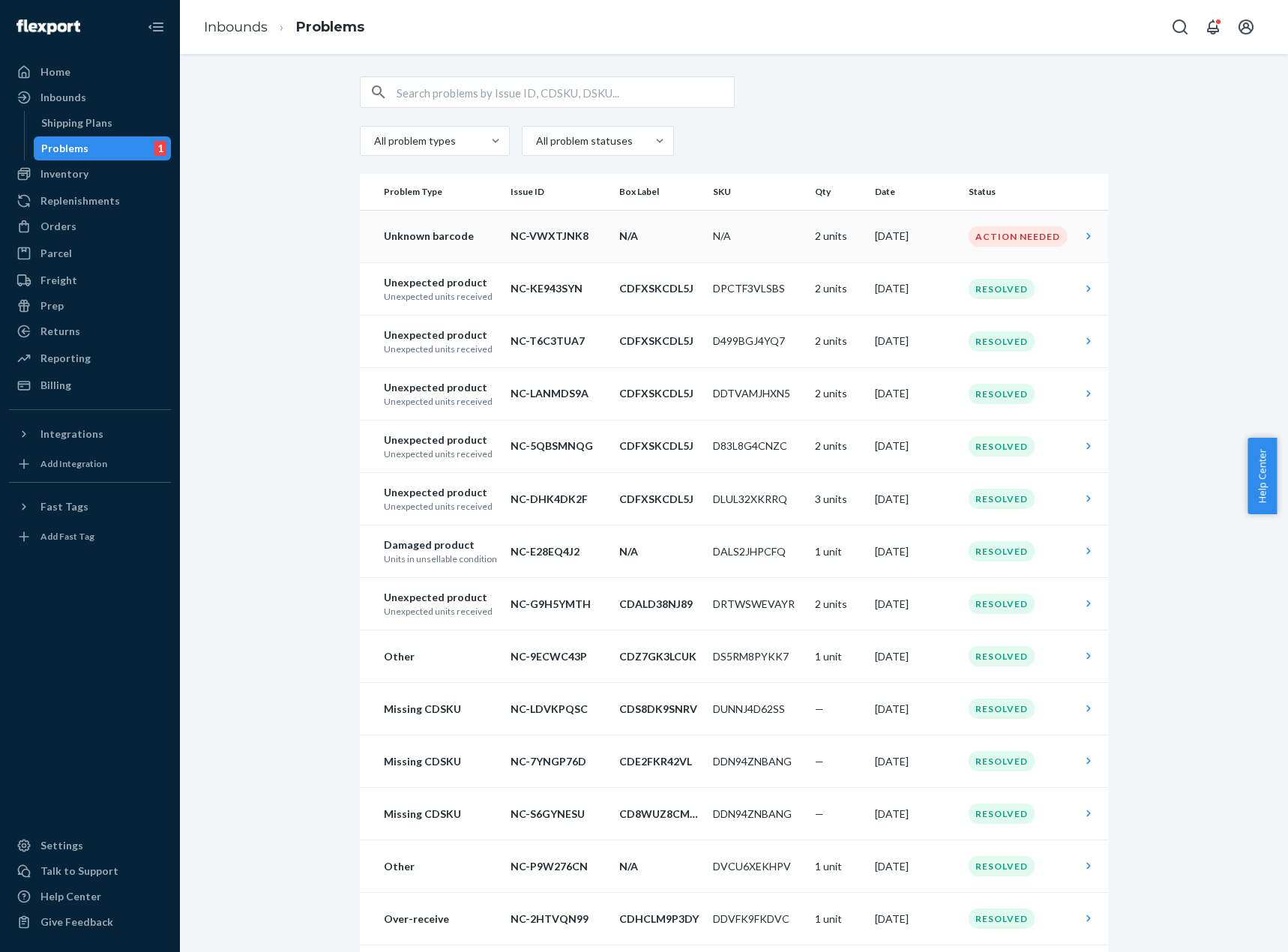
click at [873, 237] on td "Sep 19, 2025" at bounding box center [916, 236] width 94 height 52
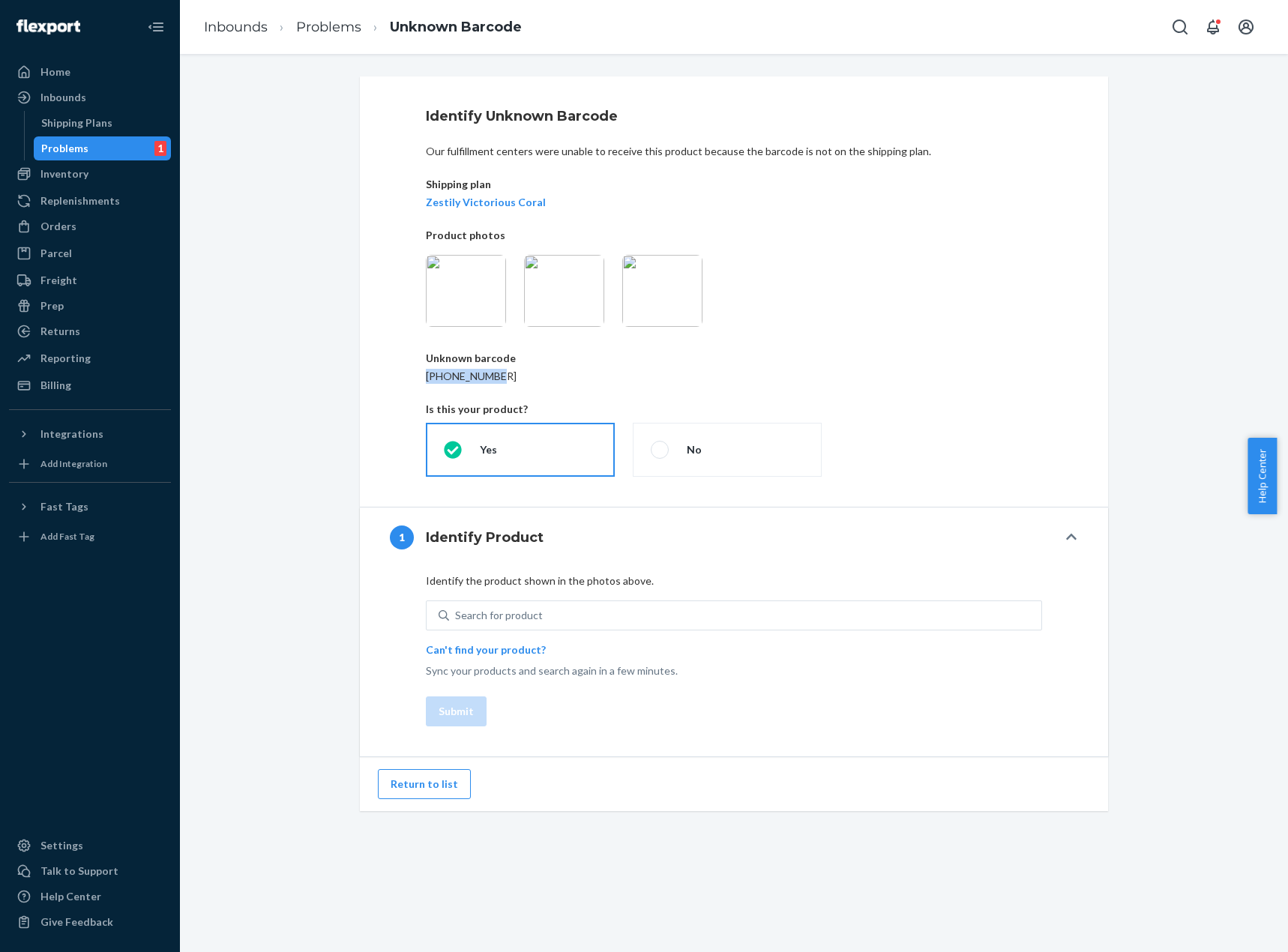
drag, startPoint x: 489, startPoint y: 377, endPoint x: 416, endPoint y: 375, distance: 73.0
click at [416, 375] on div "Identify Unknown Barcode Our fulfillment centers were unable to receive this pr…" at bounding box center [733, 292] width 748 height 430
copy p "03-02995-007"
click at [492, 611] on div "Search for product" at bounding box center [499, 615] width 88 height 15
click at [456, 611] on input "0 results available. Use Up and Down to choose options, press Enter to select t…" at bounding box center [456, 615] width 2 height 15
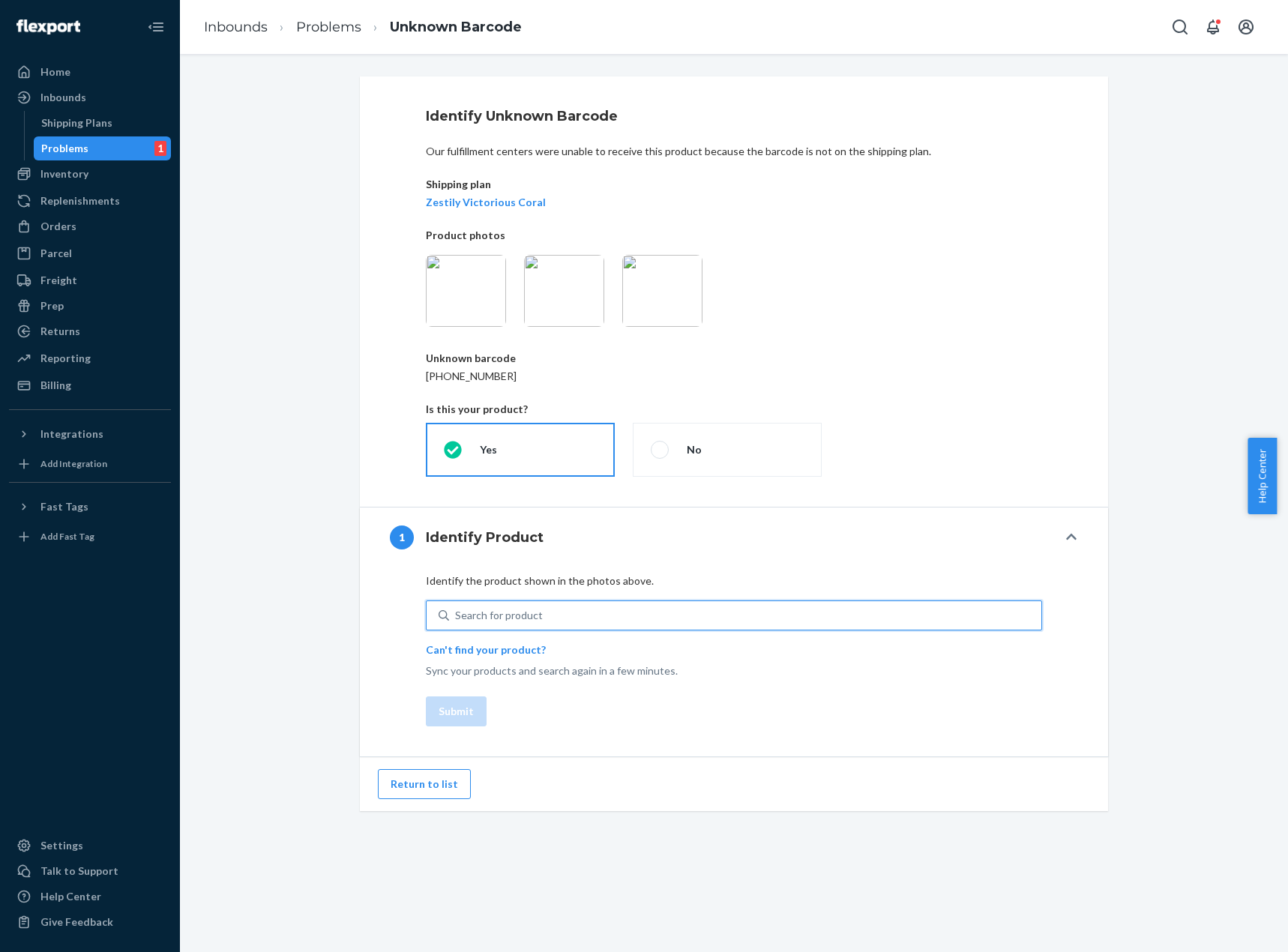
paste input "03-02995-007"
type input "0302995007"
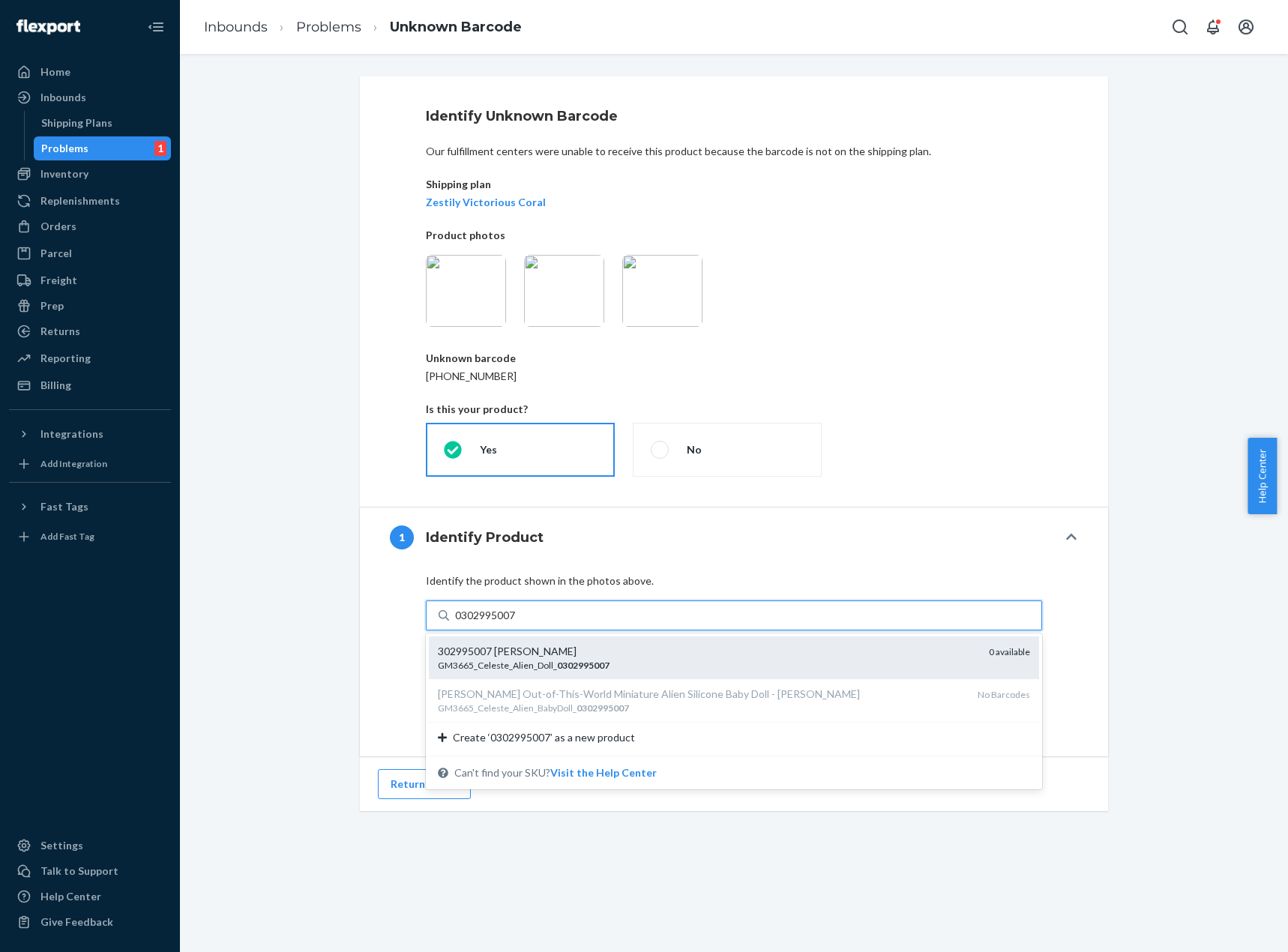
click at [547, 671] on div "GM3665_Celeste_Alien_Doll_ 0302995007" at bounding box center [707, 665] width 539 height 13
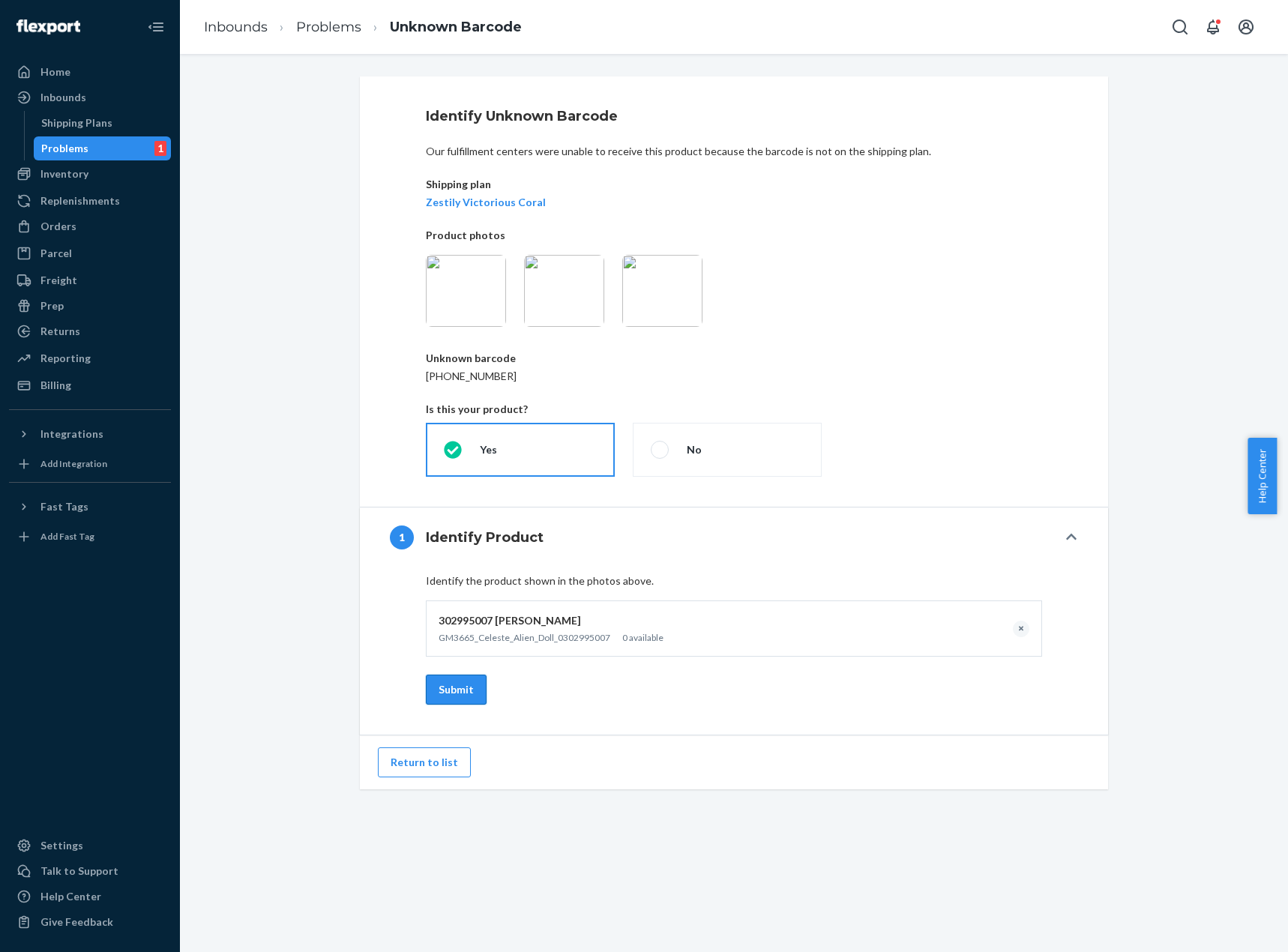
click at [450, 689] on button "Submit" at bounding box center [456, 690] width 61 height 30
click at [442, 843] on div "Identify Unknown Barcode Our fulfillment centers were unable to receive this pr…" at bounding box center [734, 503] width 1108 height 898
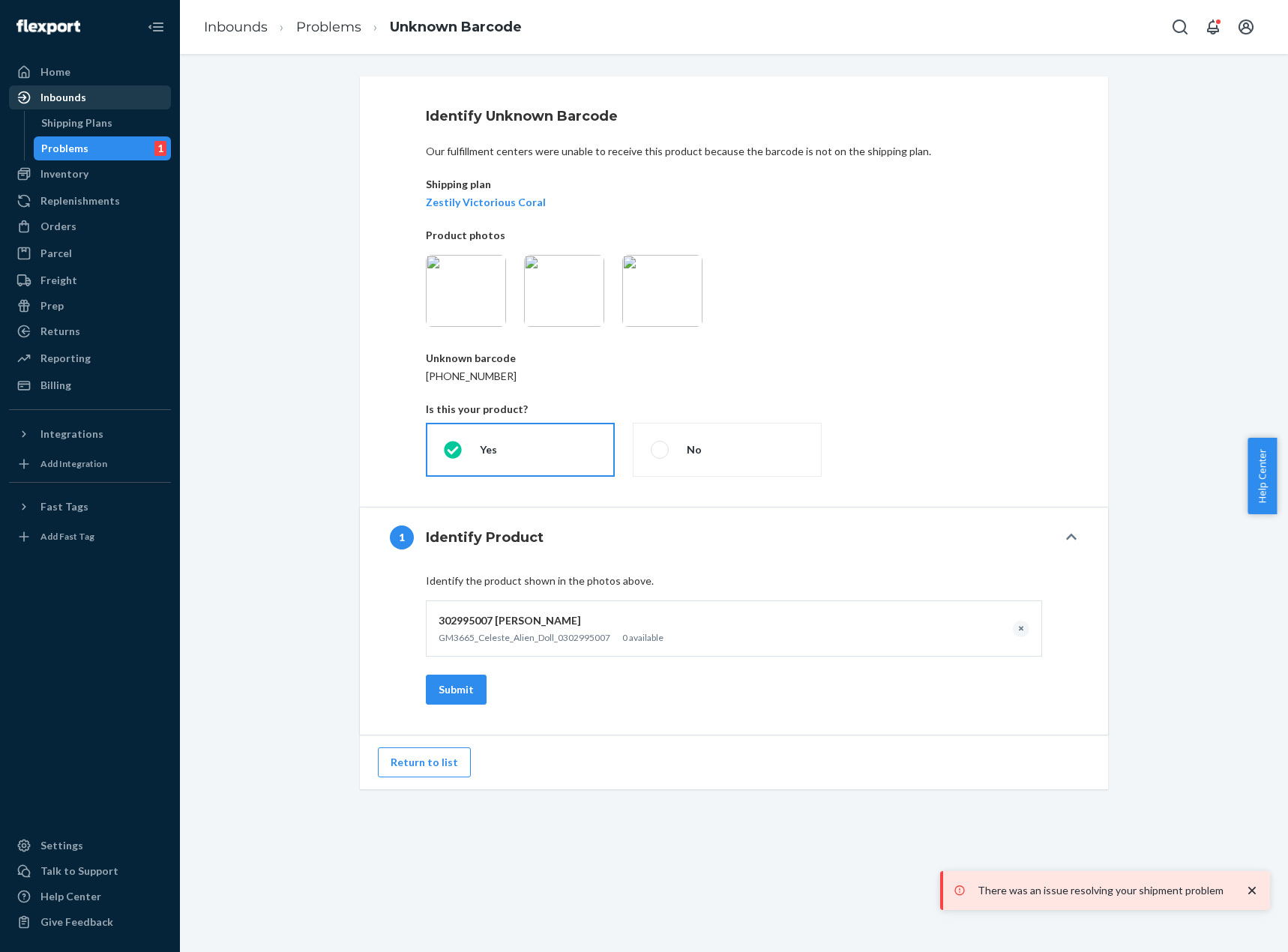
click at [105, 99] on div "Inbounds" at bounding box center [90, 98] width 159 height 21
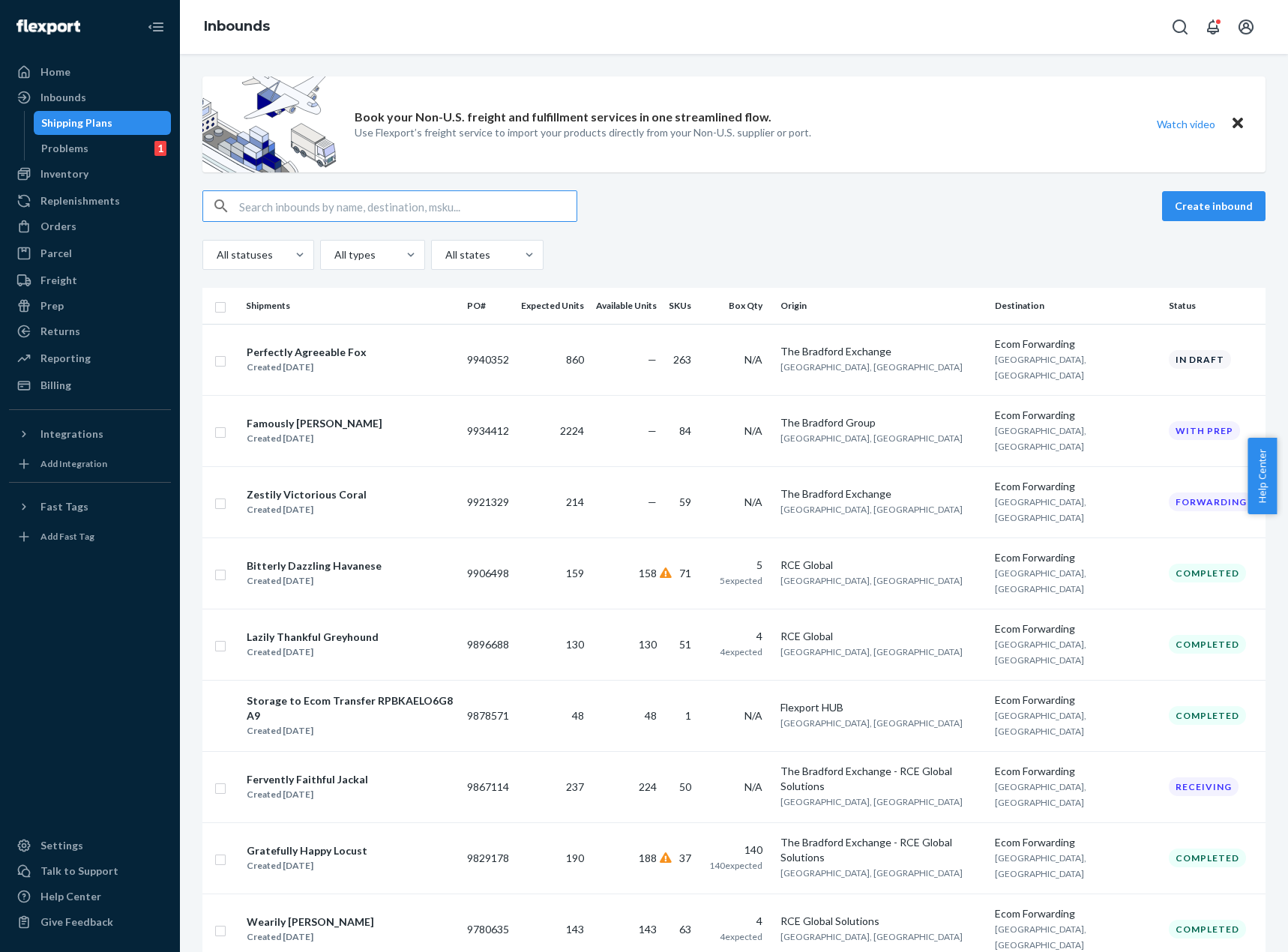
click at [900, 253] on div "All statuses All types All states" at bounding box center [733, 254] width 1063 height 30
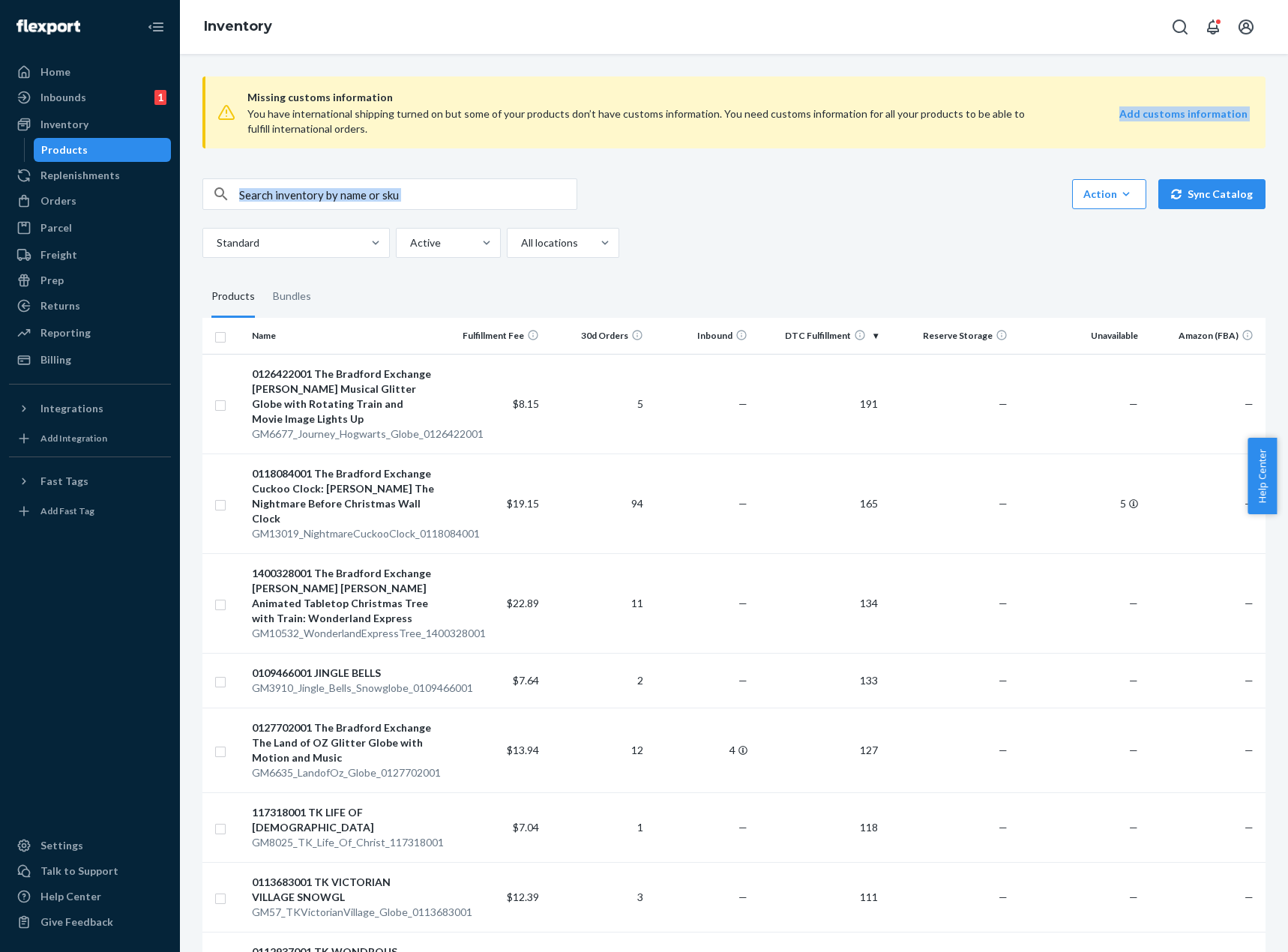
drag, startPoint x: 885, startPoint y: 149, endPoint x: 881, endPoint y: 181, distance: 32.2
click at [391, 192] on input "text" at bounding box center [408, 194] width 337 height 30
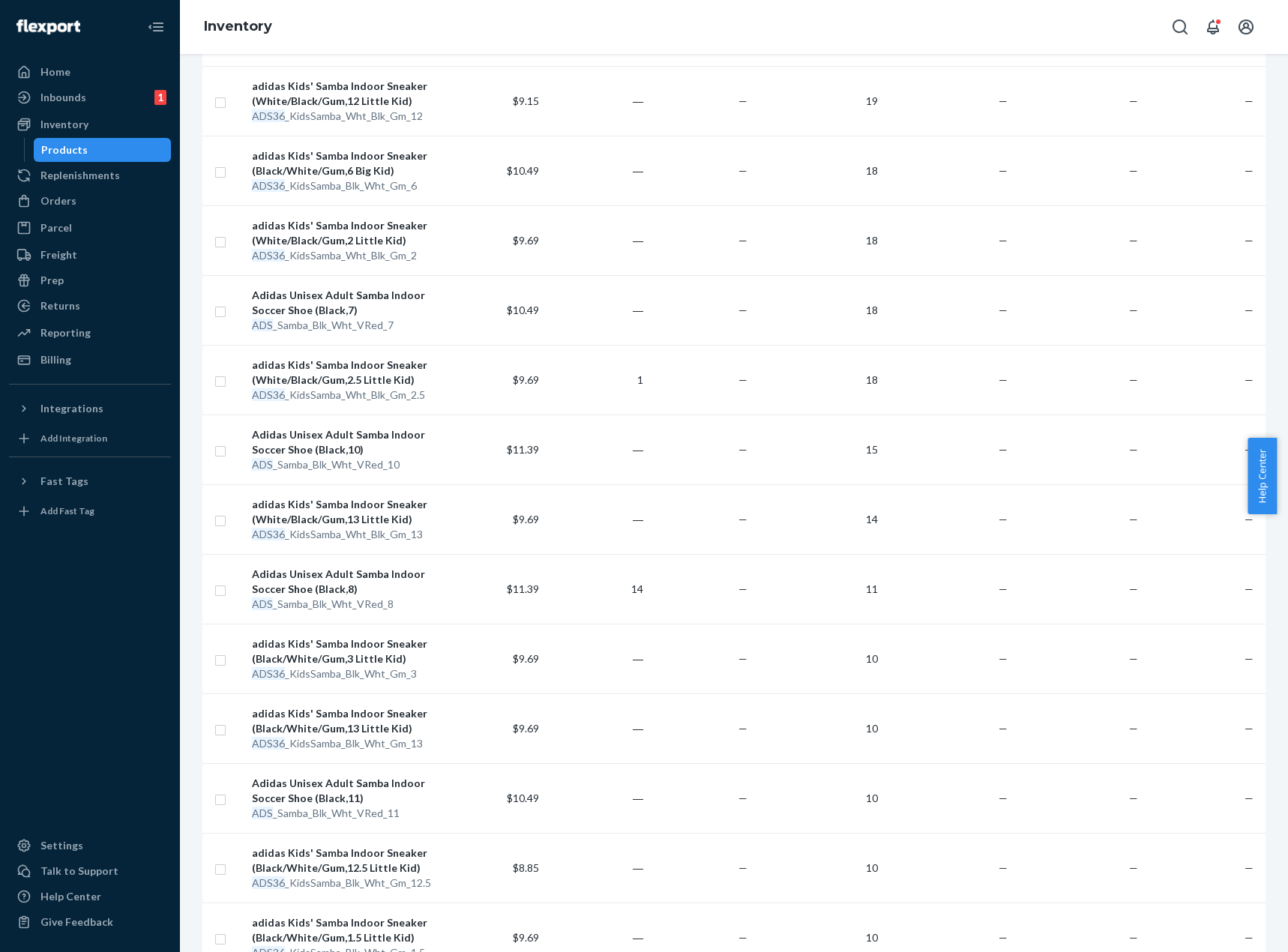
scroll to position [1238, 0]
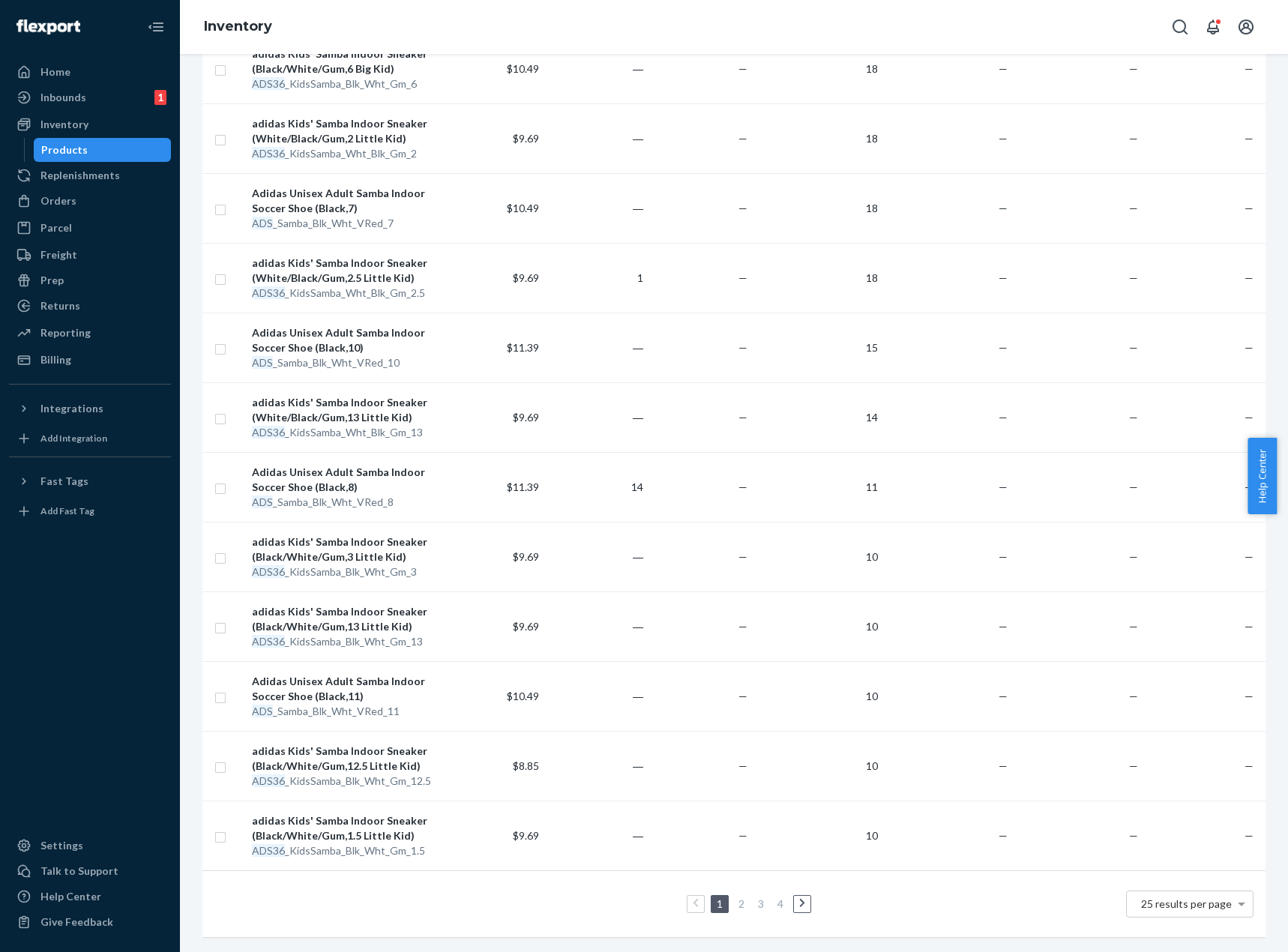
click at [736, 897] on link "2" at bounding box center [742, 903] width 12 height 13
click at [755, 897] on link "3" at bounding box center [761, 903] width 12 height 13
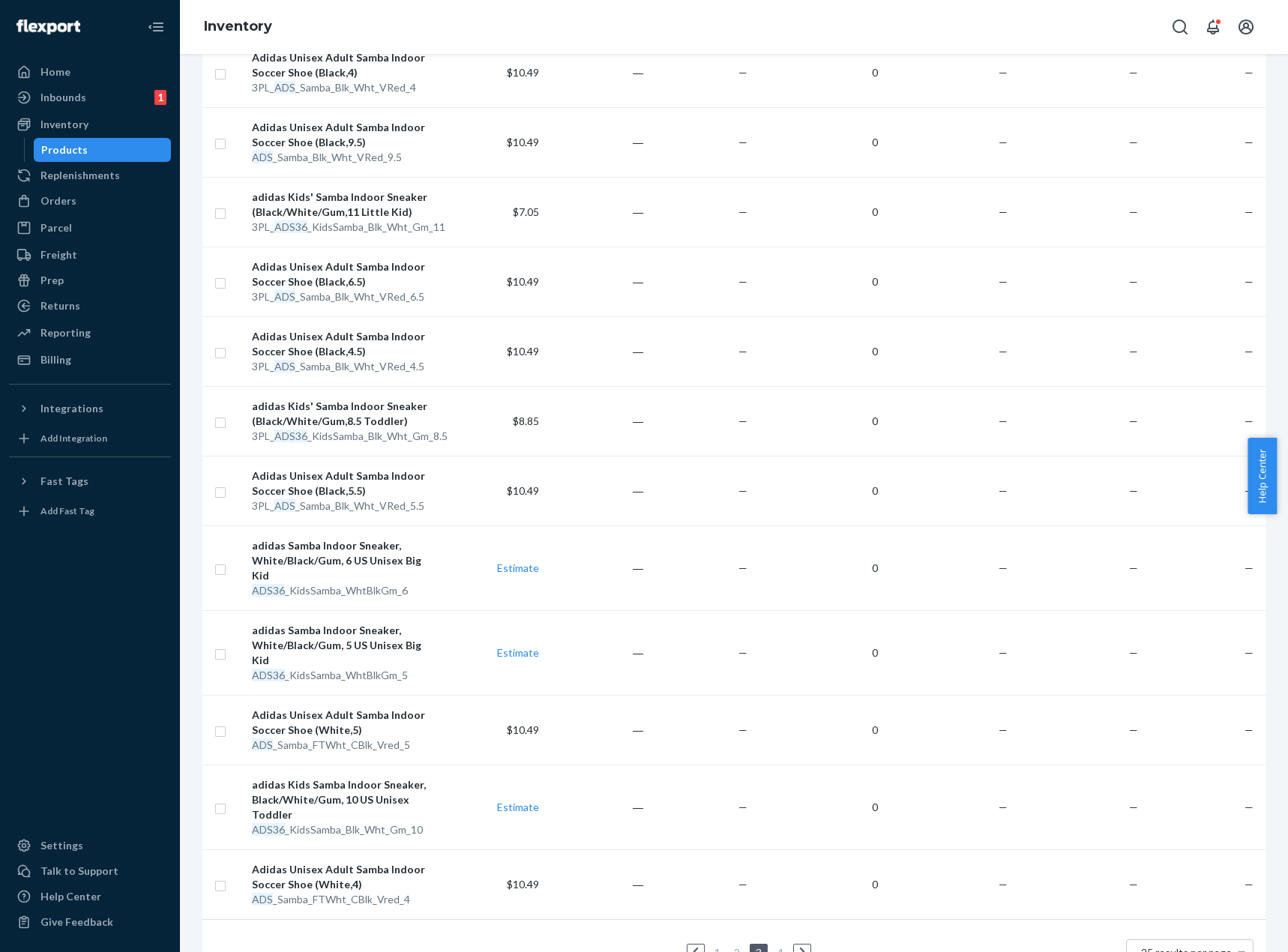
scroll to position [1252, 0]
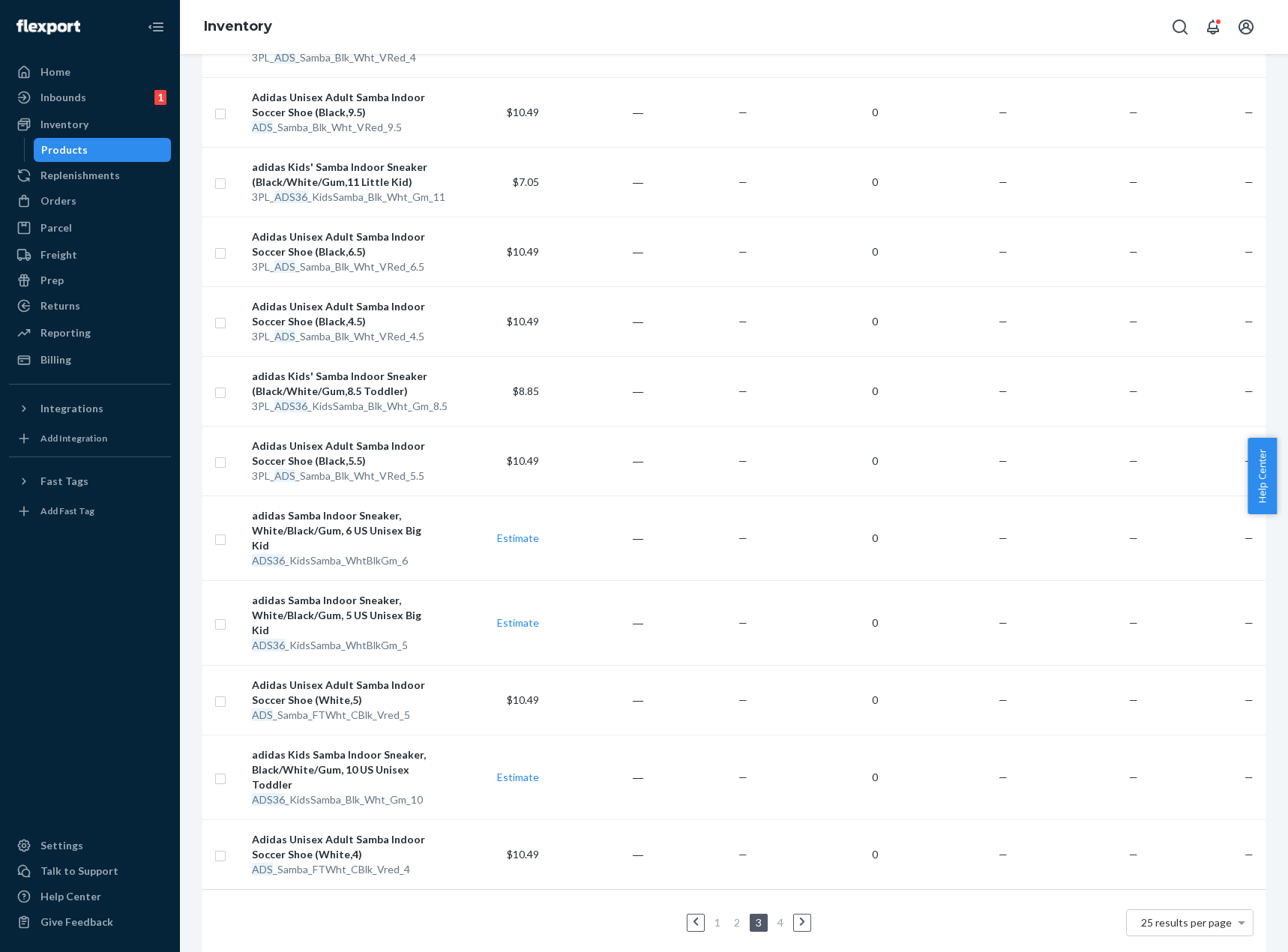
click at [774, 916] on link "4" at bounding box center [780, 922] width 12 height 13
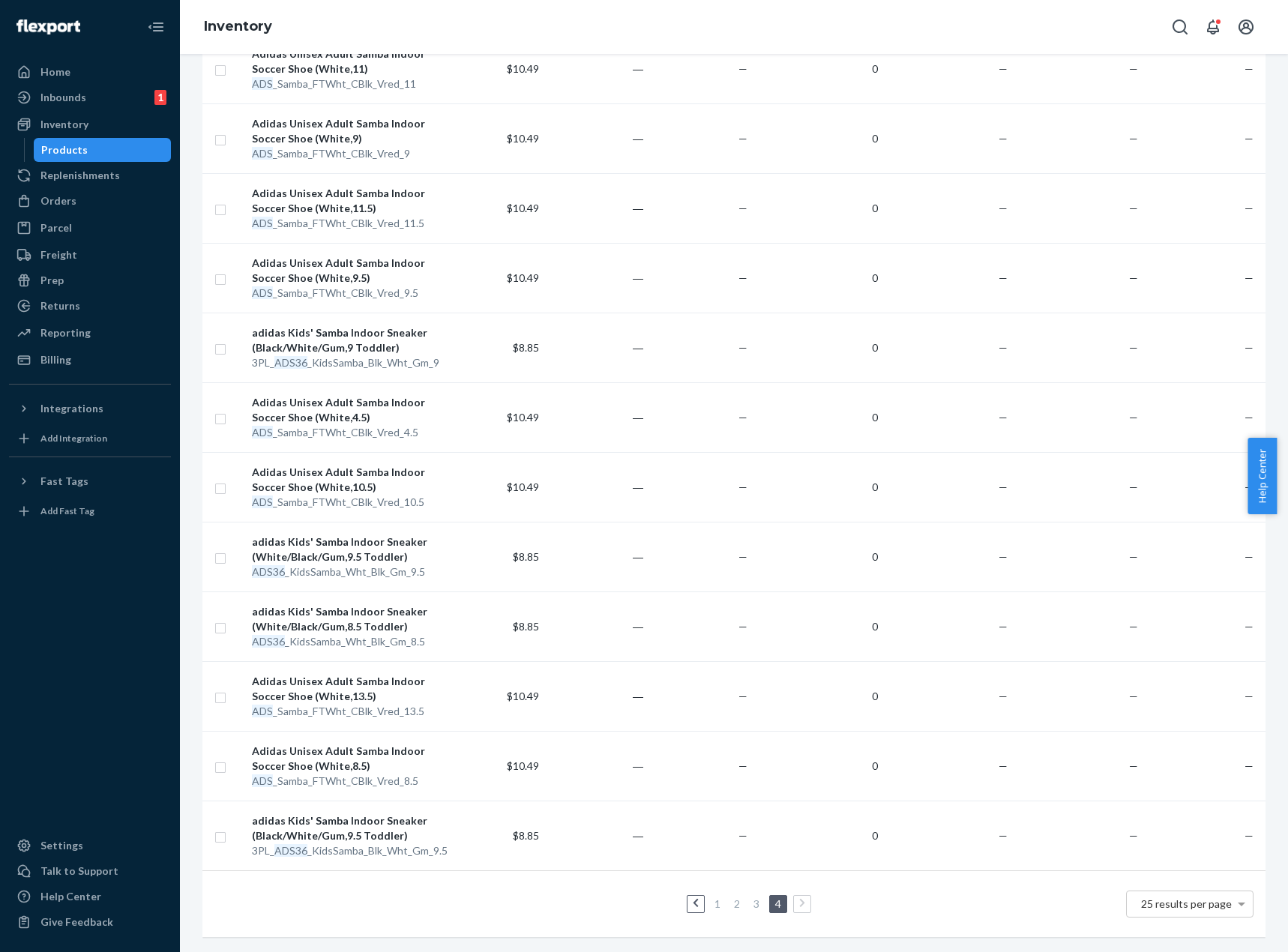
scroll to position [471, 0]
click at [718, 895] on li "1" at bounding box center [717, 904] width 13 height 18
click at [711, 897] on link "1" at bounding box center [718, 903] width 12 height 13
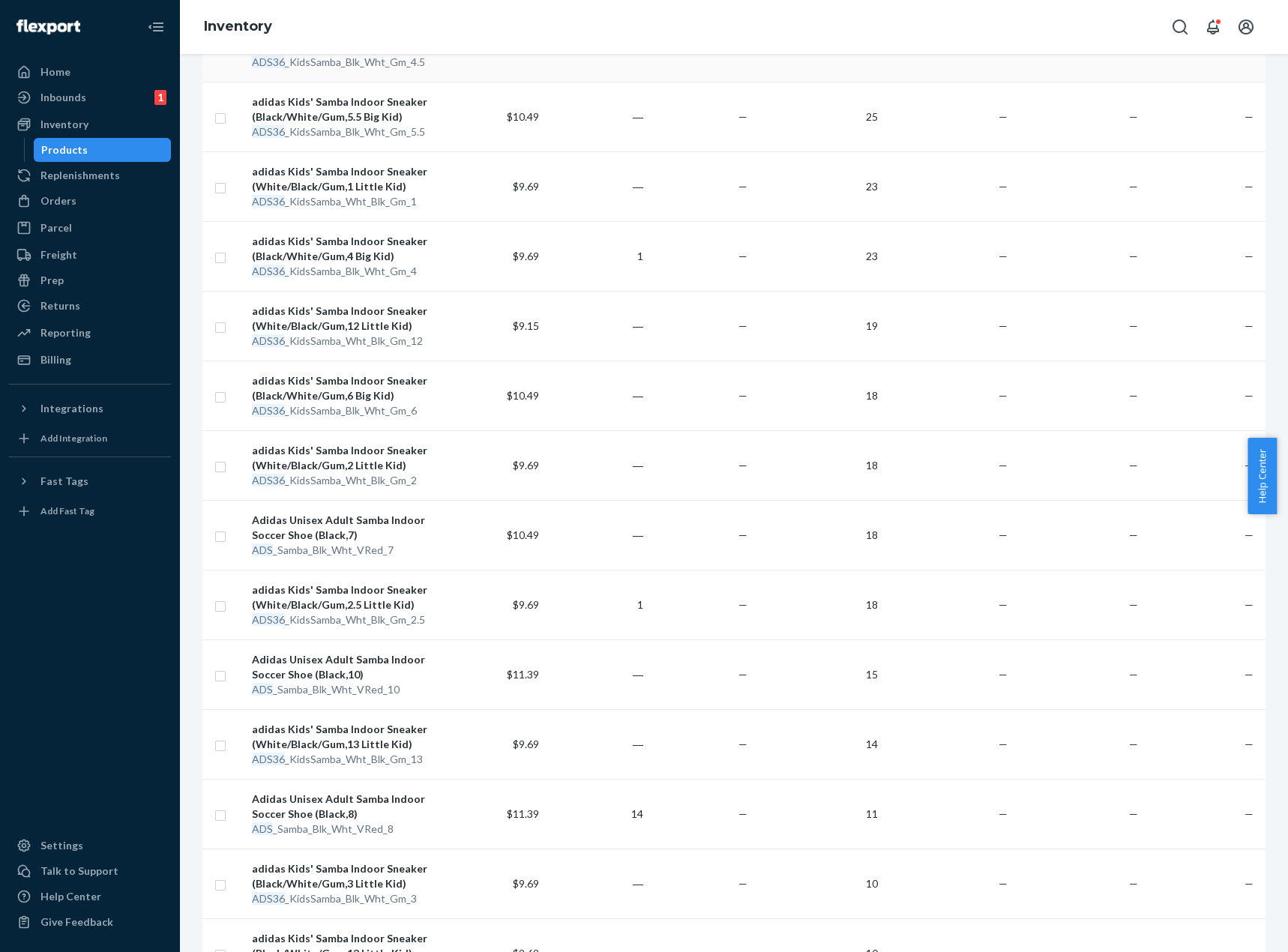
scroll to position [1238, 0]
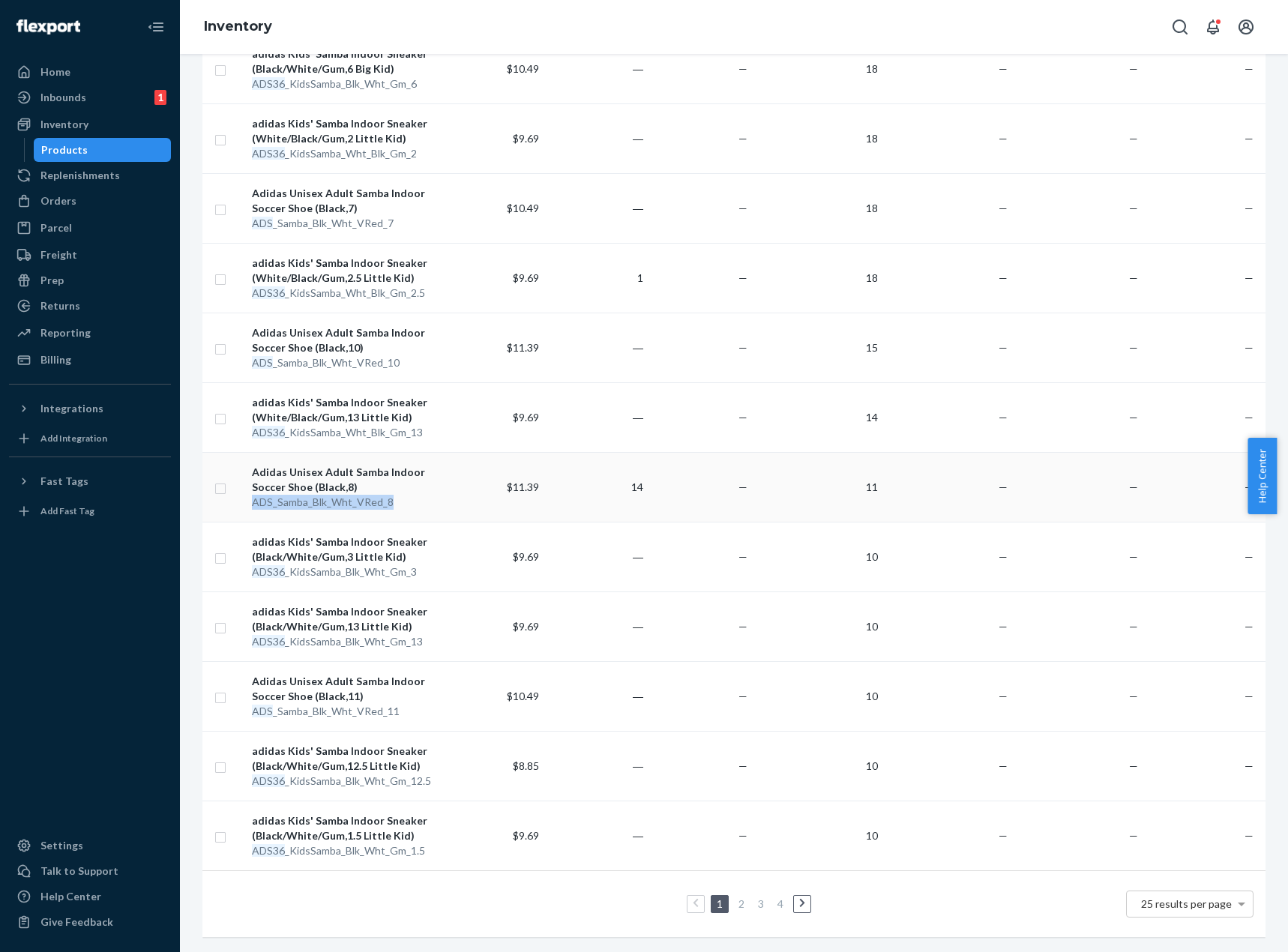
copy div "ADS _Samba_Blk_Wht_VRed_8"
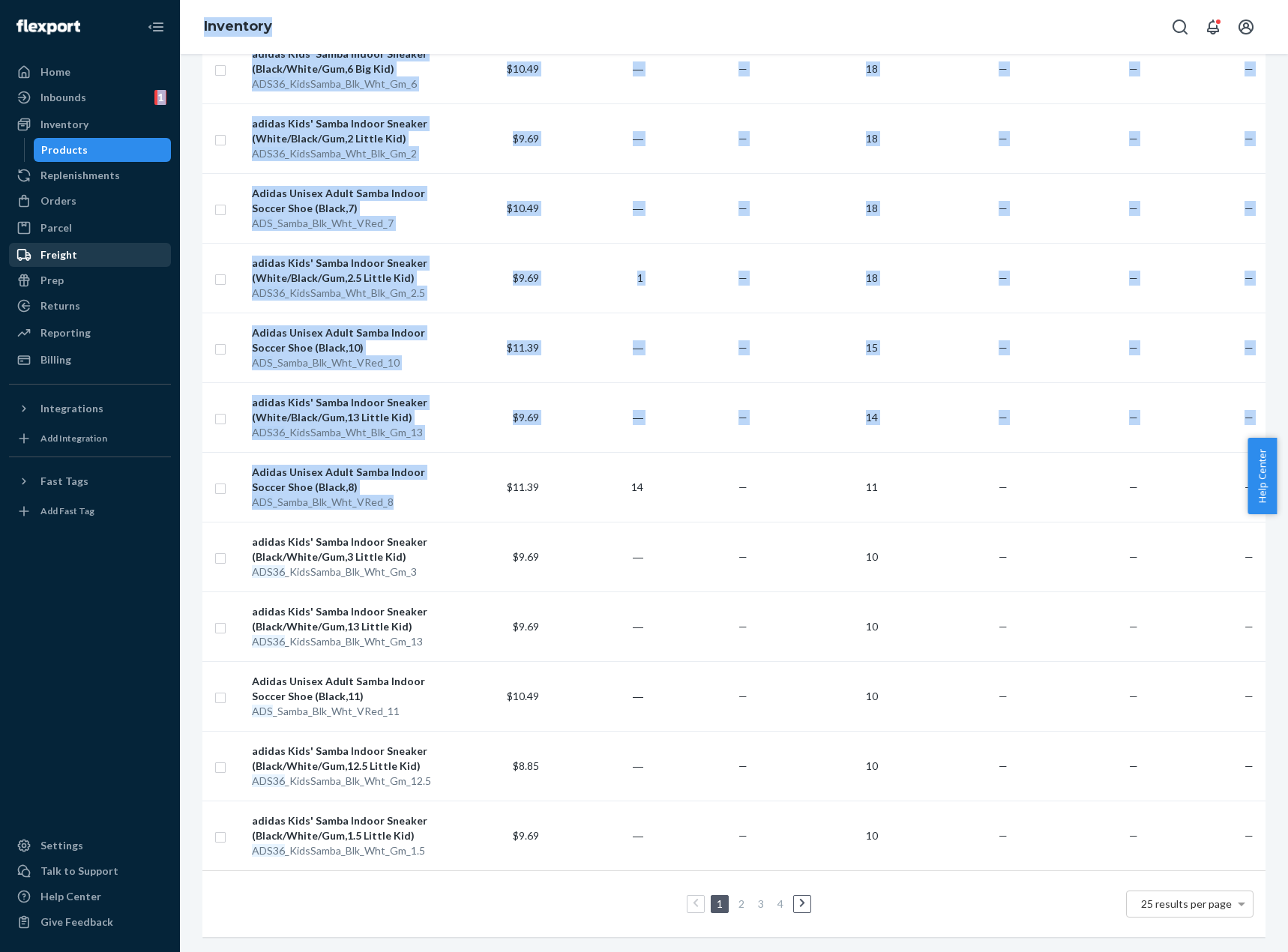
drag, startPoint x: 397, startPoint y: 498, endPoint x: 22, endPoint y: 251, distance: 449.0
click at [0, 315] on html "Home Inbounds 1 Shipping Plans Problems 1 Inventory Products Replenishments Ord…" at bounding box center [644, 476] width 1288 height 952
click at [190, 495] on div "Missing customs information You have international shipping turned on but some …" at bounding box center [734, 503] width 1108 height 898
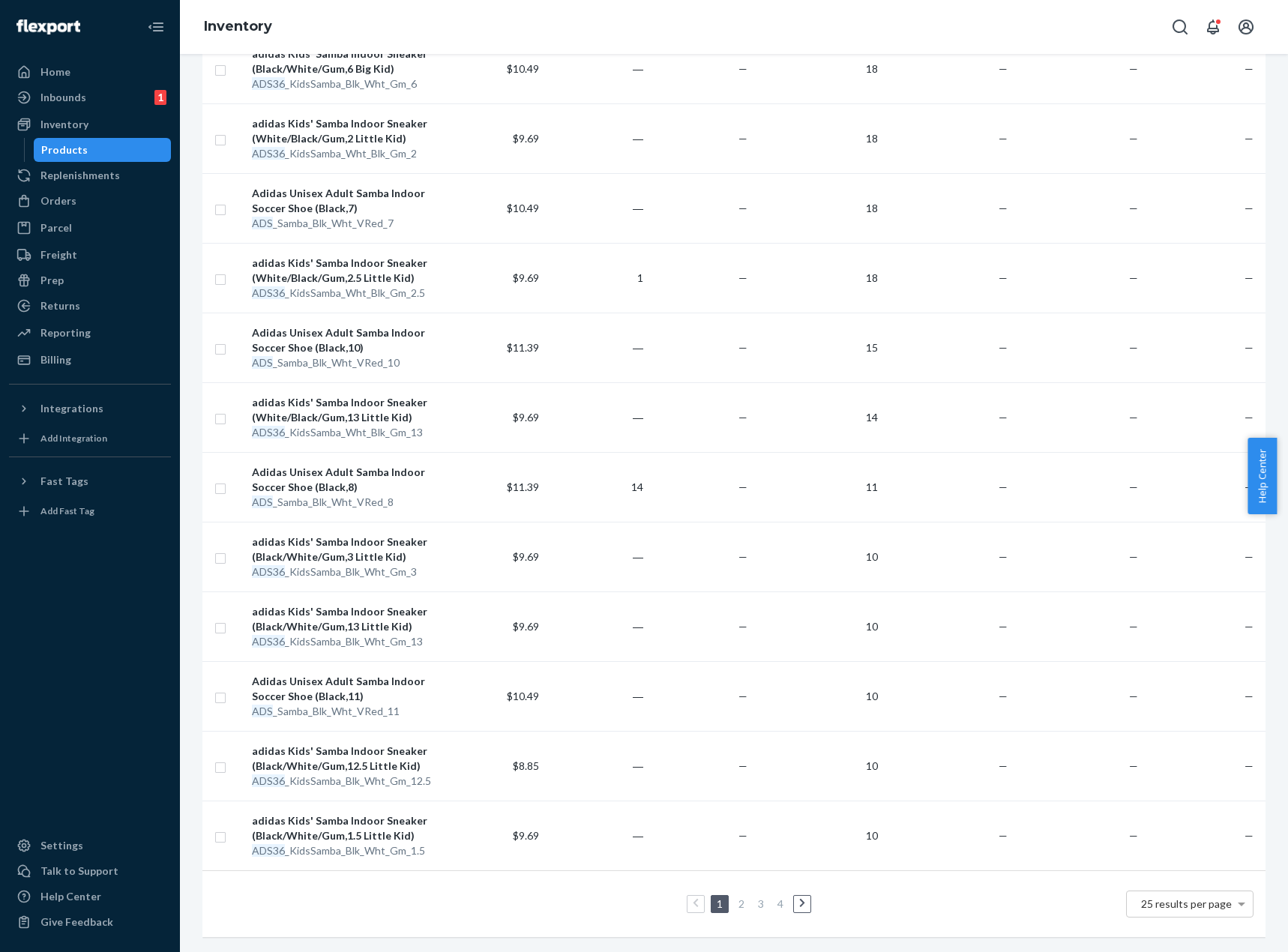
click at [779, 11] on div "Inventory" at bounding box center [734, 27] width 1108 height 54
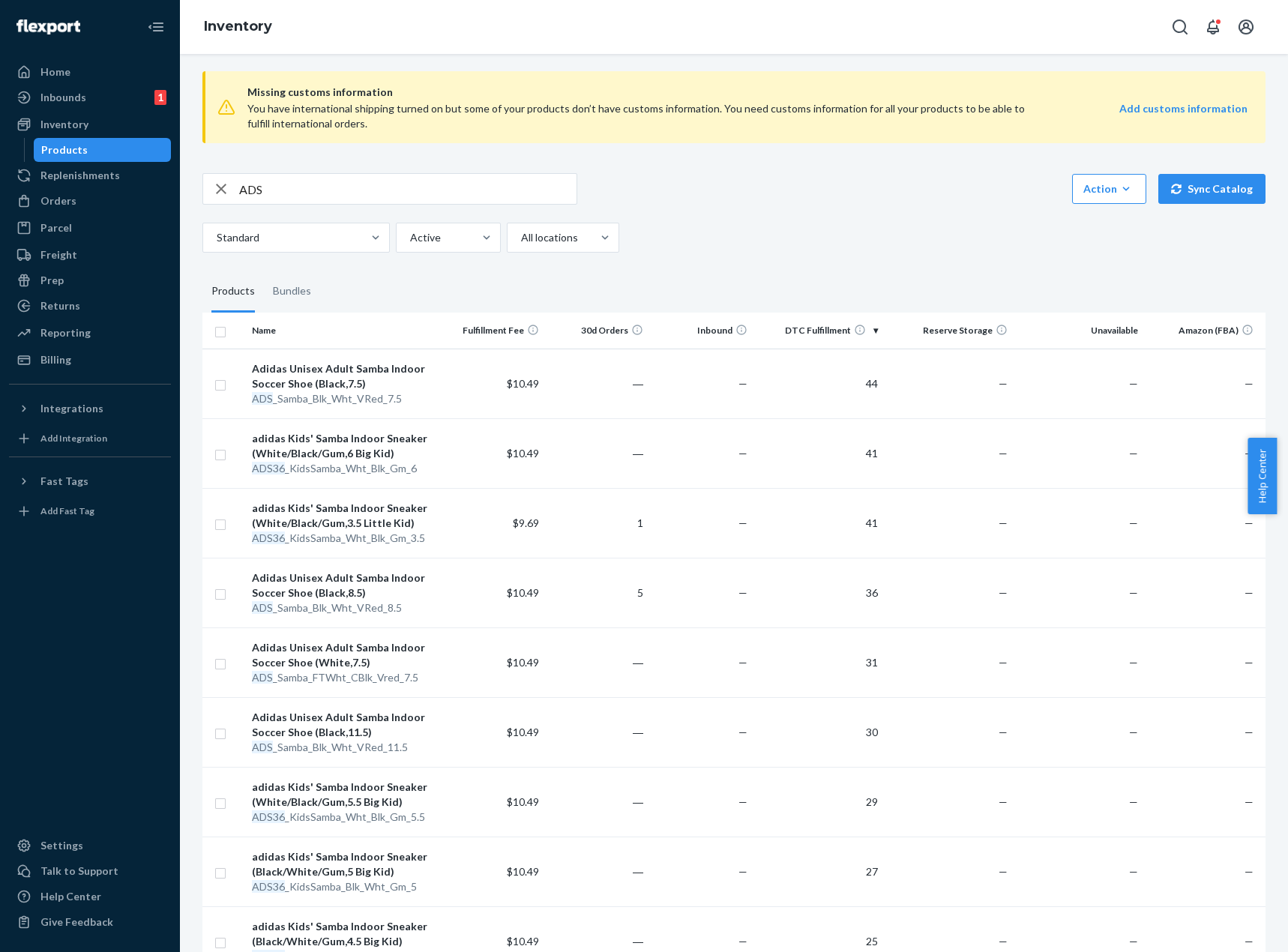
scroll to position [0, 0]
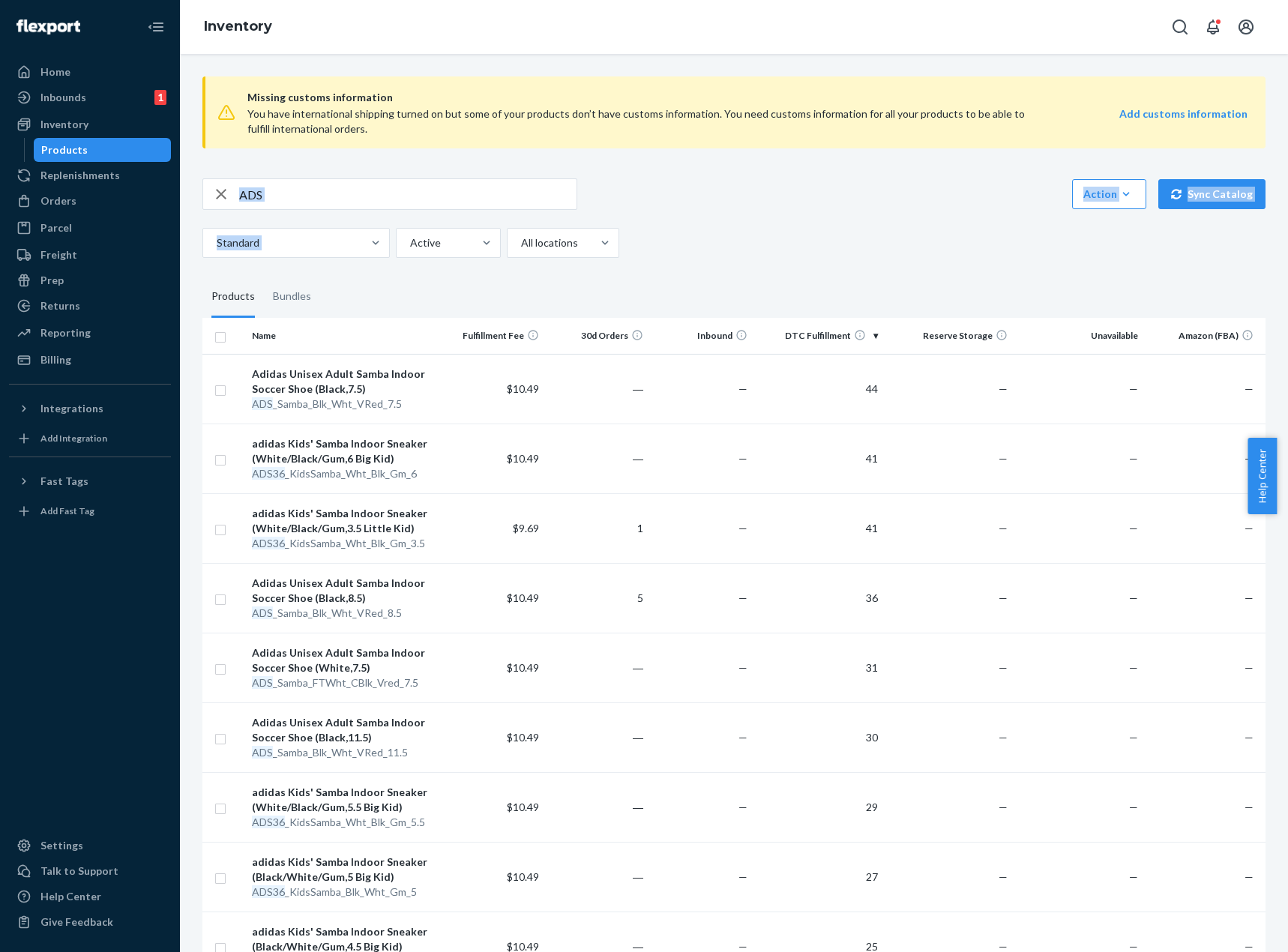
drag, startPoint x: 370, startPoint y: 210, endPoint x: 287, endPoint y: 202, distance: 83.4
click at [287, 202] on div "ADS Action Create product Create bundle Bulk create products Bulk update produc…" at bounding box center [733, 218] width 1063 height 79
click at [290, 199] on input "ADS" at bounding box center [408, 194] width 337 height 30
type input "TL"
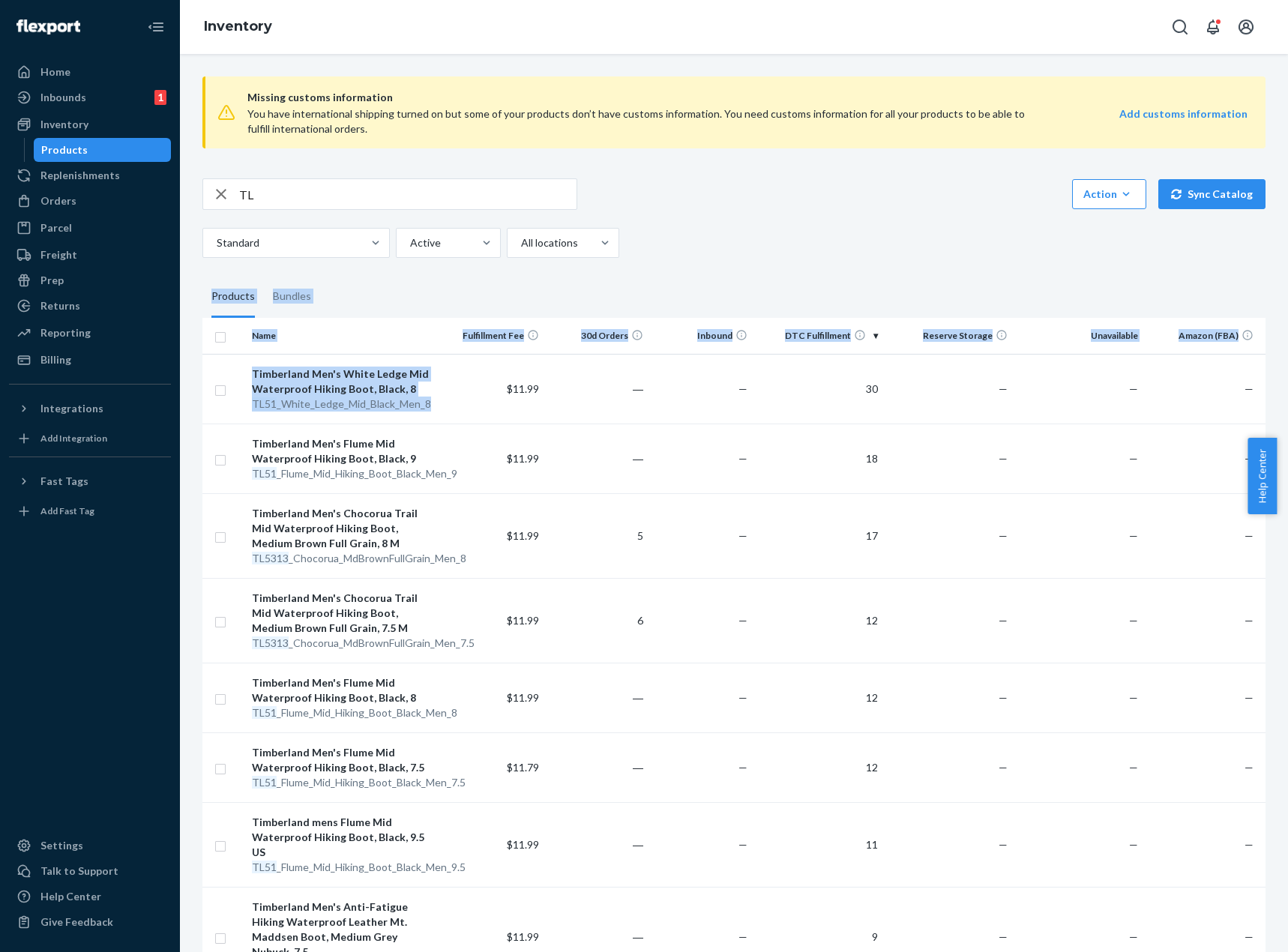
drag, startPoint x: 427, startPoint y: 408, endPoint x: 765, endPoint y: 256, distance: 370.6
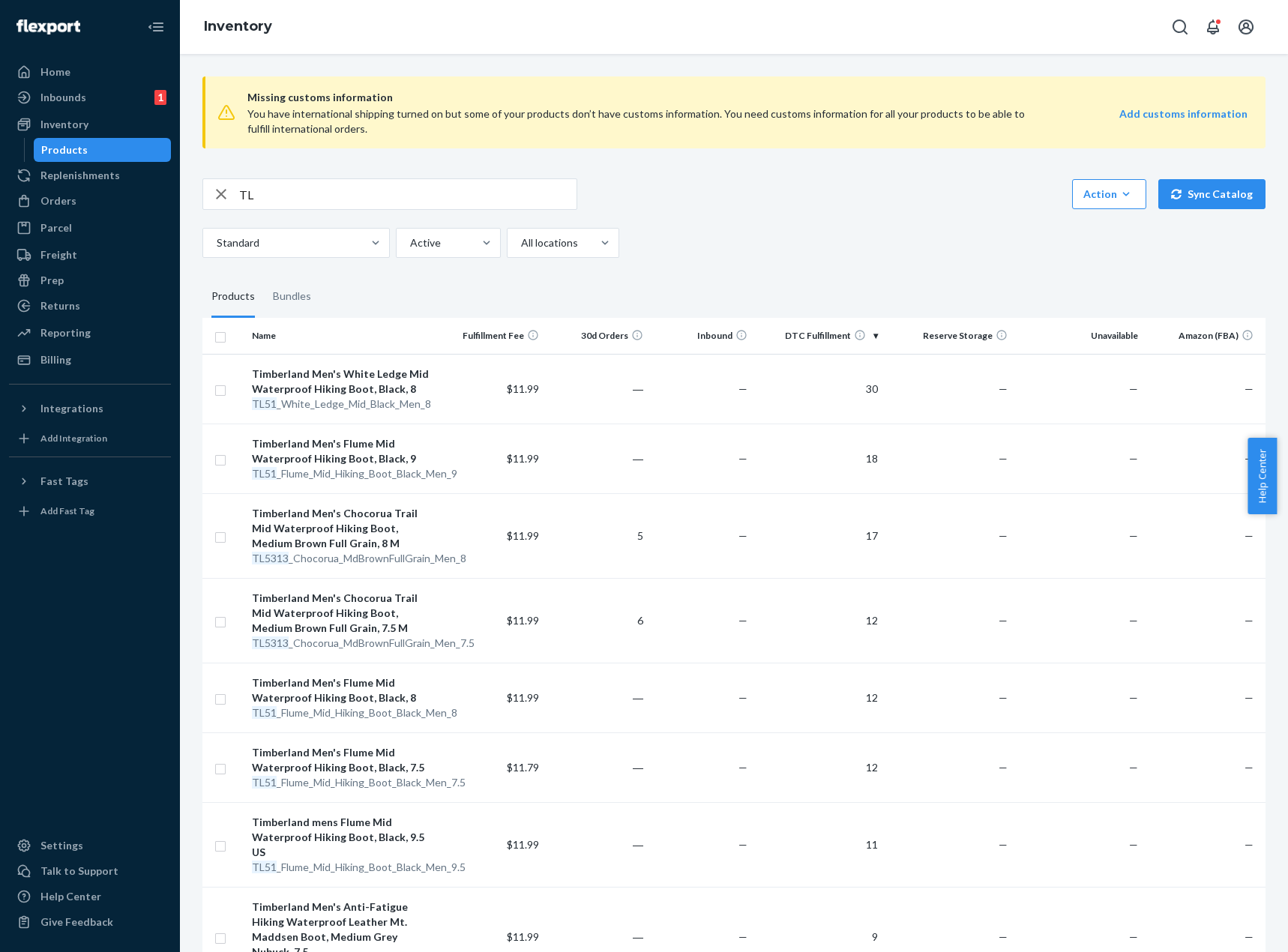
click at [765, 256] on div "Standard Active All locations" at bounding box center [728, 243] width 1052 height 30
copy div "TL51 _White_Ledge_Mid_Black_Men_8"
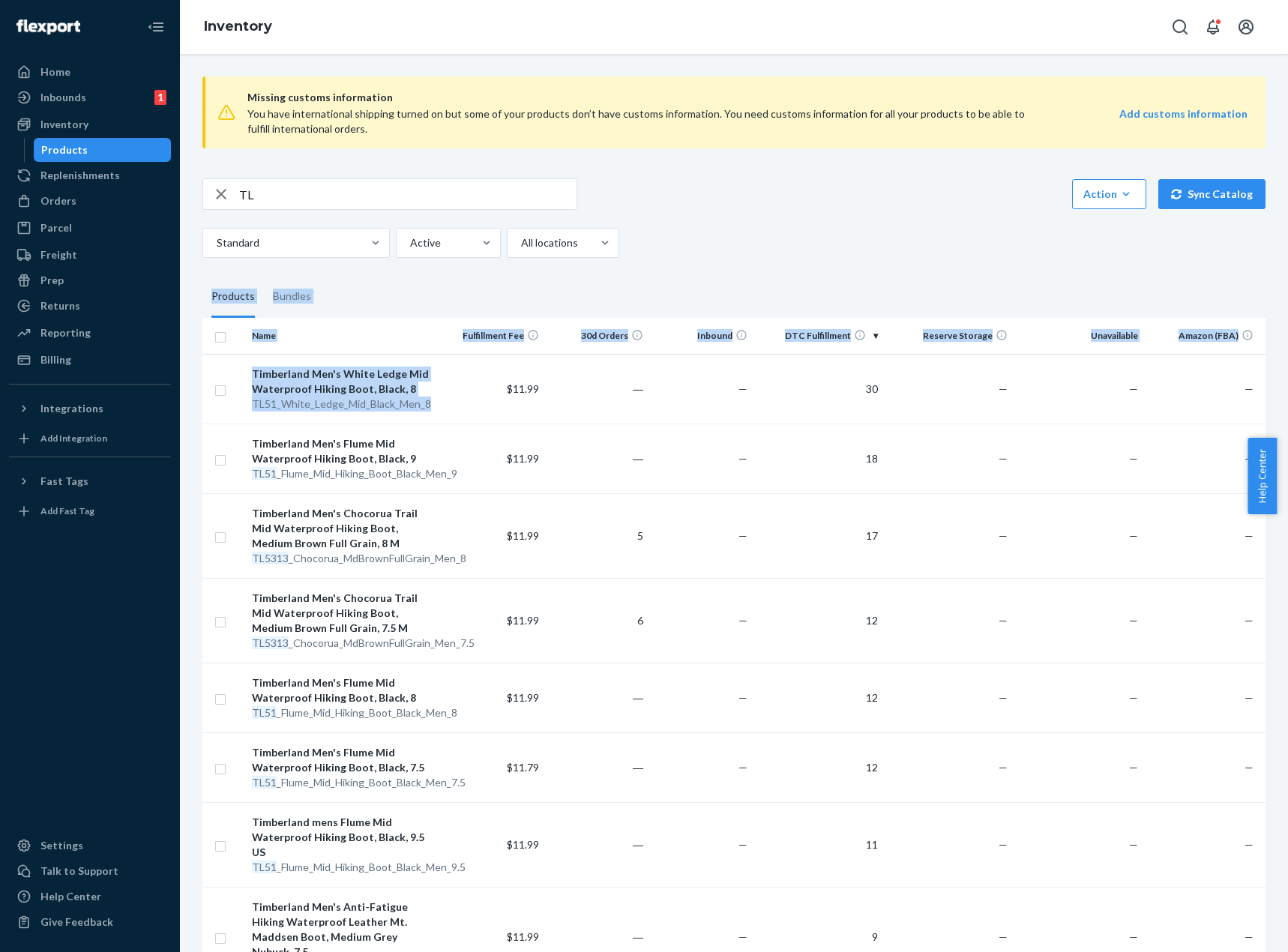
drag, startPoint x: 428, startPoint y: 410, endPoint x: 789, endPoint y: 200, distance: 417.6
click at [789, 200] on div "TL Action Create product Create bundle Bulk create products Bulk update product…" at bounding box center [733, 194] width 1063 height 31
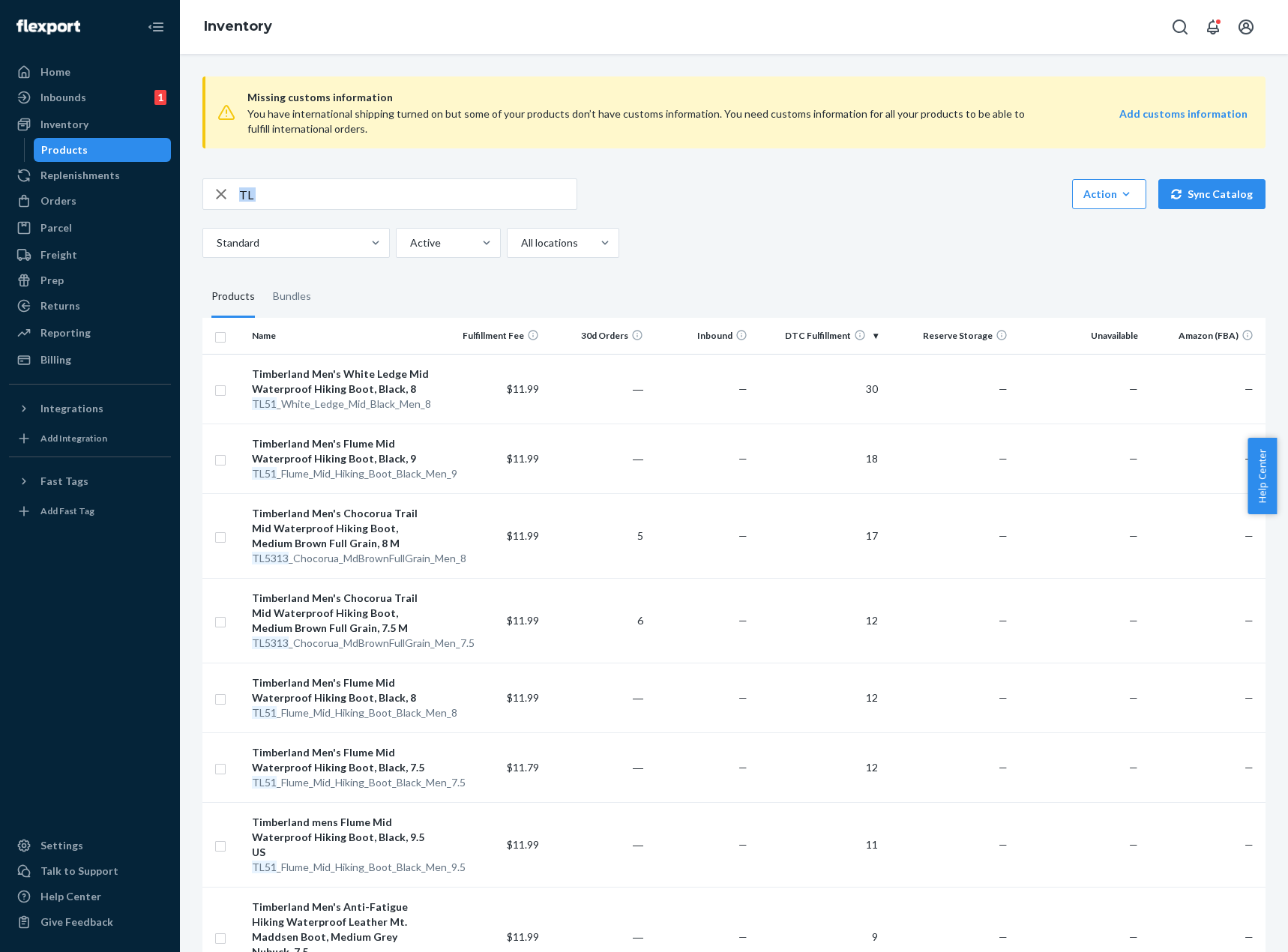
click at [789, 200] on div "TL Action Create product Create bundle Bulk create products Bulk update product…" at bounding box center [733, 194] width 1063 height 31
click at [98, 102] on div "Inbounds 1" at bounding box center [90, 98] width 159 height 21
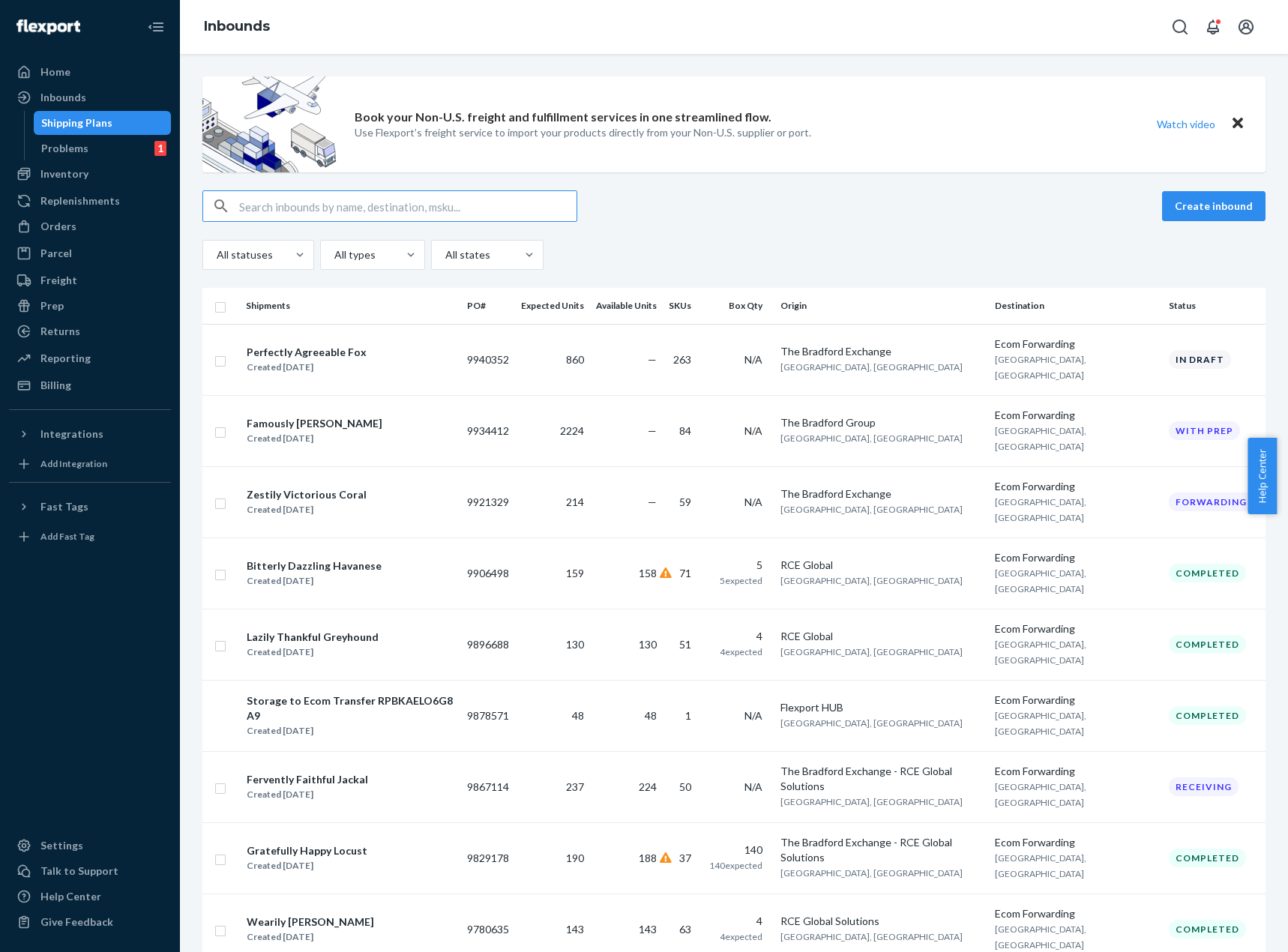
paste input "DM5G4F8NDHL"
click at [373, 192] on input "text" at bounding box center [408, 206] width 337 height 30
type input "DM5G4F8NDHL"
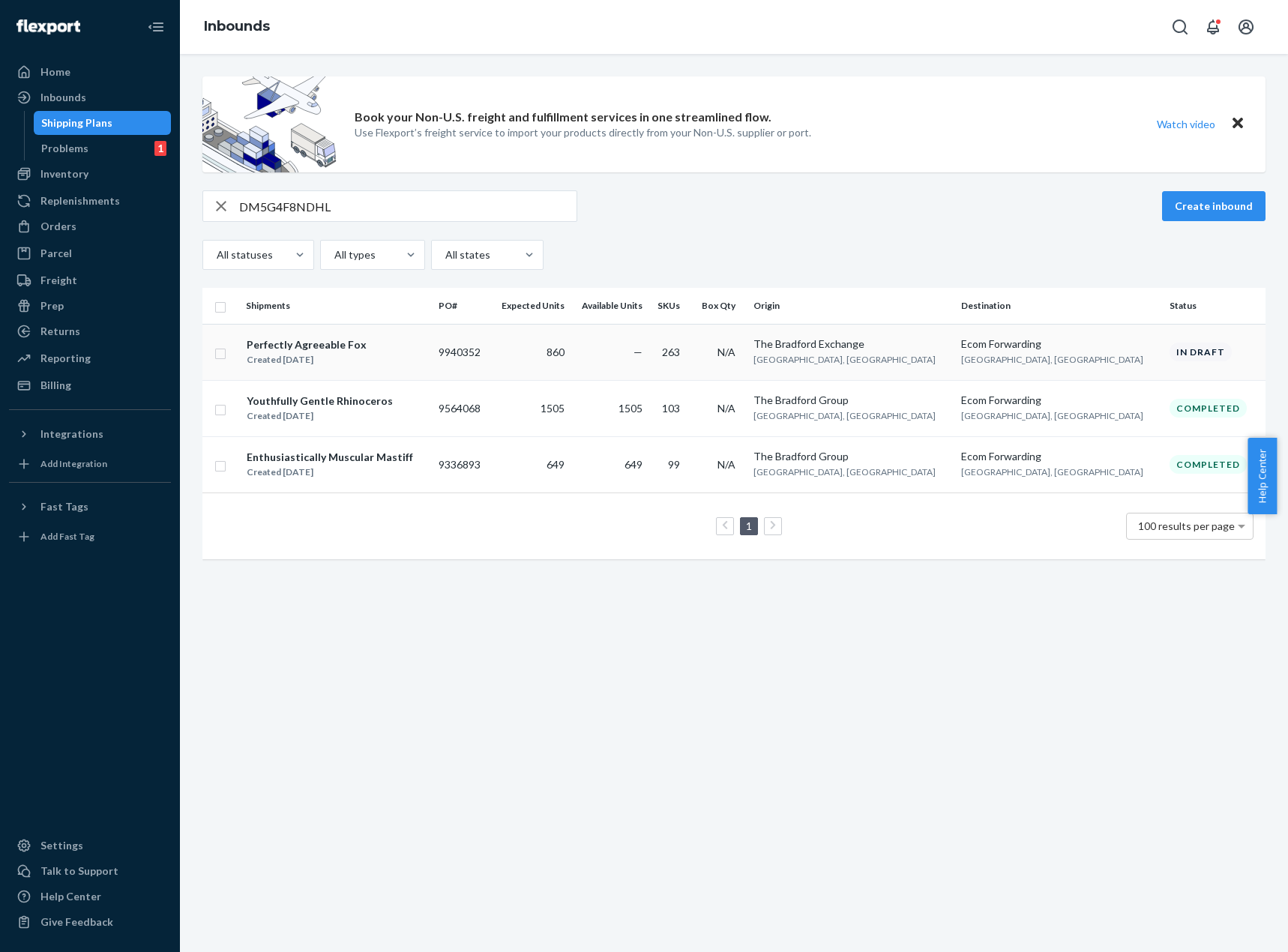
click at [490, 346] on td "9940352" at bounding box center [462, 352] width 57 height 57
